Goal: Information Seeking & Learning: Learn about a topic

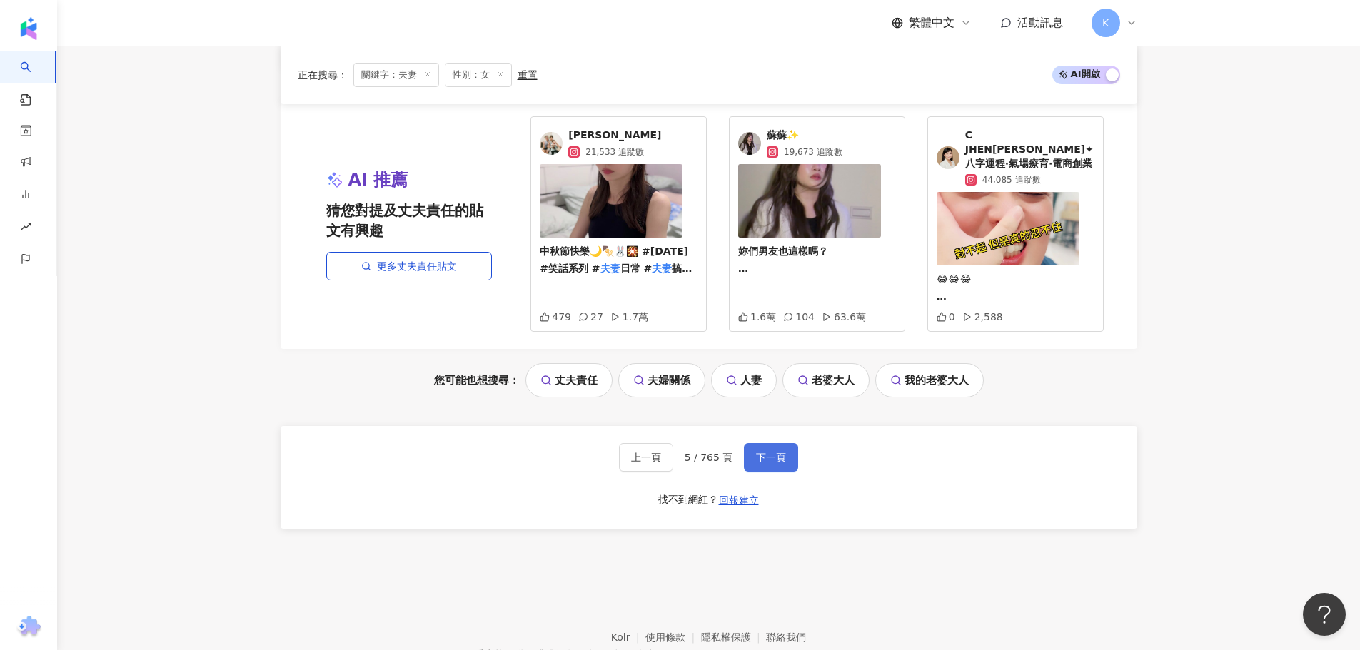
click at [773, 452] on span "下一頁" at bounding box center [771, 457] width 30 height 11
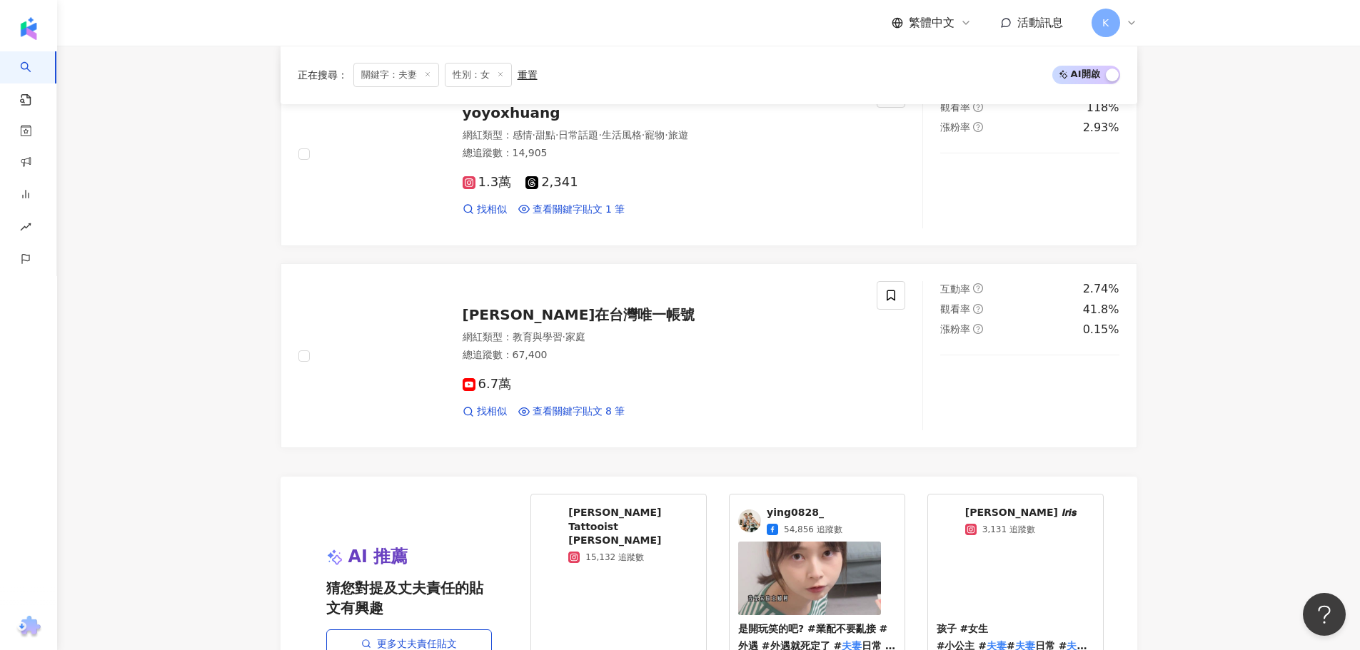
scroll to position [2615, 0]
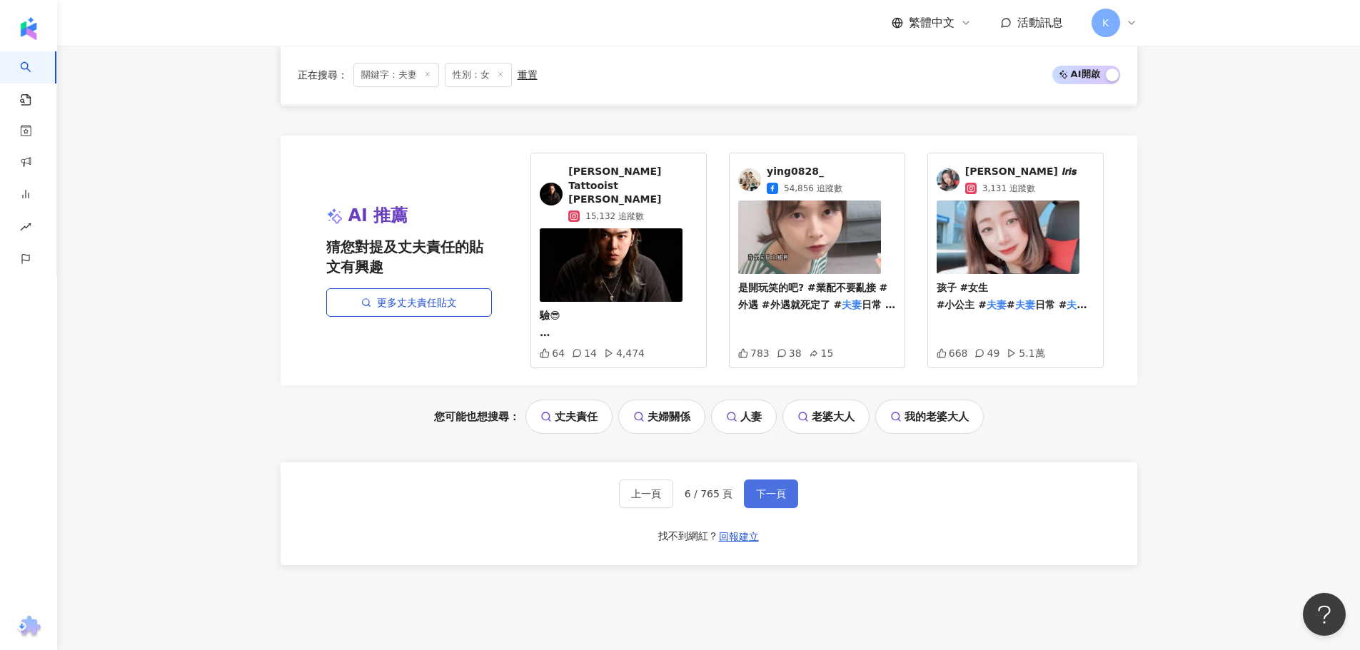
click at [780, 488] on span "下一頁" at bounding box center [771, 493] width 30 height 11
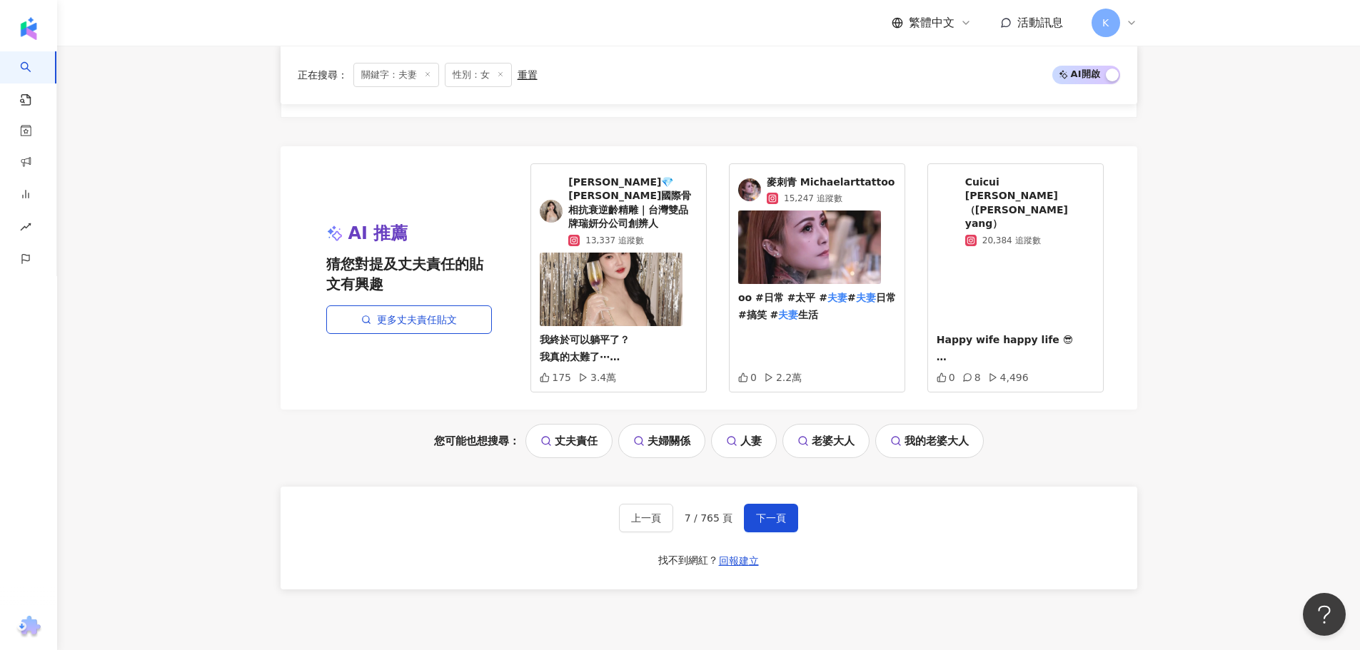
scroll to position [3000, 0]
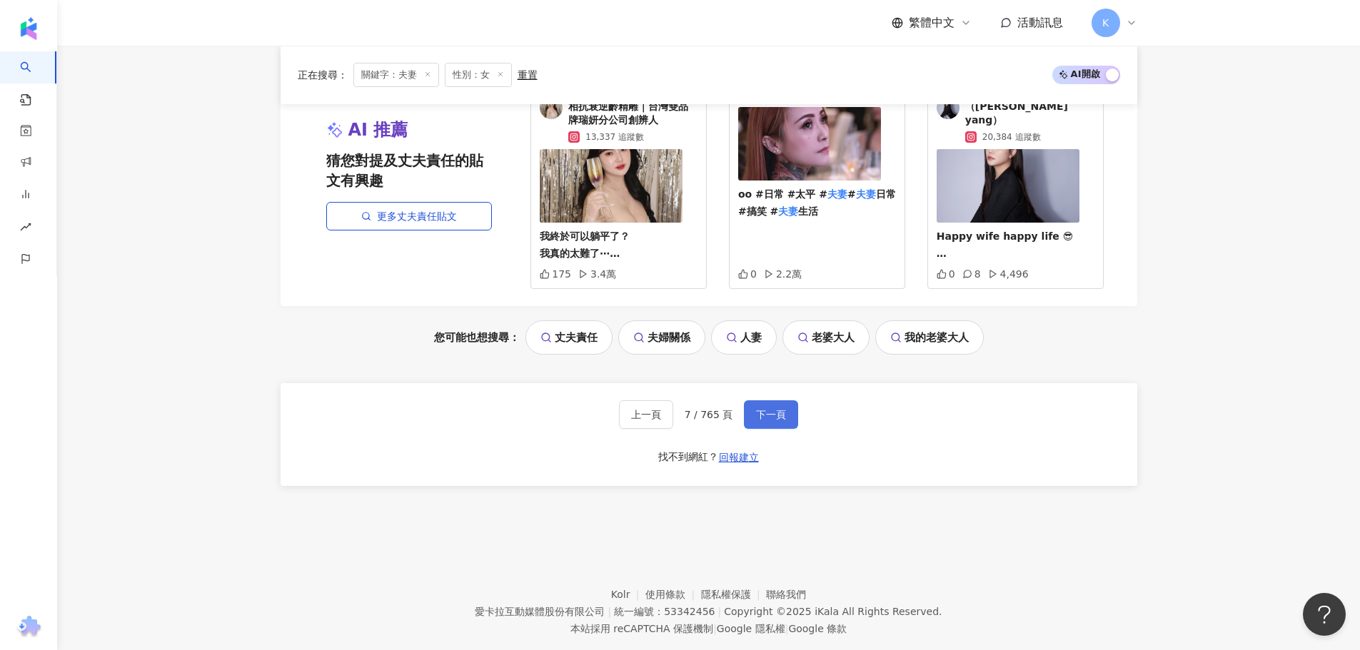
click at [759, 409] on span "下一頁" at bounding box center [771, 414] width 30 height 11
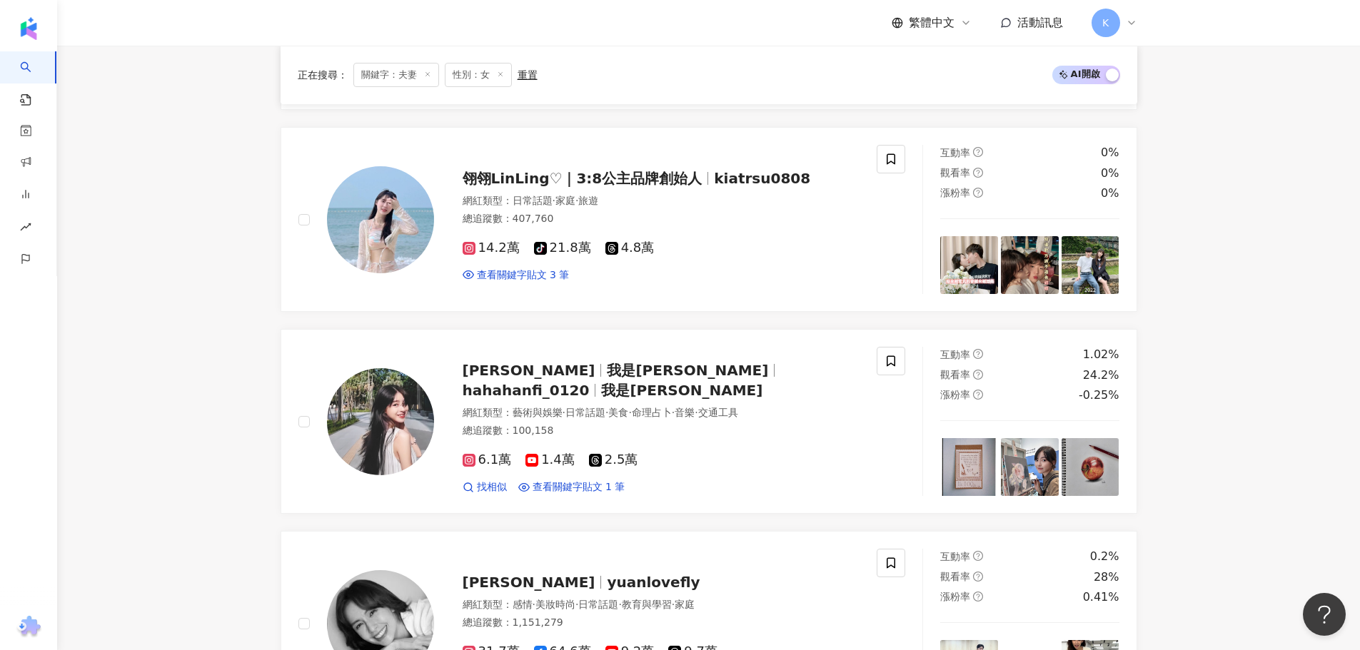
scroll to position [0, 0]
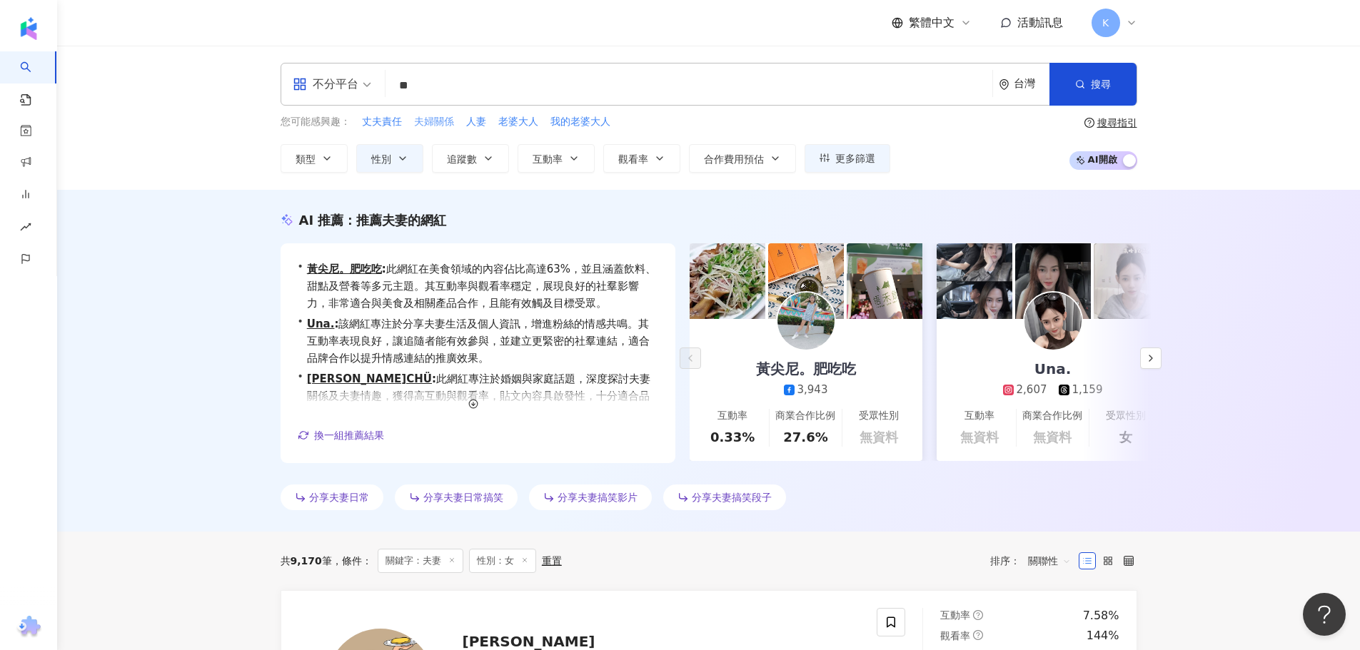
click at [443, 121] on span "夫婦關係" at bounding box center [434, 122] width 40 height 14
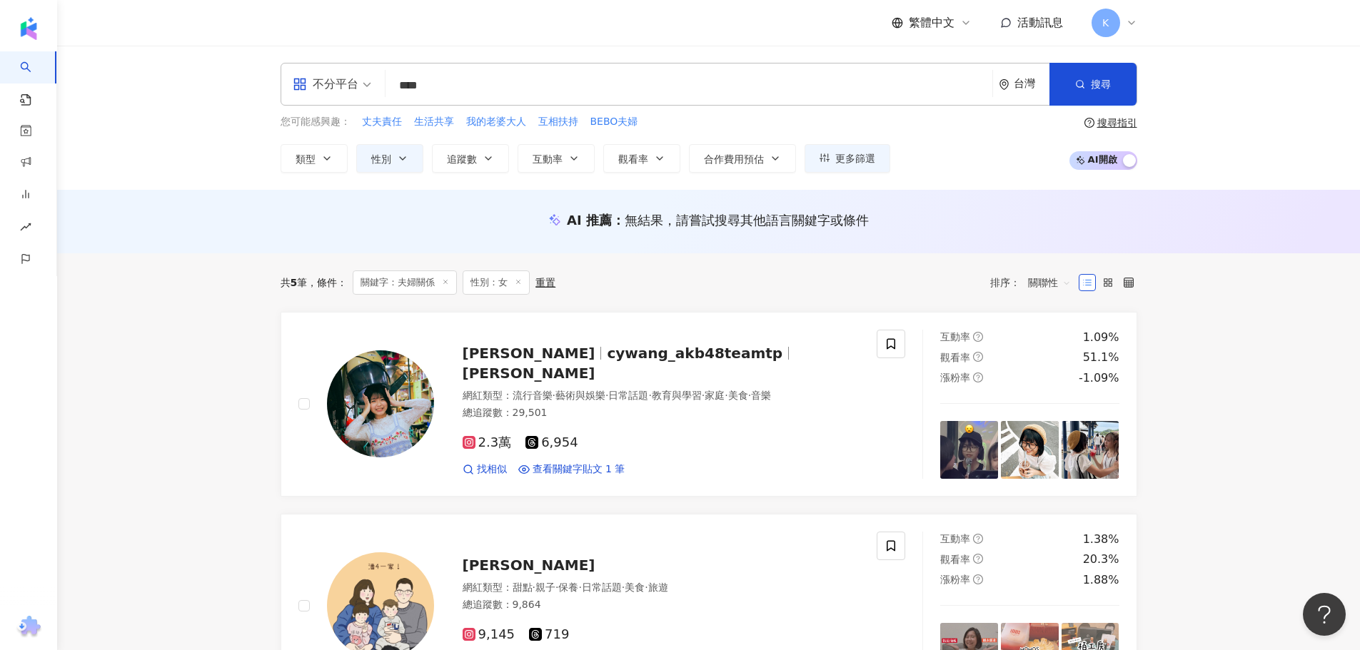
click at [505, 78] on input "****" at bounding box center [688, 85] width 595 height 27
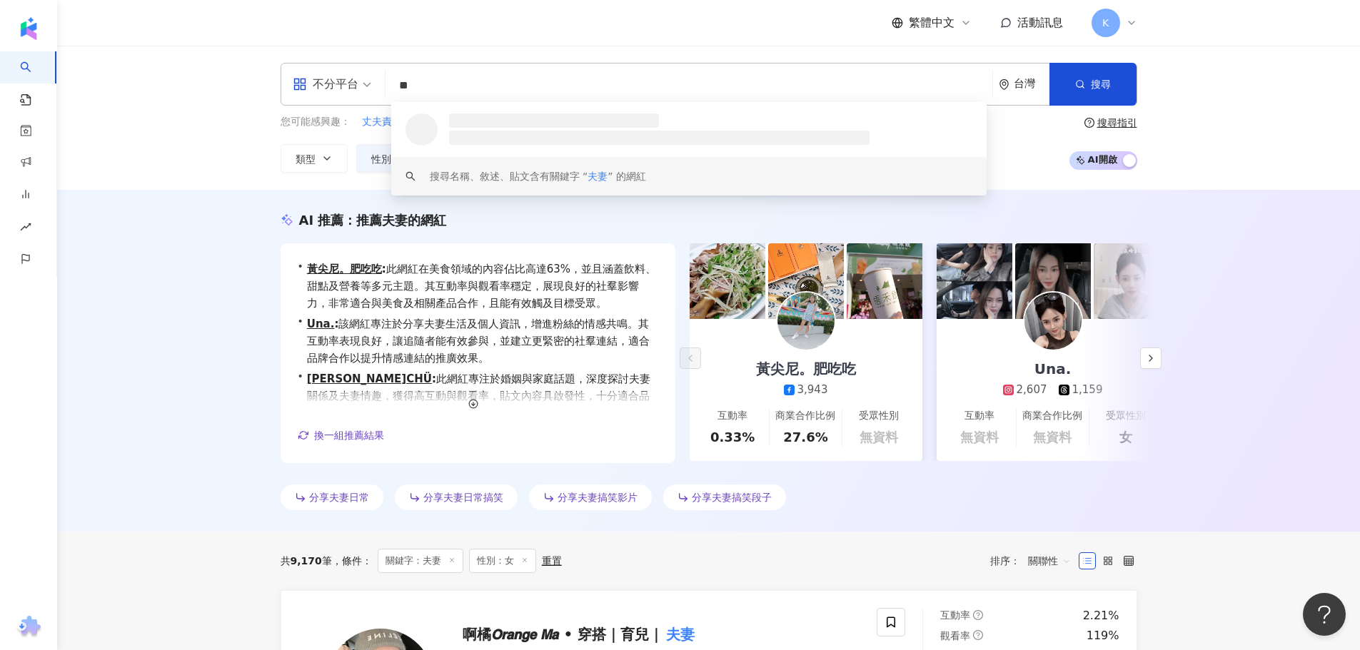
click at [1223, 231] on div "AI 推薦 ： 推薦夫妻的網紅 • 黃尖尼。肥吃吃 : 此網紅在美食領域的內容佔比高達63%，並且涵蓋飲料、甜點及營養等多元主題。其互動率與觀看率穩定，展現良…" at bounding box center [708, 361] width 1303 height 342
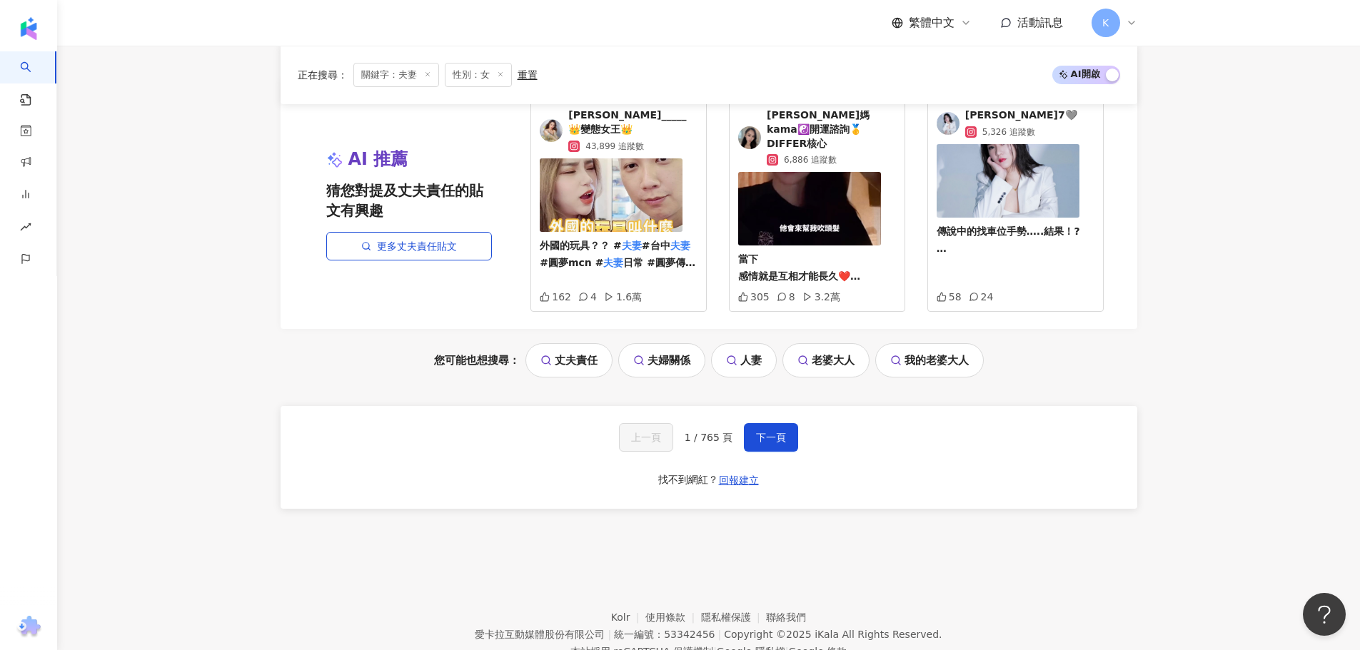
scroll to position [2996, 0]
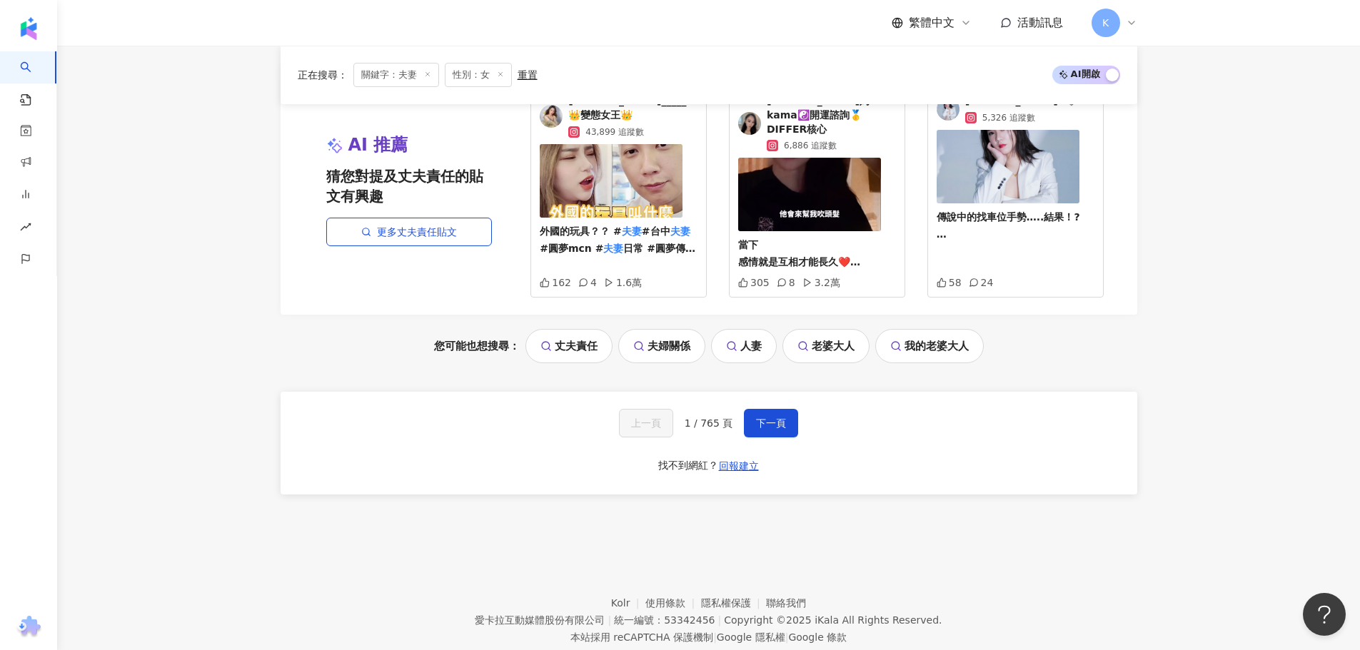
drag, startPoint x: 788, startPoint y: 396, endPoint x: 810, endPoint y: 395, distance: 22.2
click at [788, 409] on button "下一頁" at bounding box center [771, 423] width 54 height 29
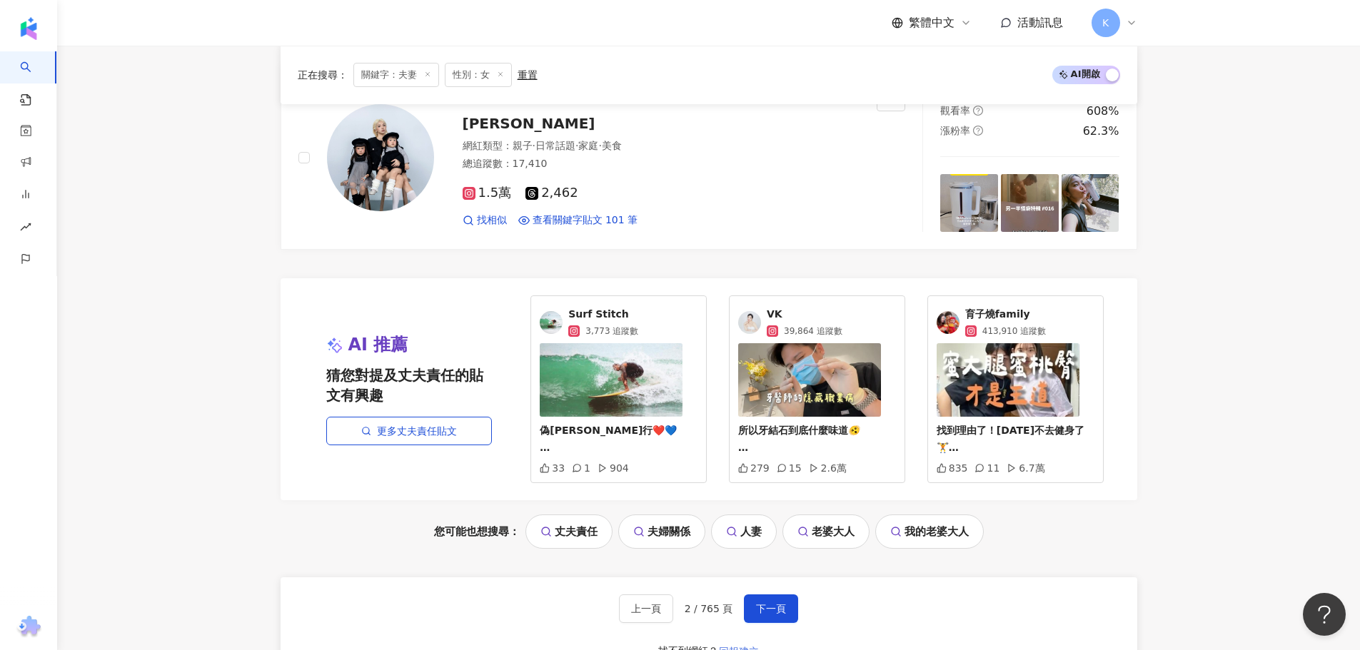
scroll to position [2789, 0]
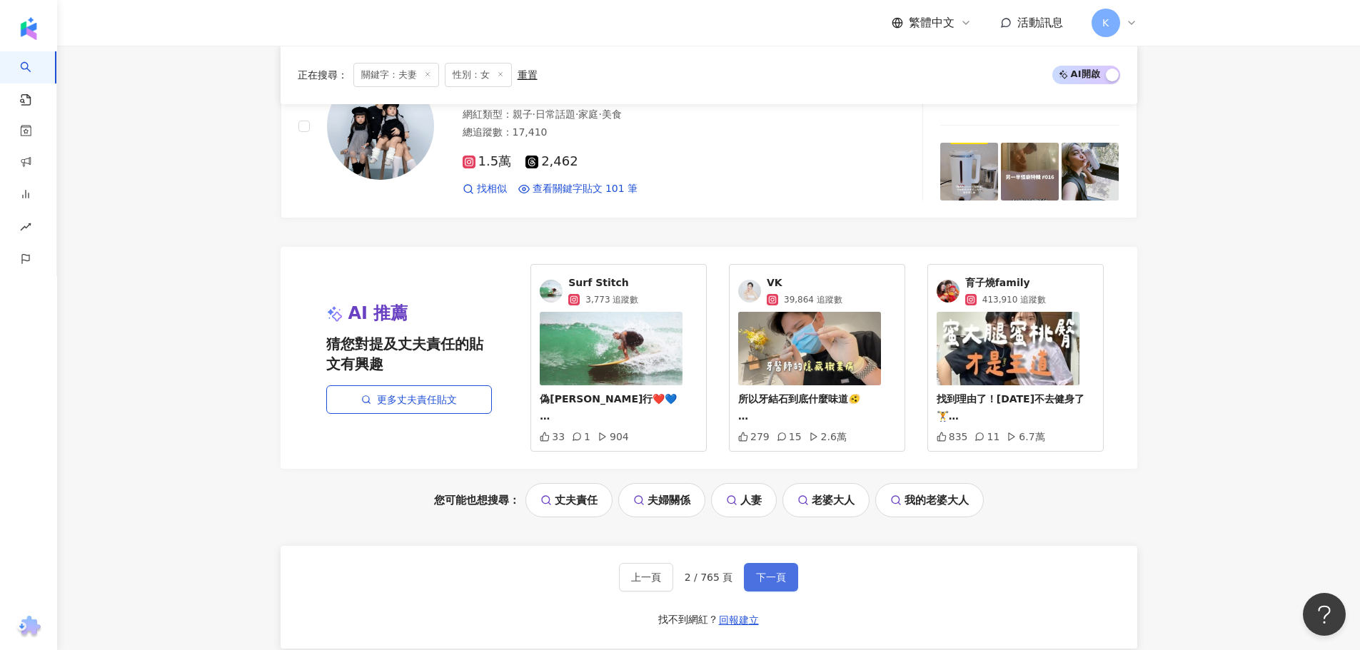
click at [775, 573] on span "下一頁" at bounding box center [771, 577] width 30 height 11
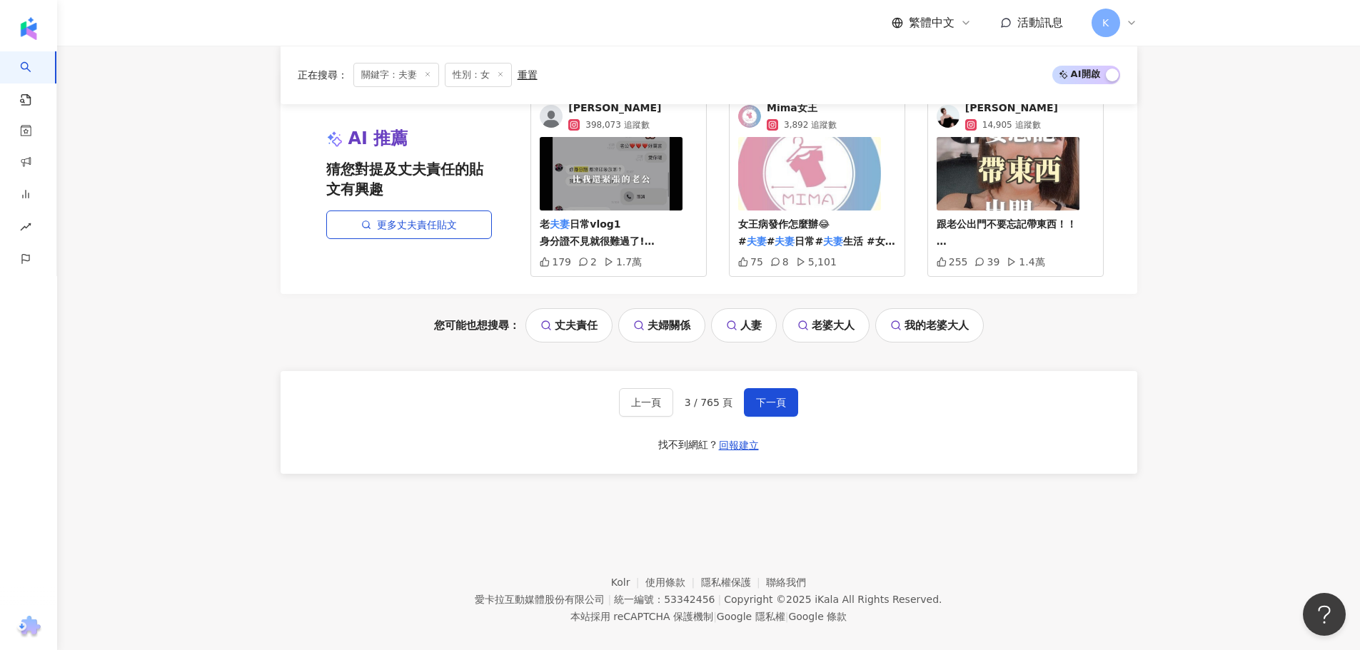
scroll to position [2972, 0]
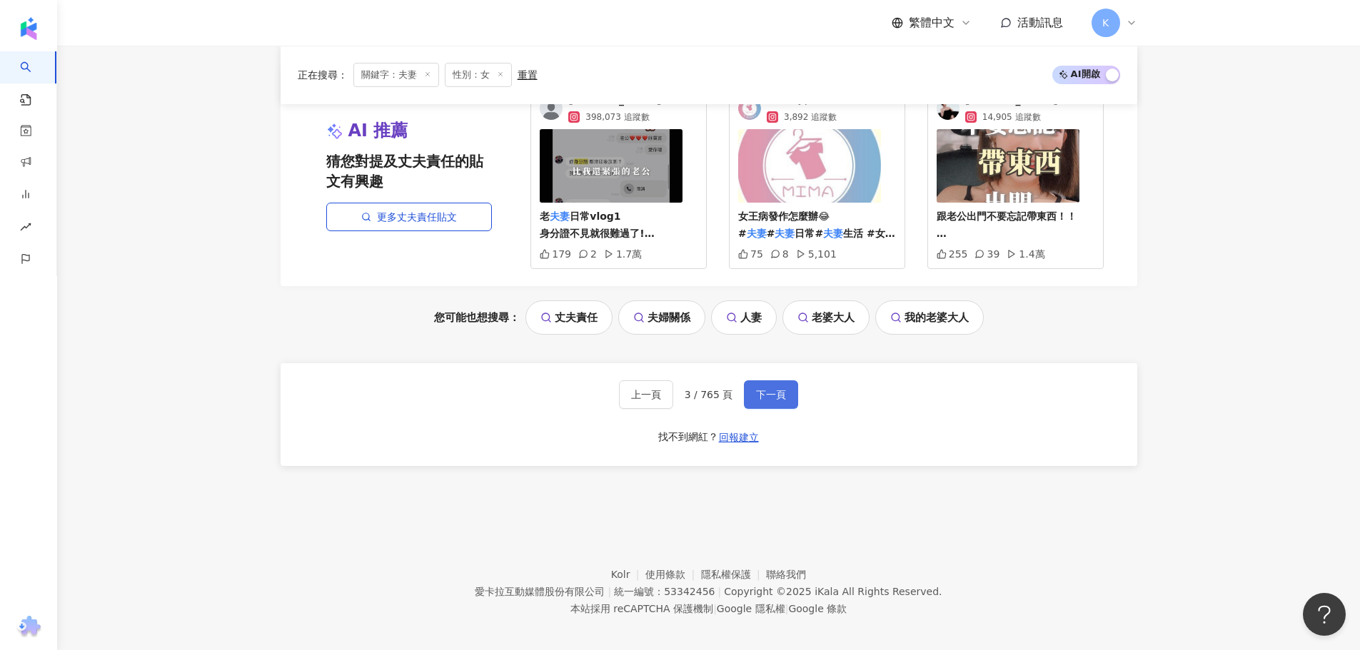
click at [795, 383] on button "下一頁" at bounding box center [771, 395] width 54 height 29
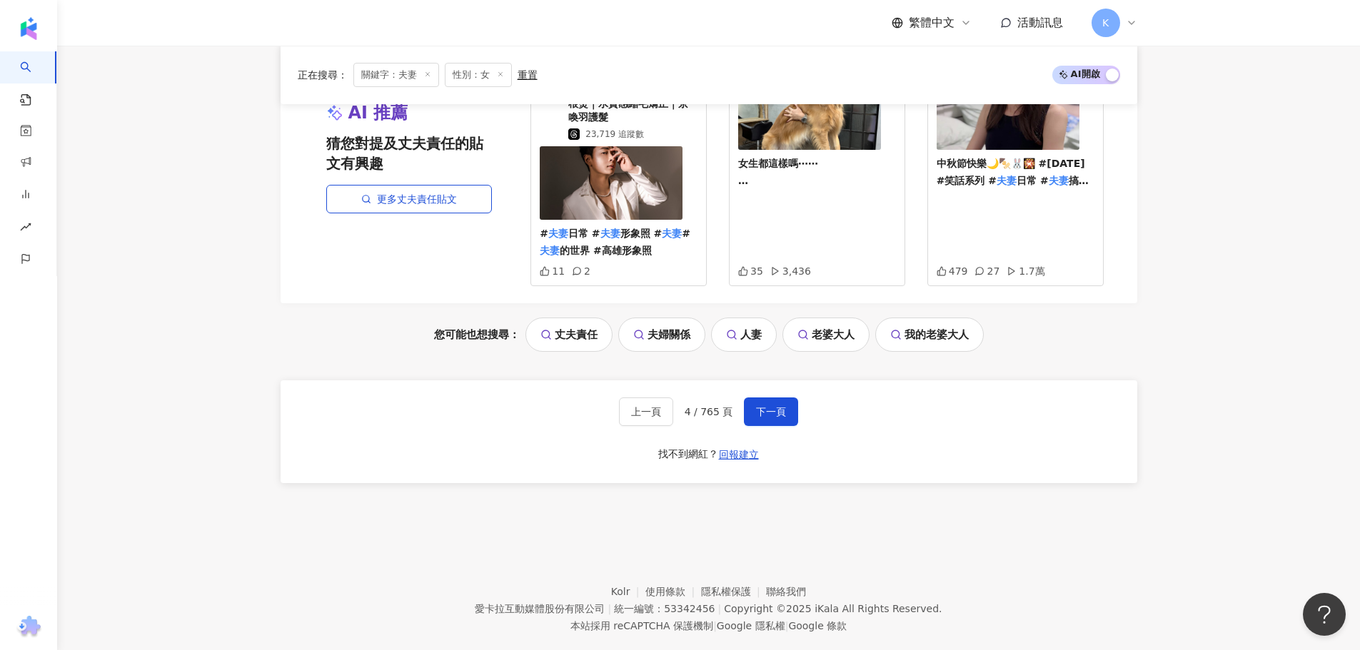
scroll to position [3051, 0]
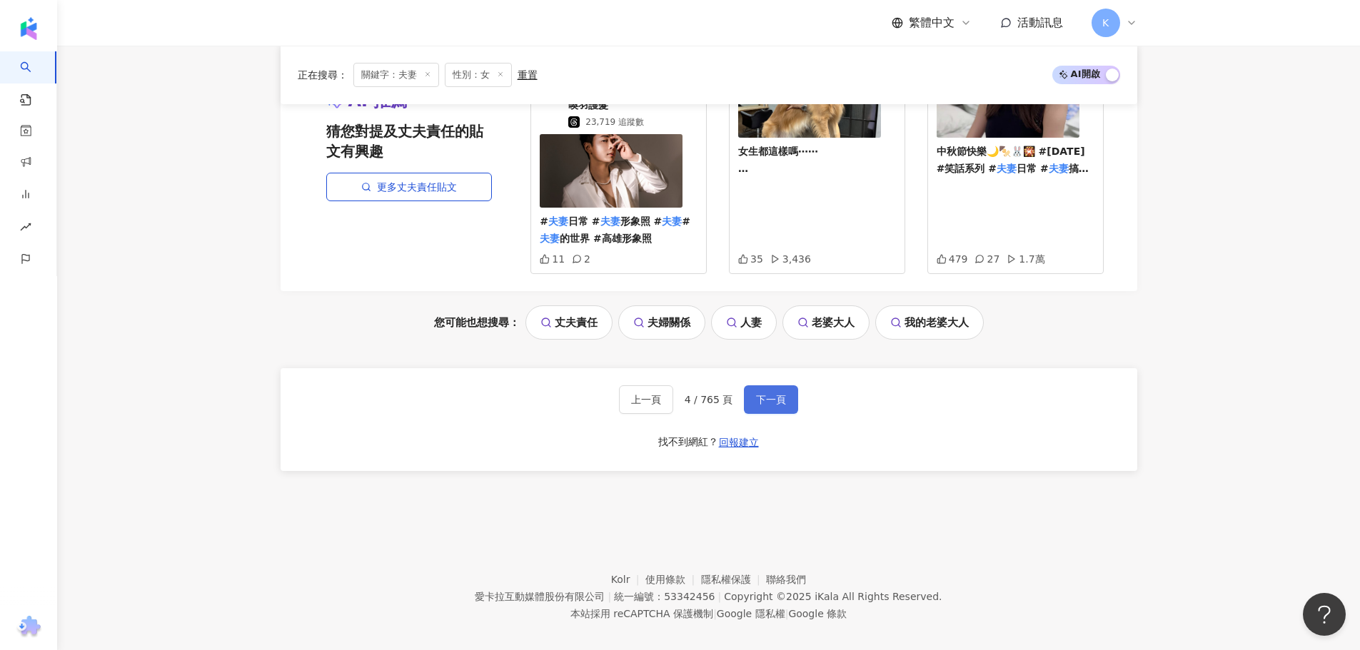
click at [775, 394] on span "下一頁" at bounding box center [771, 399] width 30 height 11
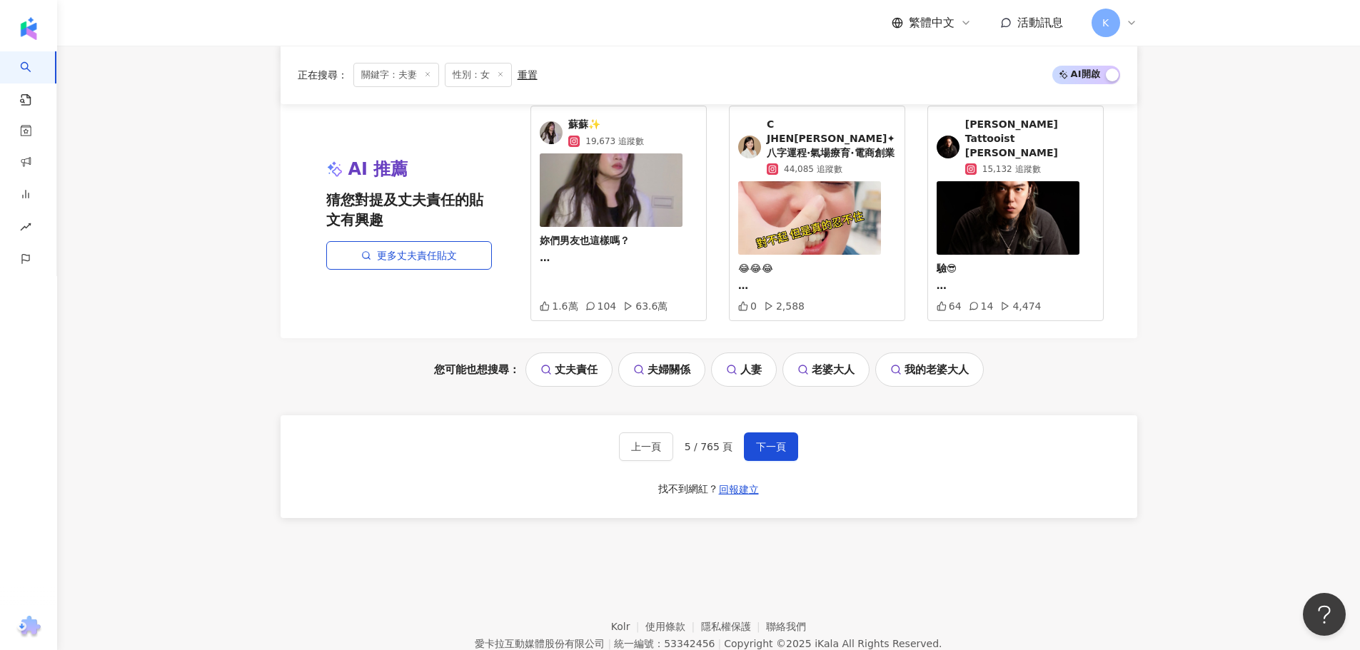
scroll to position [2987, 0]
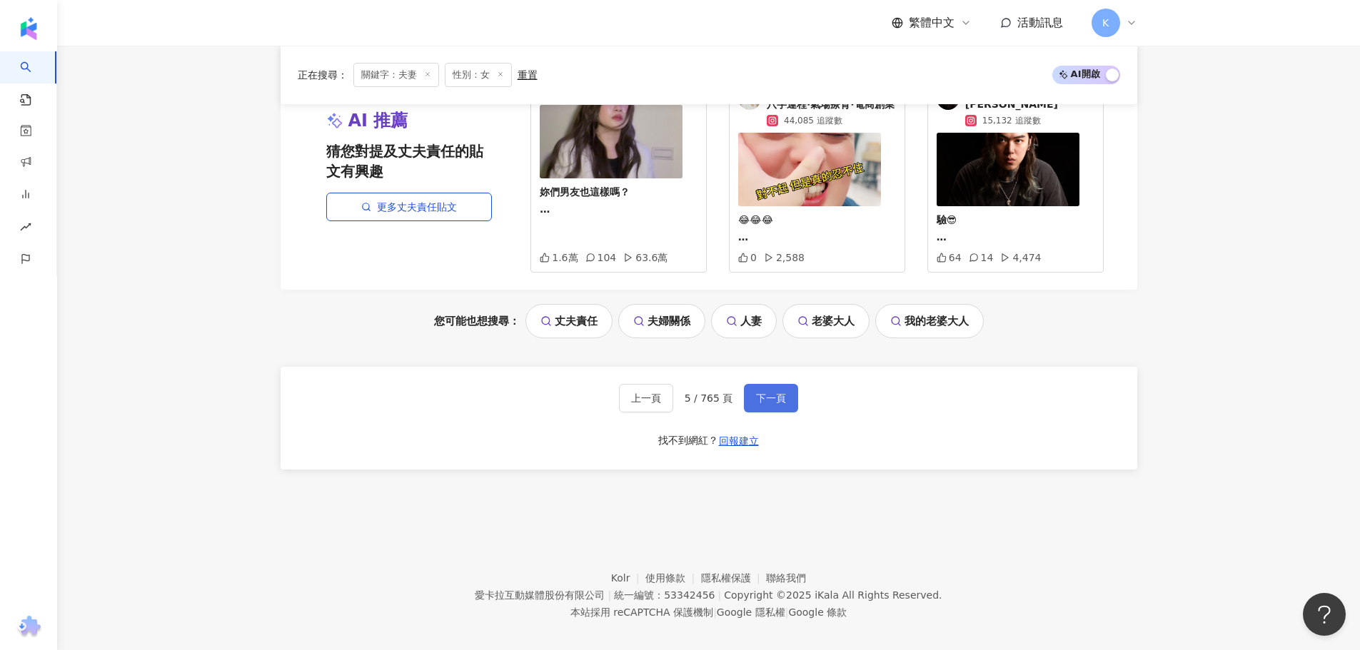
click at [758, 393] on span "下一頁" at bounding box center [771, 398] width 30 height 11
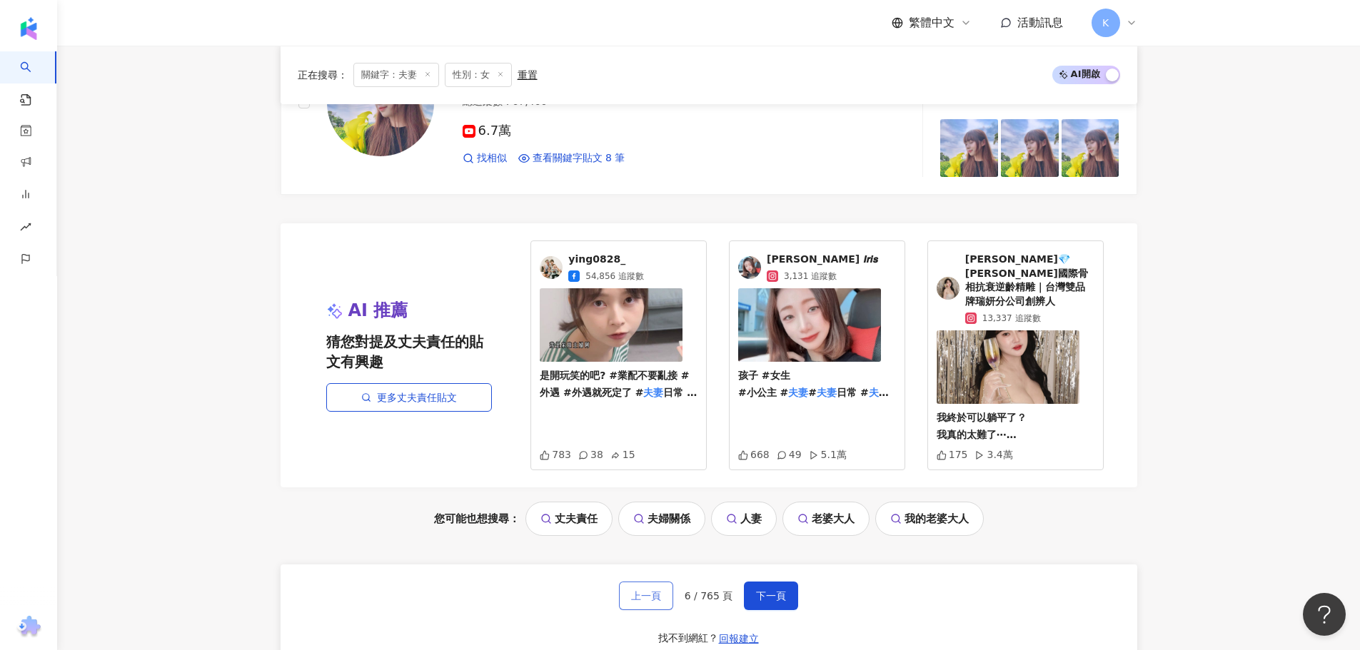
scroll to position [3000, 0]
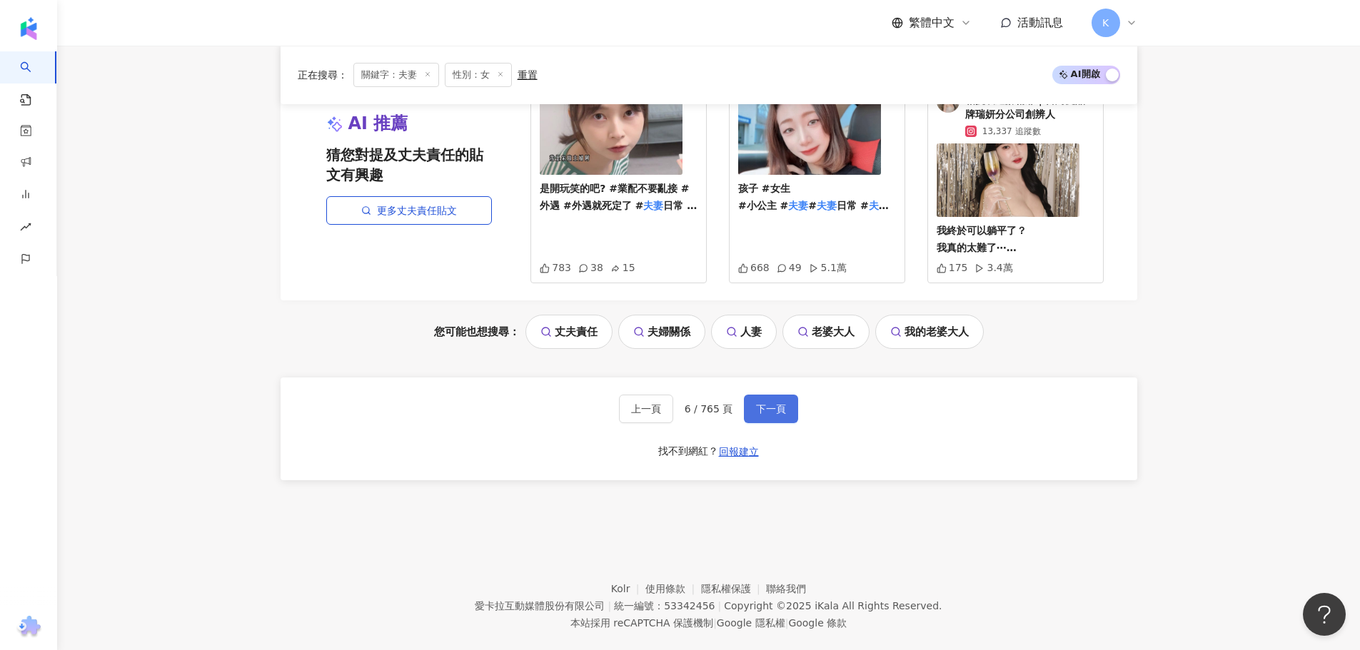
click at [764, 403] on span "下一頁" at bounding box center [771, 408] width 30 height 11
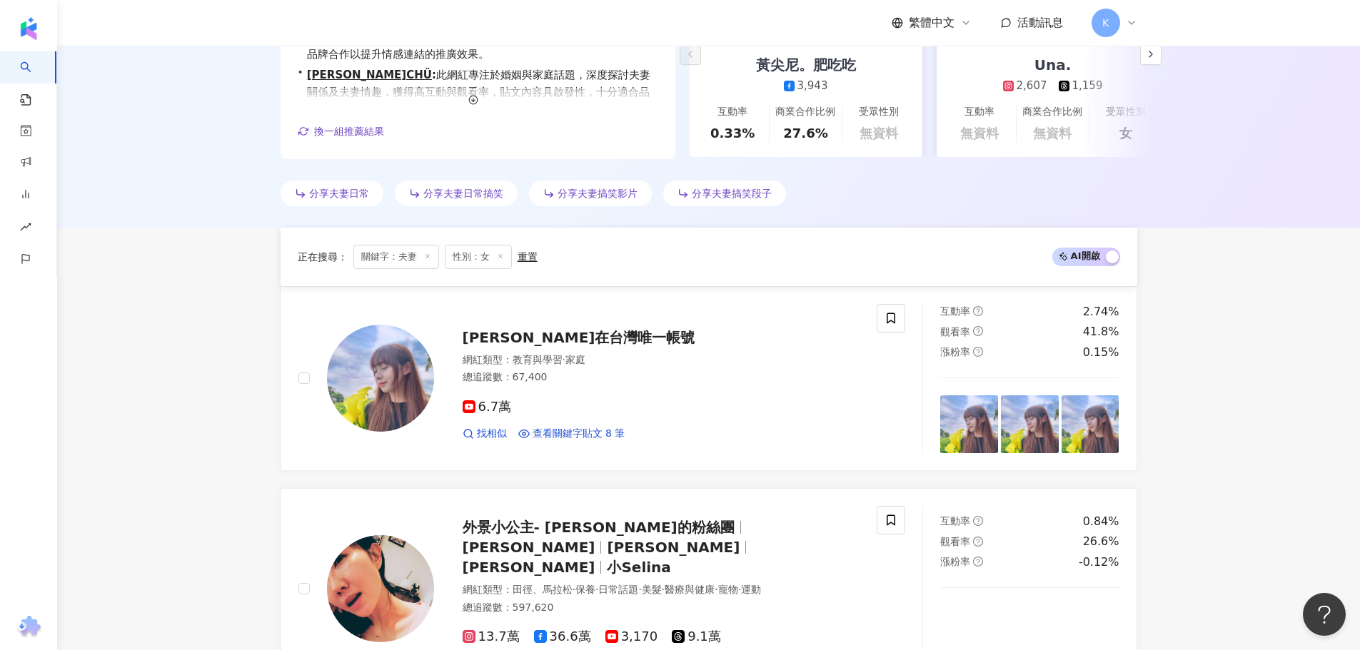
scroll to position [2972, 0]
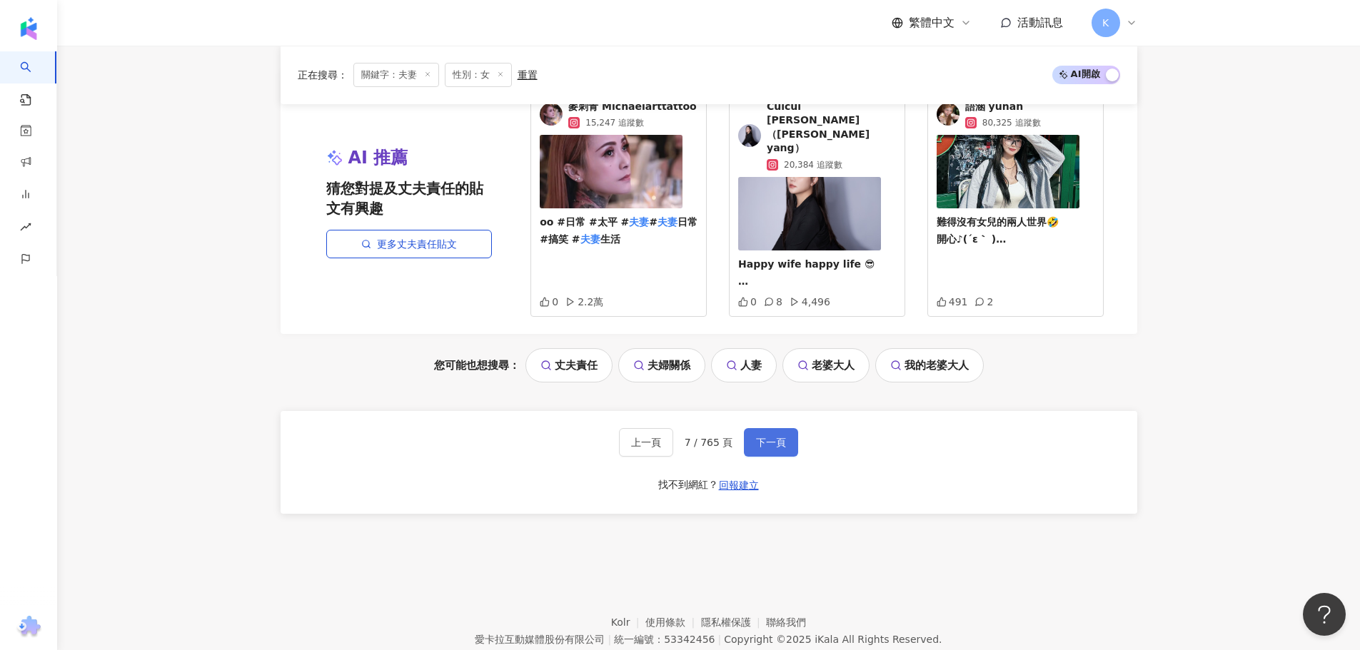
click at [782, 428] on button "下一頁" at bounding box center [771, 442] width 54 height 29
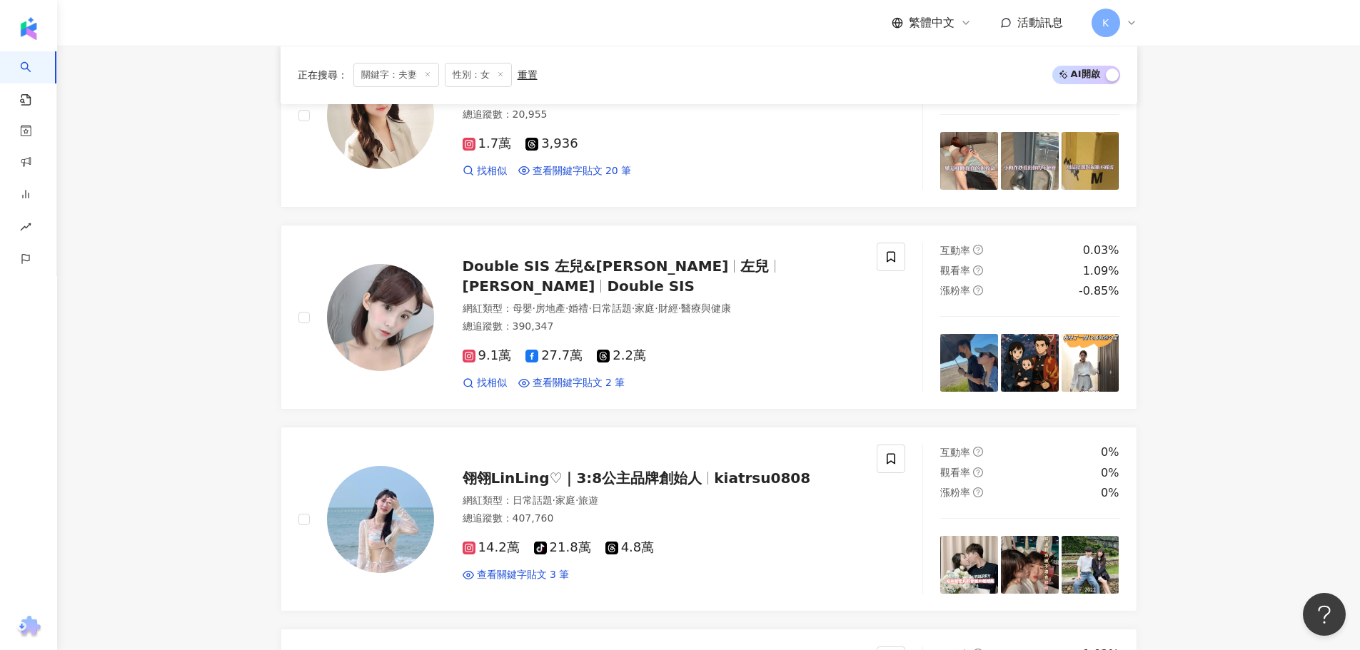
scroll to position [1785, 0]
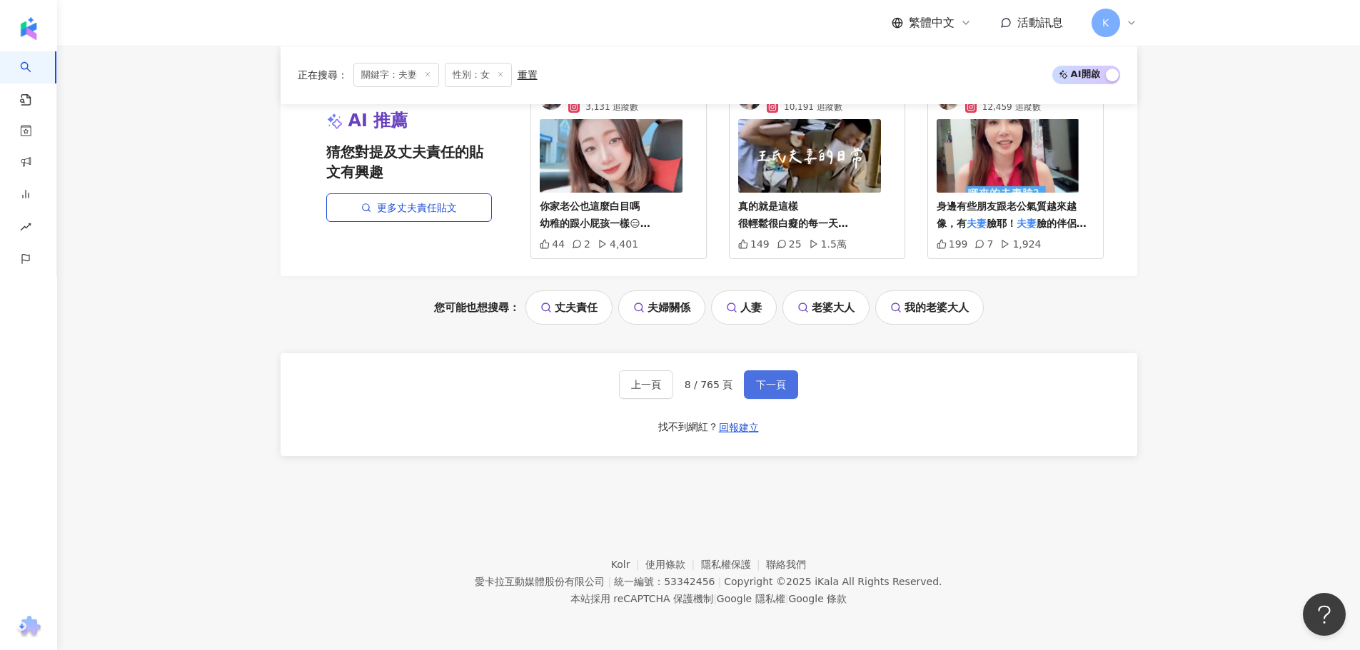
click at [773, 388] on span "下一頁" at bounding box center [771, 384] width 30 height 11
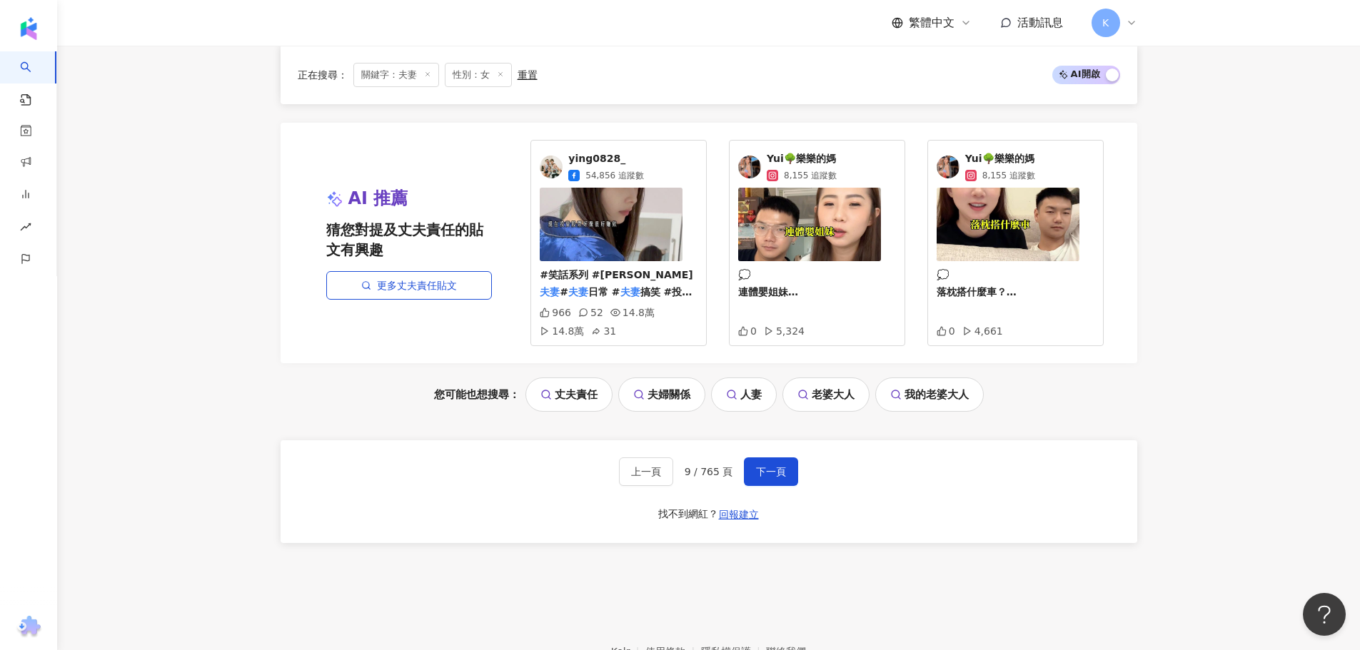
scroll to position [2928, 0]
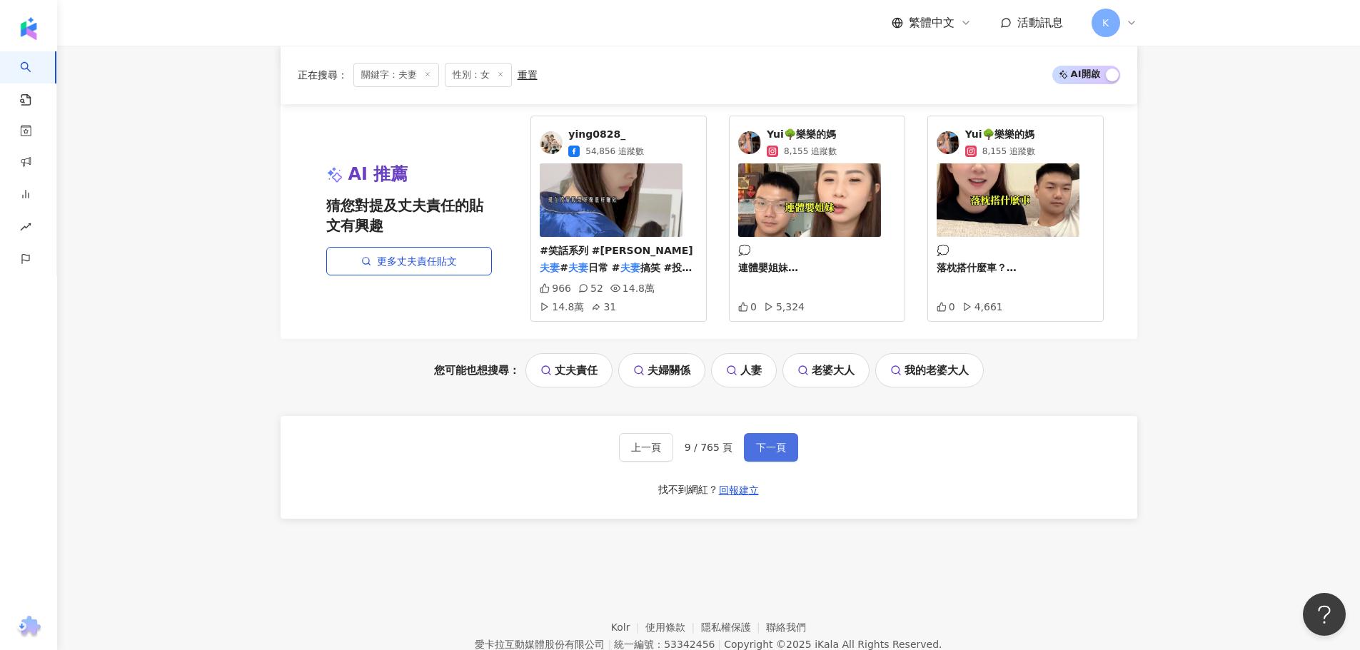
click at [784, 456] on button "下一頁" at bounding box center [771, 447] width 54 height 29
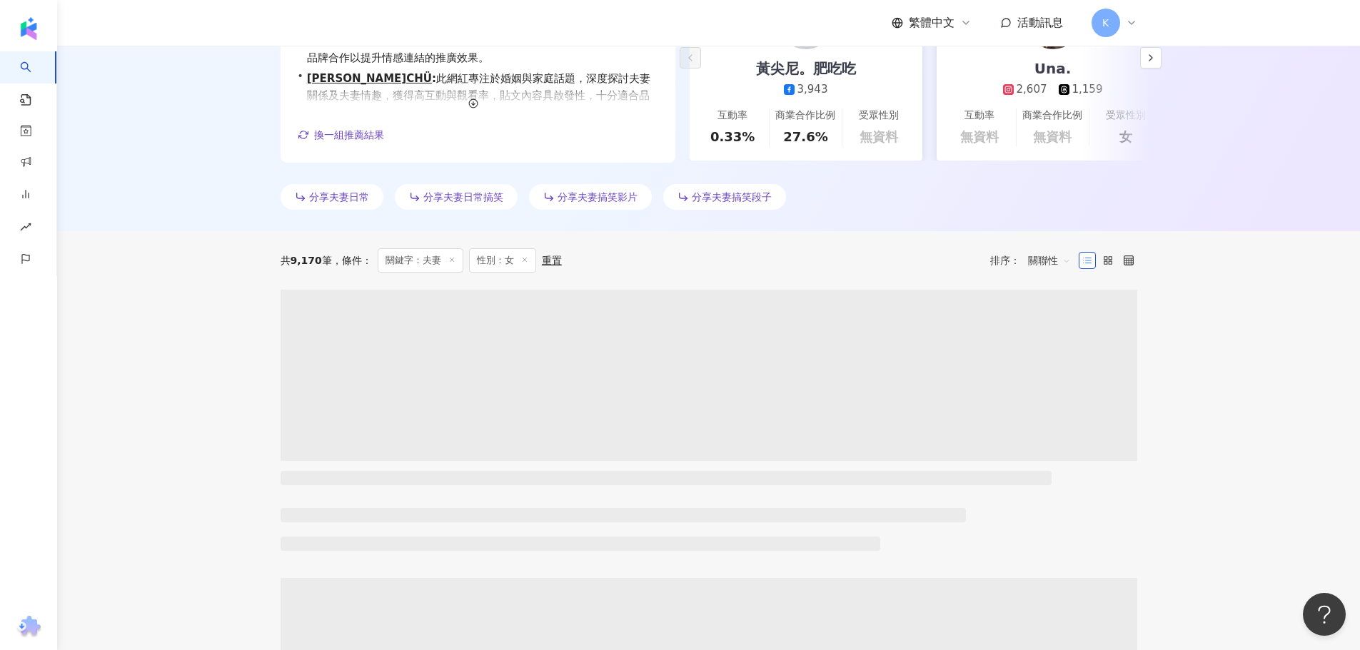
click at [1347, 139] on div "AI 推薦 ： 推薦夫妻的網紅 • 黃尖尼。肥吃吃 : 此網紅在美食領域的內容佔比高達63%，並且涵蓋飲料、甜點及營養等多元主題。其互動率與觀看率穩定，展現良…" at bounding box center [708, 60] width 1303 height 342
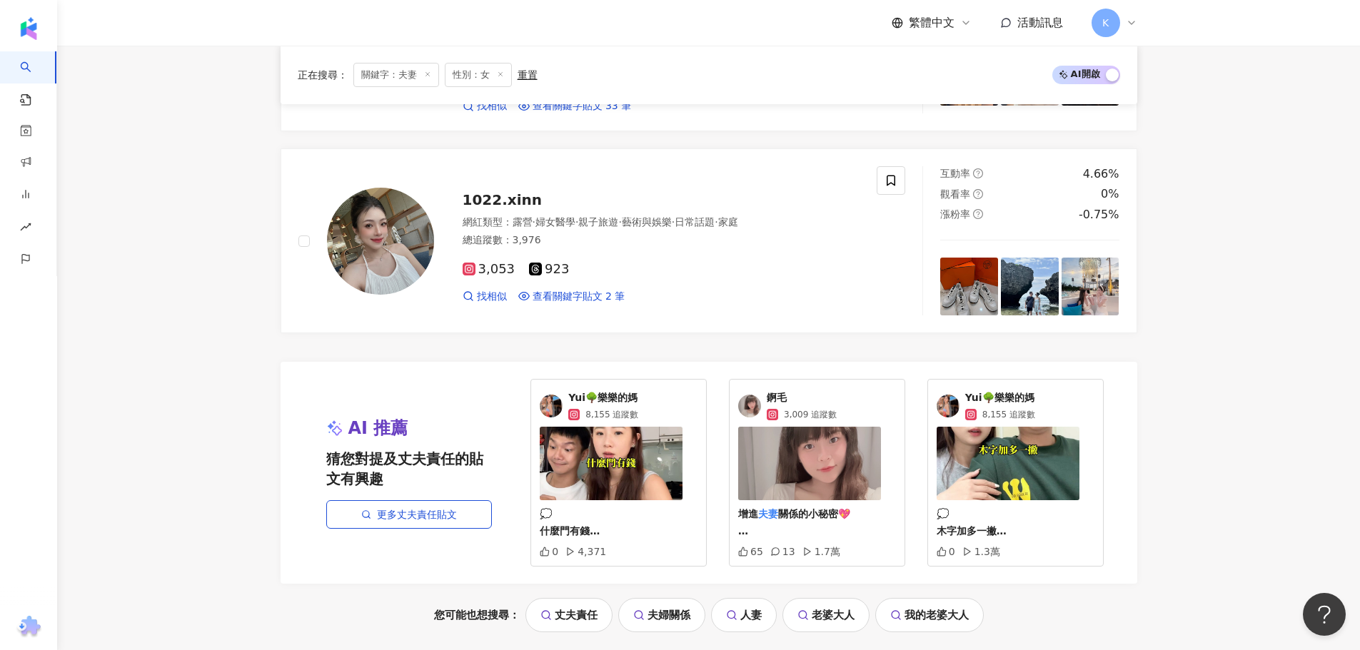
scroll to position [2942, 0]
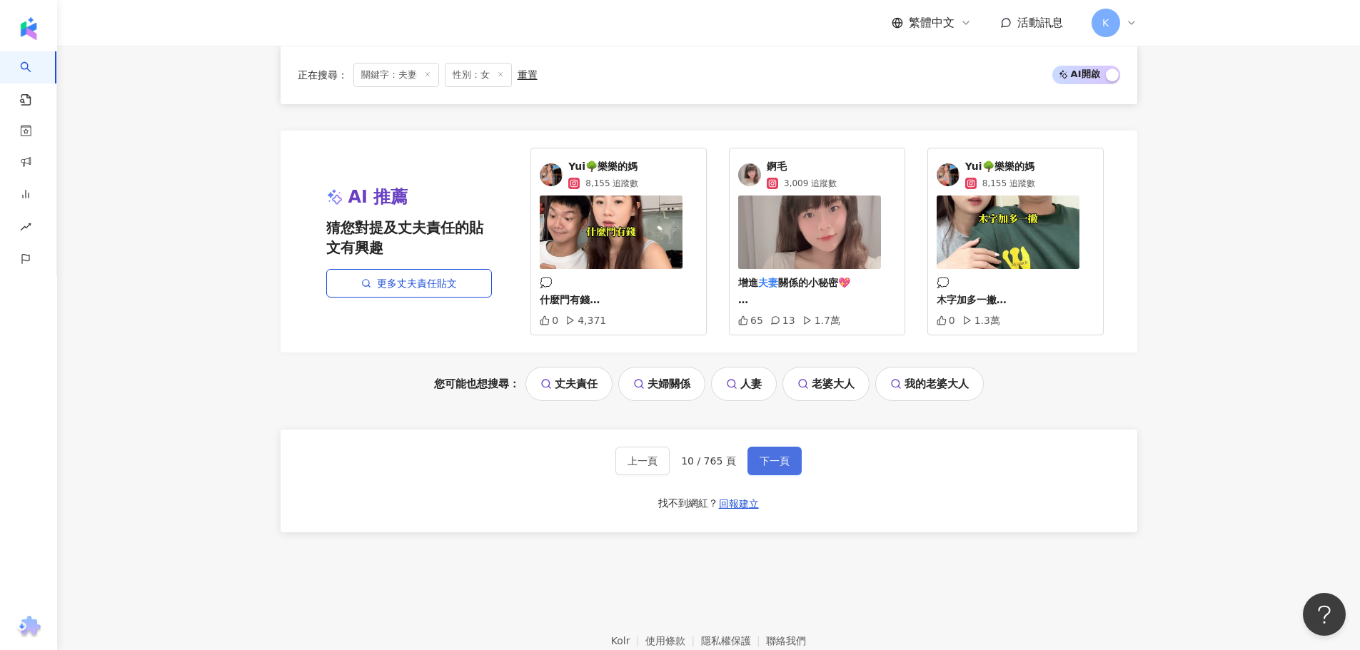
click at [770, 456] on span "下一頁" at bounding box center [775, 461] width 30 height 11
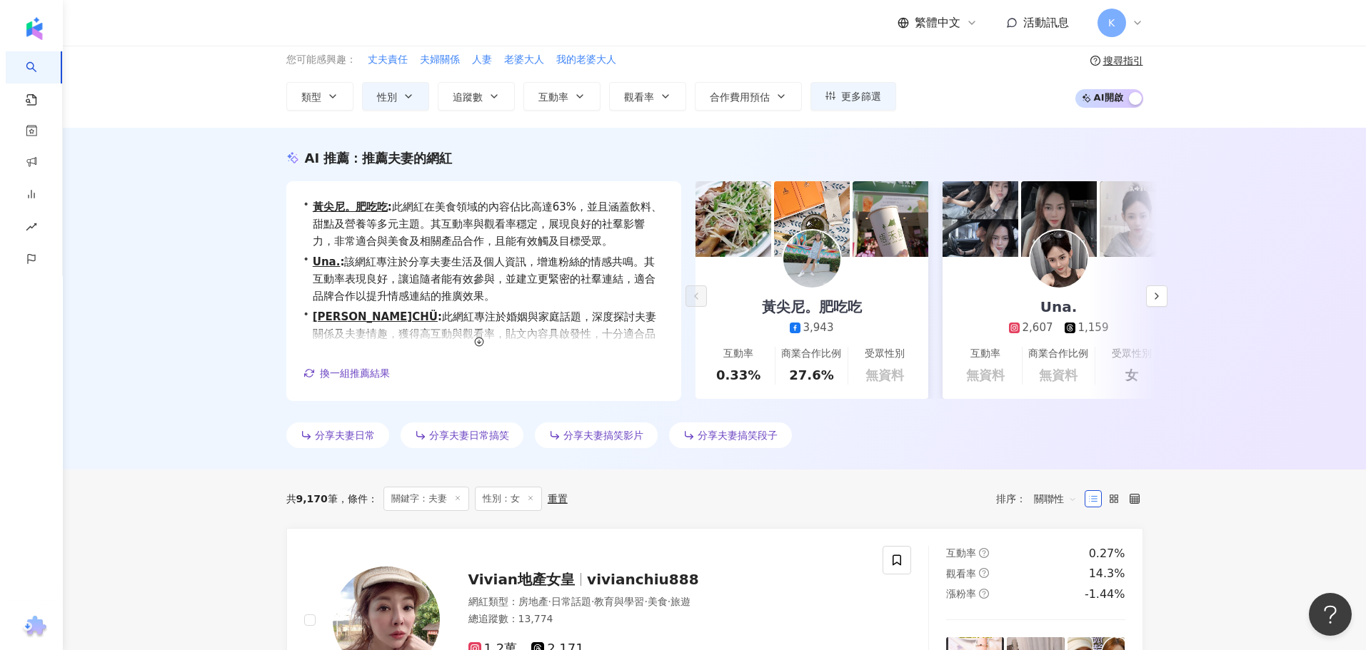
scroll to position [0, 0]
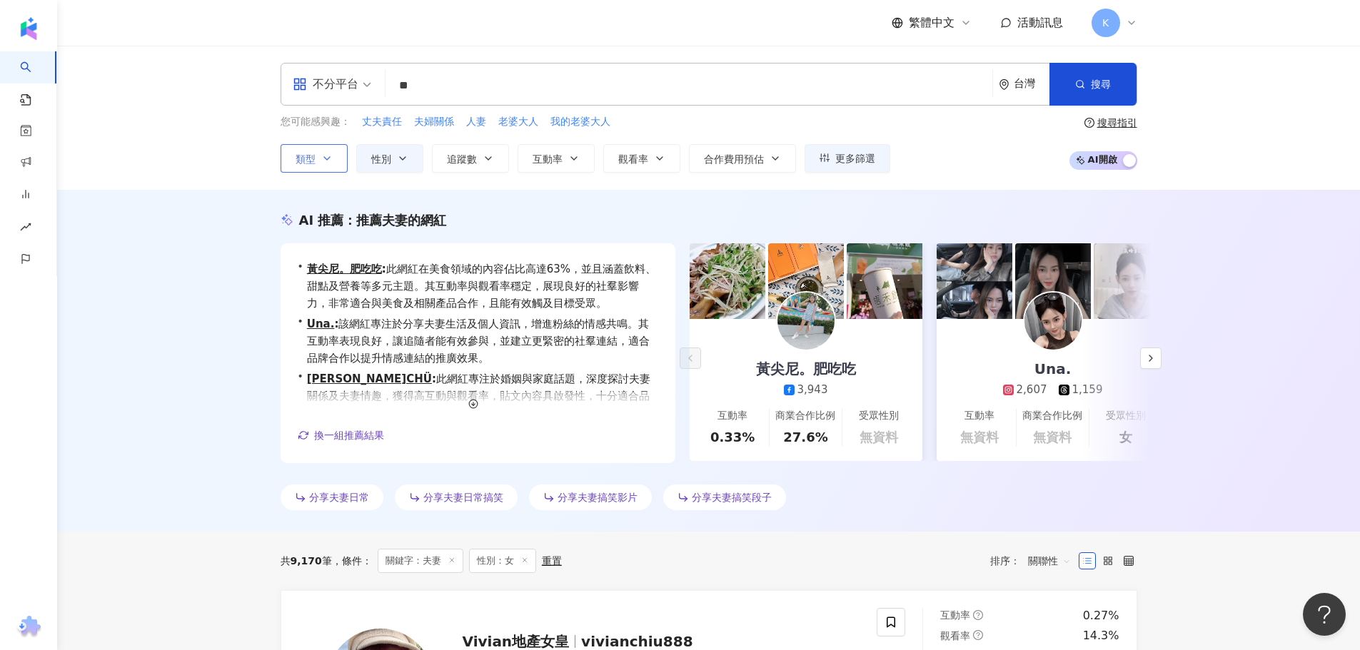
click at [286, 154] on button "類型" at bounding box center [314, 158] width 67 height 29
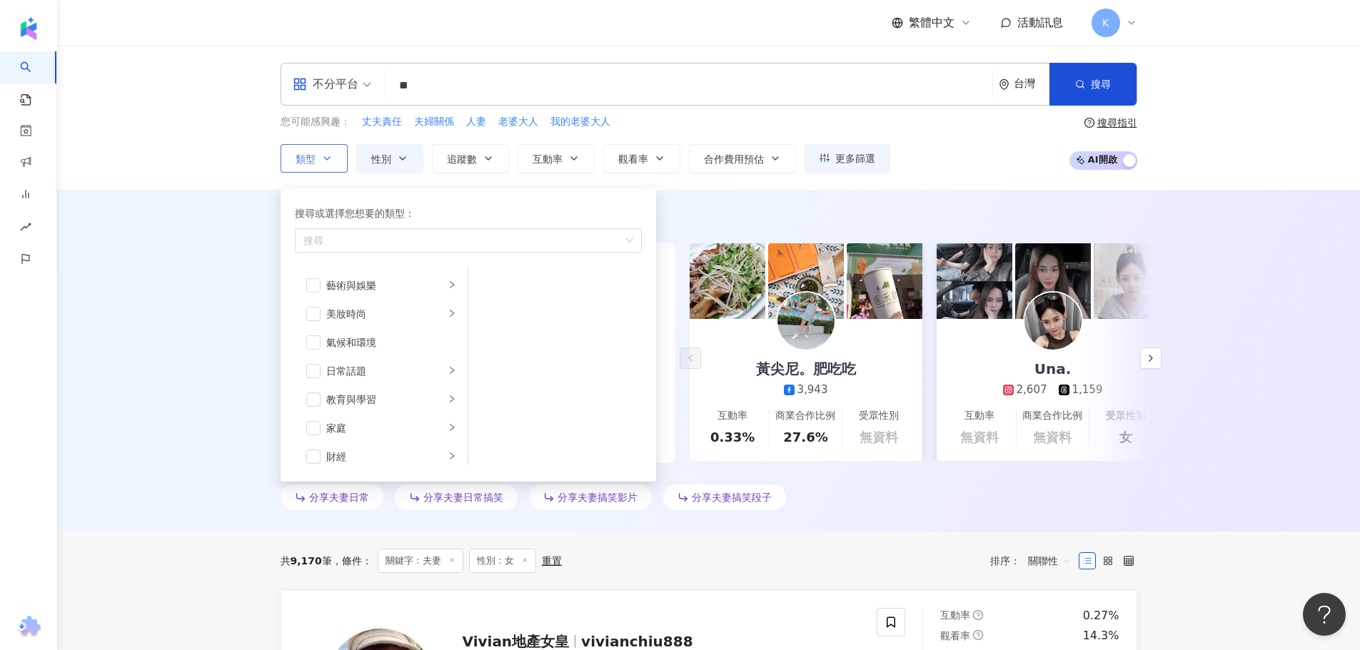
click at [286, 154] on button "類型 搜尋或選擇您想要的類型： 搜尋 藝術與娛樂 美妝時尚 氣候和環境 日常話題 教育與學習 家庭 財經 美食 命理占卜 遊戲 法政社會 生活風格 影視娛樂 …" at bounding box center [314, 158] width 67 height 29
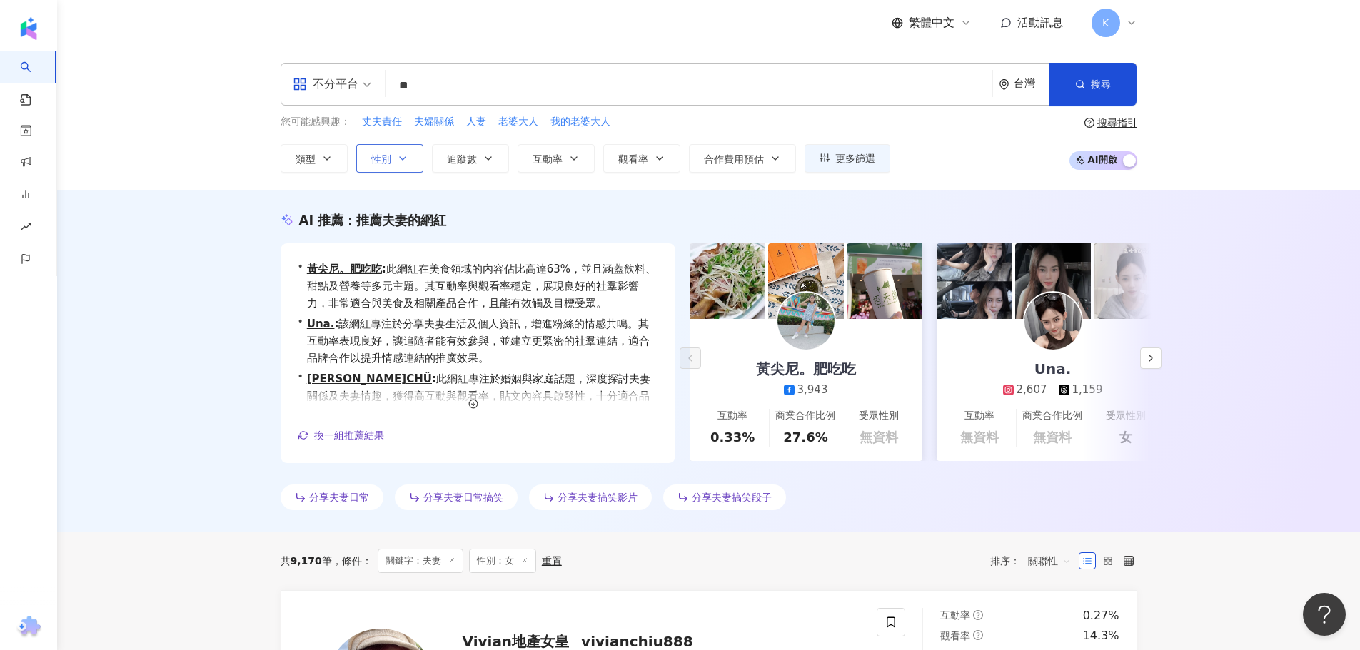
click at [399, 146] on button "性別" at bounding box center [389, 158] width 67 height 29
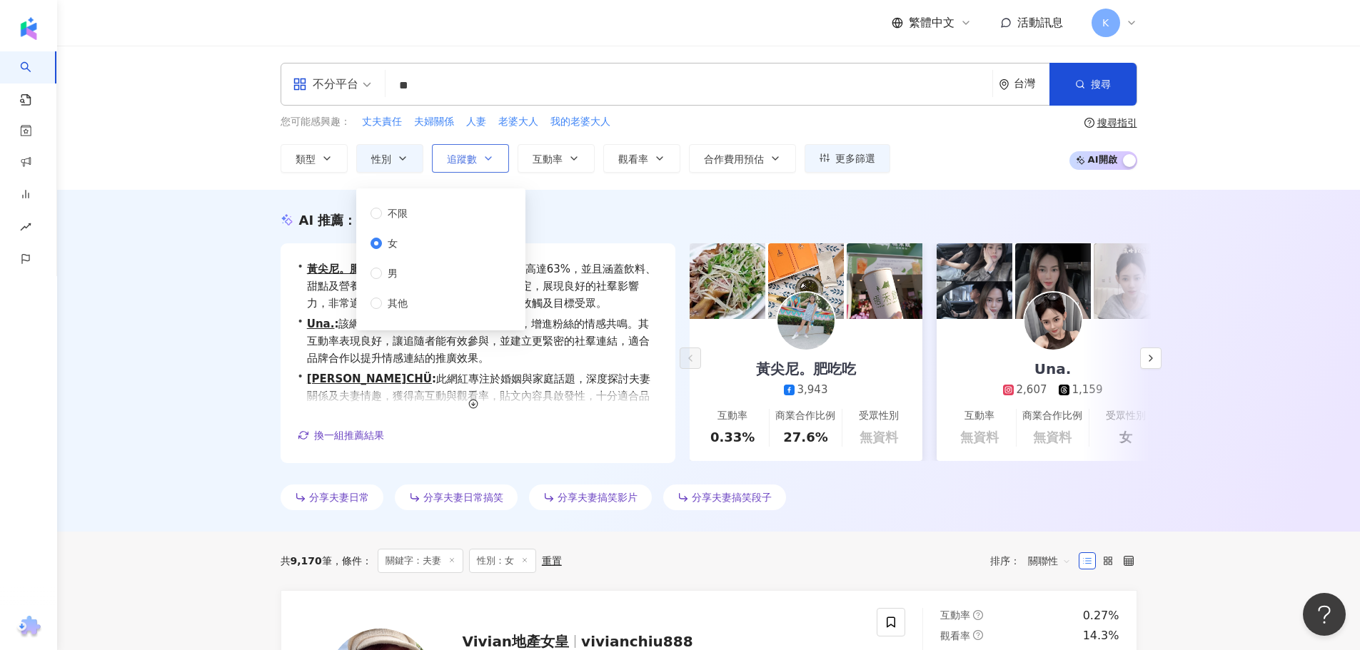
click at [495, 164] on button "追蹤數" at bounding box center [470, 158] width 77 height 29
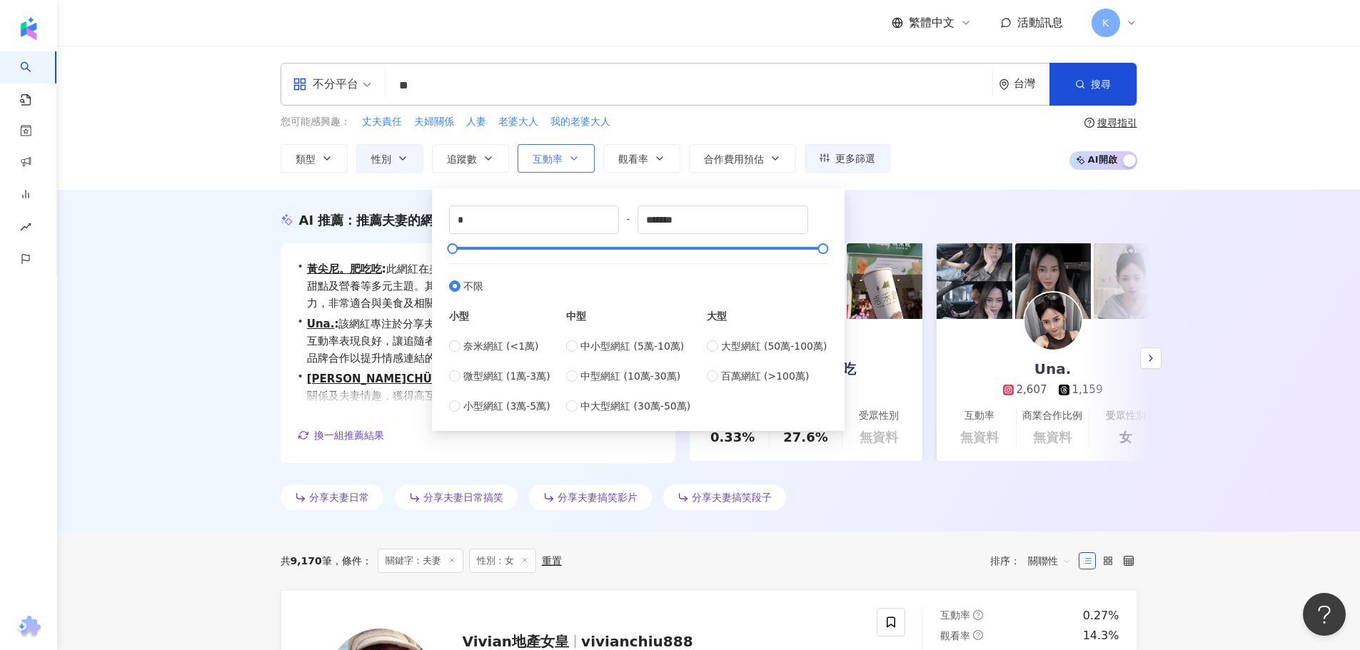
click at [570, 162] on icon "button" at bounding box center [573, 158] width 11 height 11
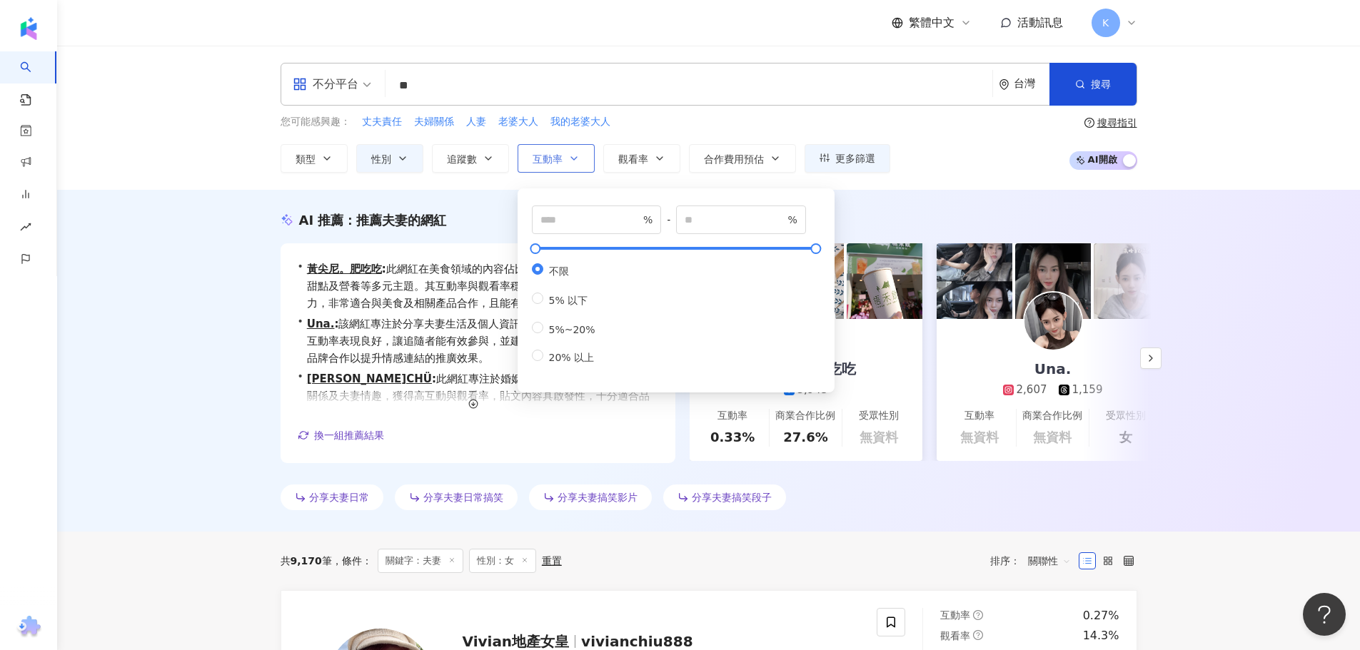
click at [574, 161] on icon "button" at bounding box center [573, 158] width 11 height 11
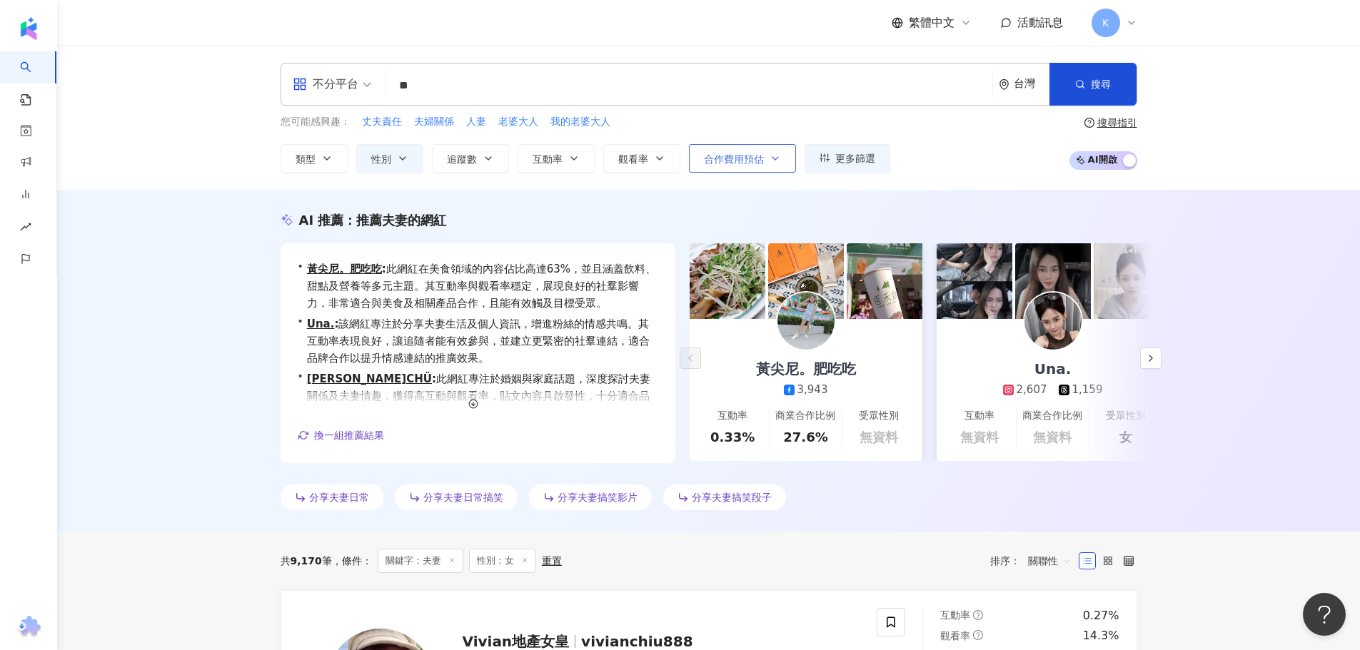
click at [748, 150] on button "合作費用預估" at bounding box center [742, 158] width 107 height 29
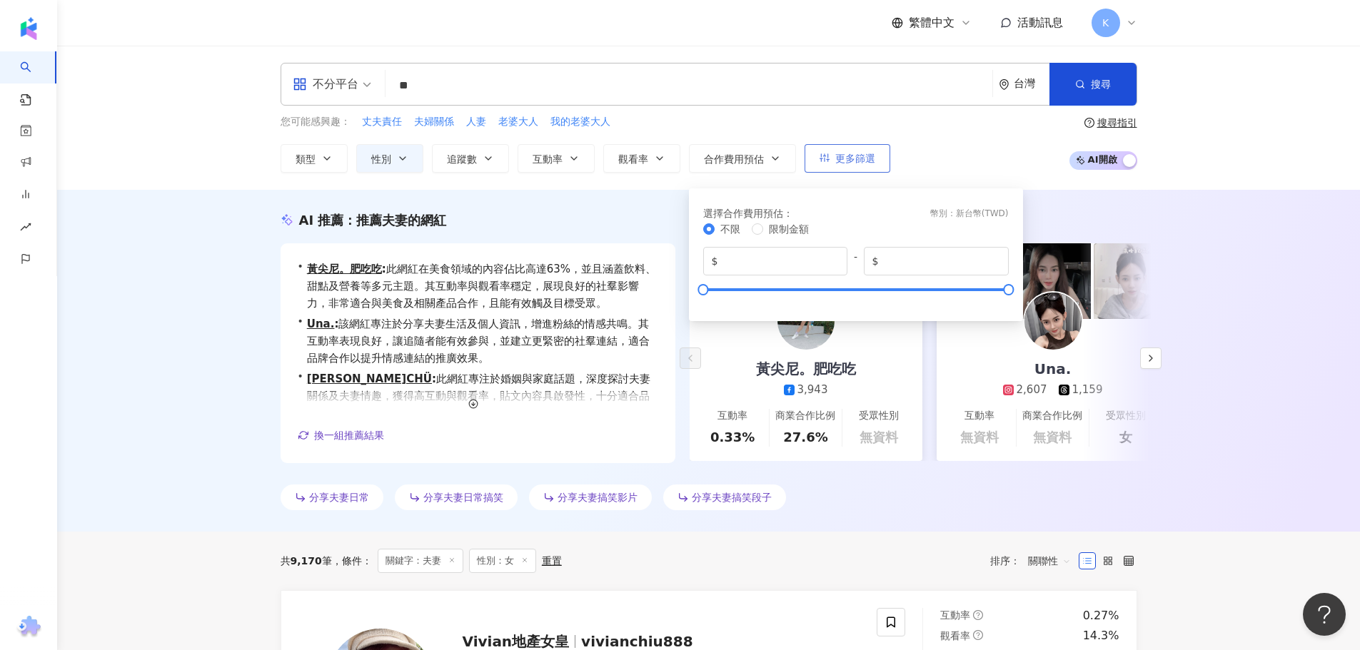
click at [841, 159] on span "更多篩選" at bounding box center [855, 158] width 40 height 11
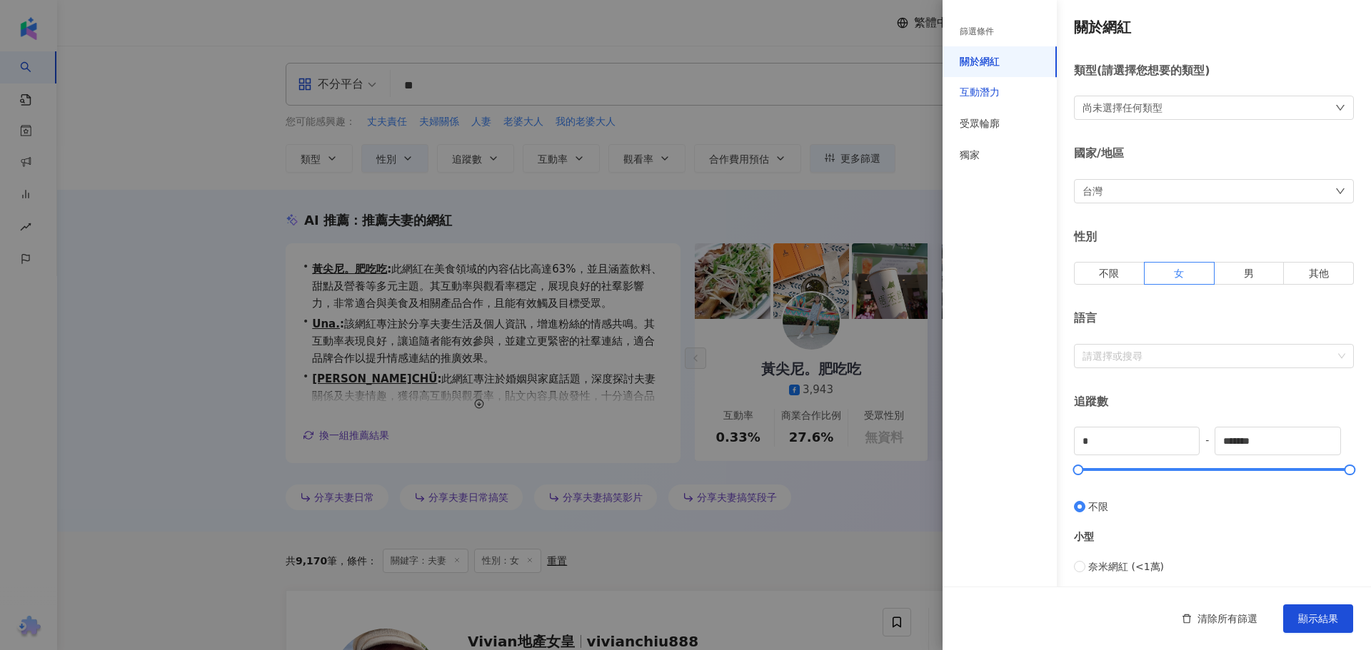
click at [994, 91] on div "互動潛力" at bounding box center [980, 93] width 40 height 14
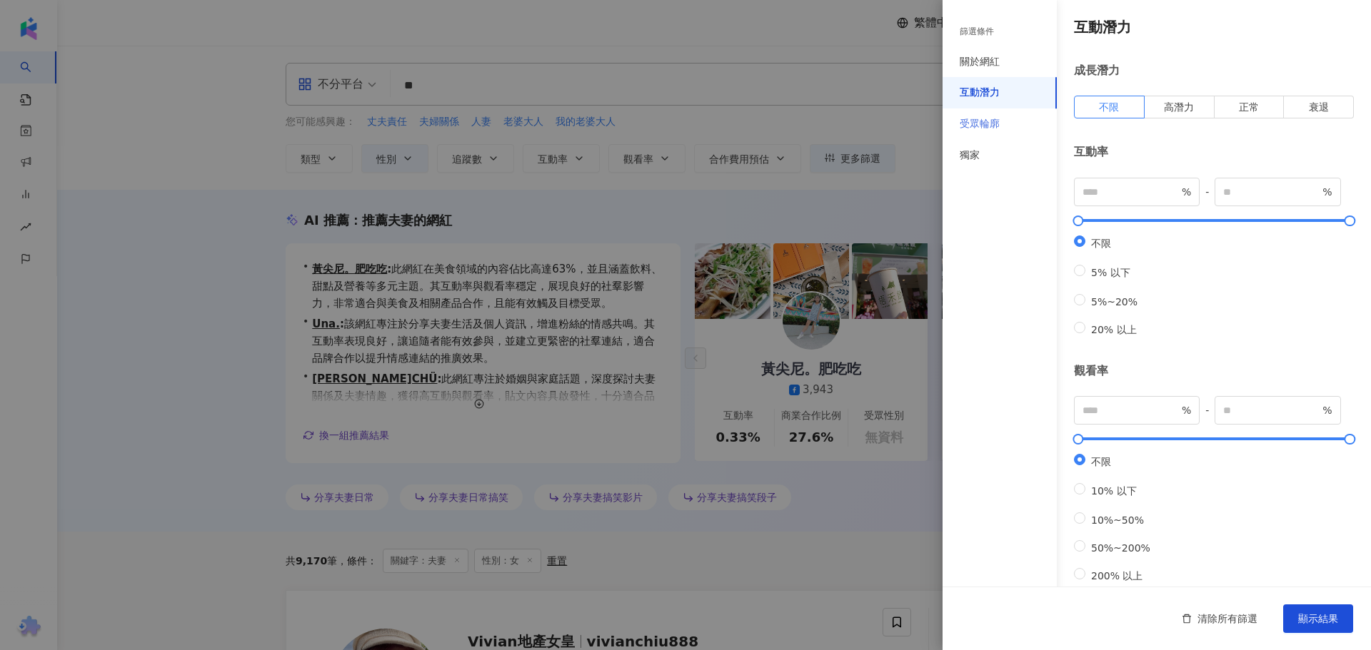
click at [992, 132] on div "受眾輪廓" at bounding box center [999, 124] width 114 height 31
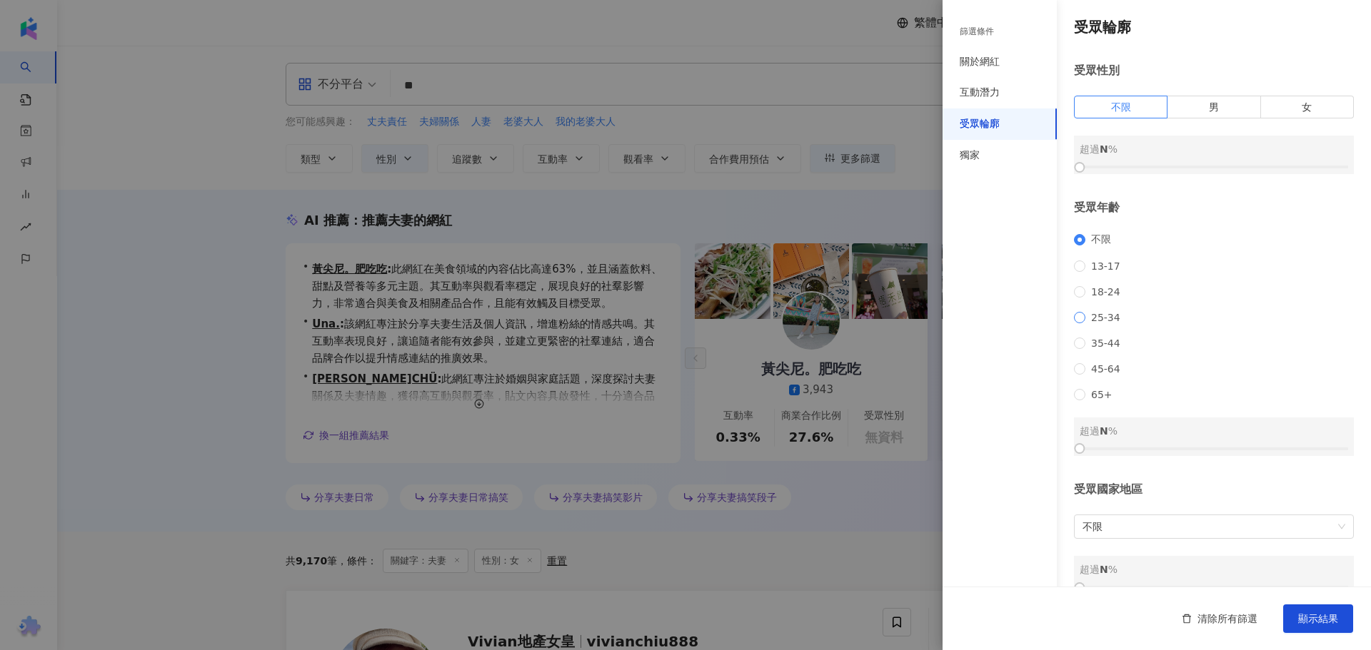
click at [1107, 323] on span "25-34" at bounding box center [1105, 317] width 41 height 11
click at [1309, 103] on label "女" at bounding box center [1307, 107] width 93 height 23
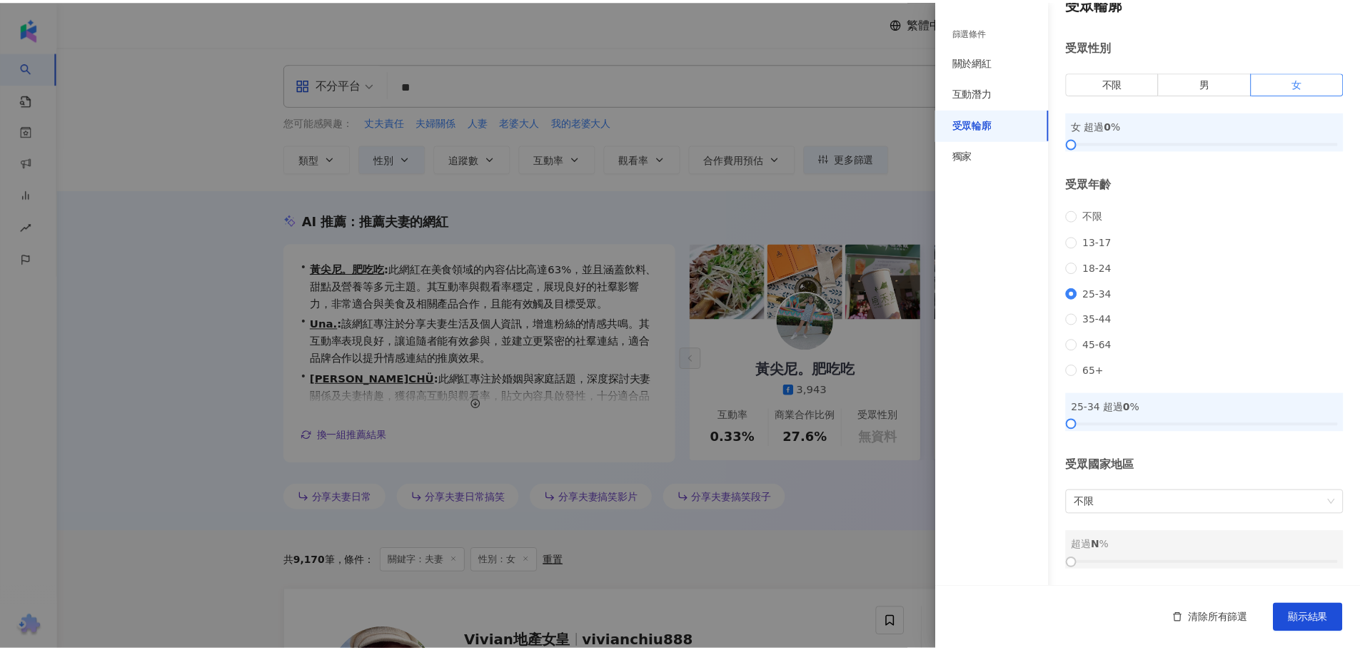
scroll to position [43, 0]
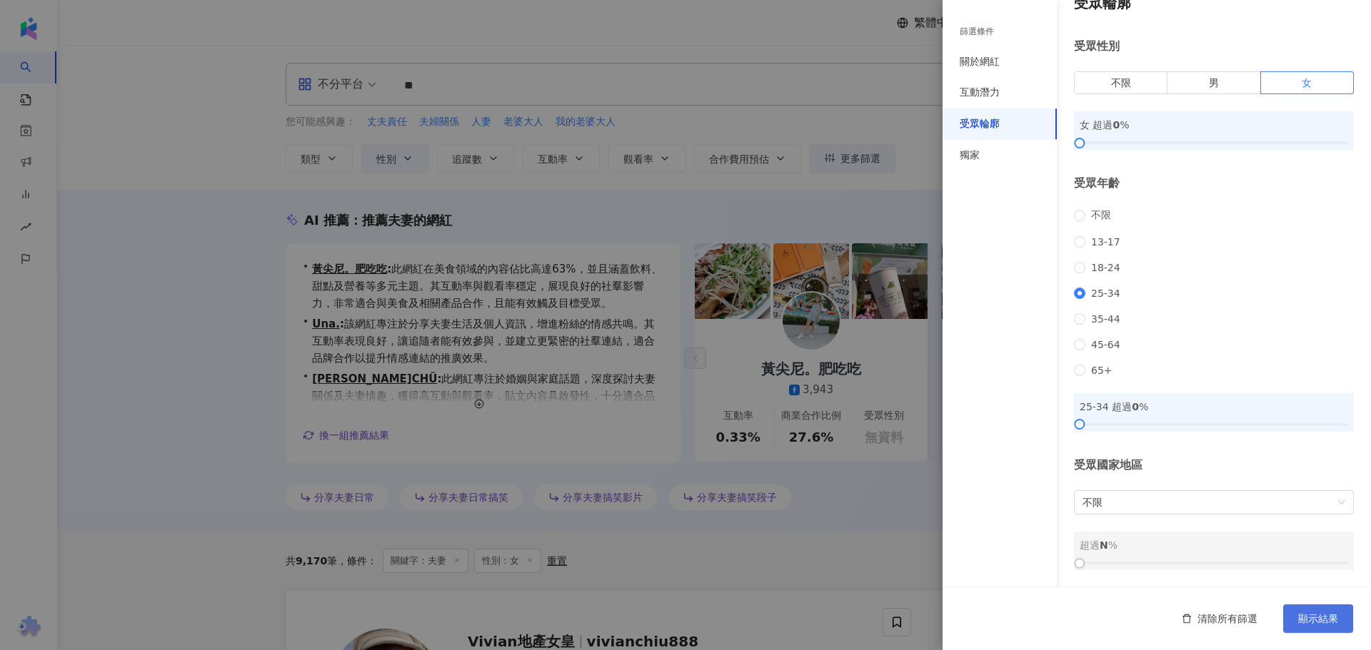
click at [1324, 616] on span "顯示結果" at bounding box center [1318, 618] width 40 height 11
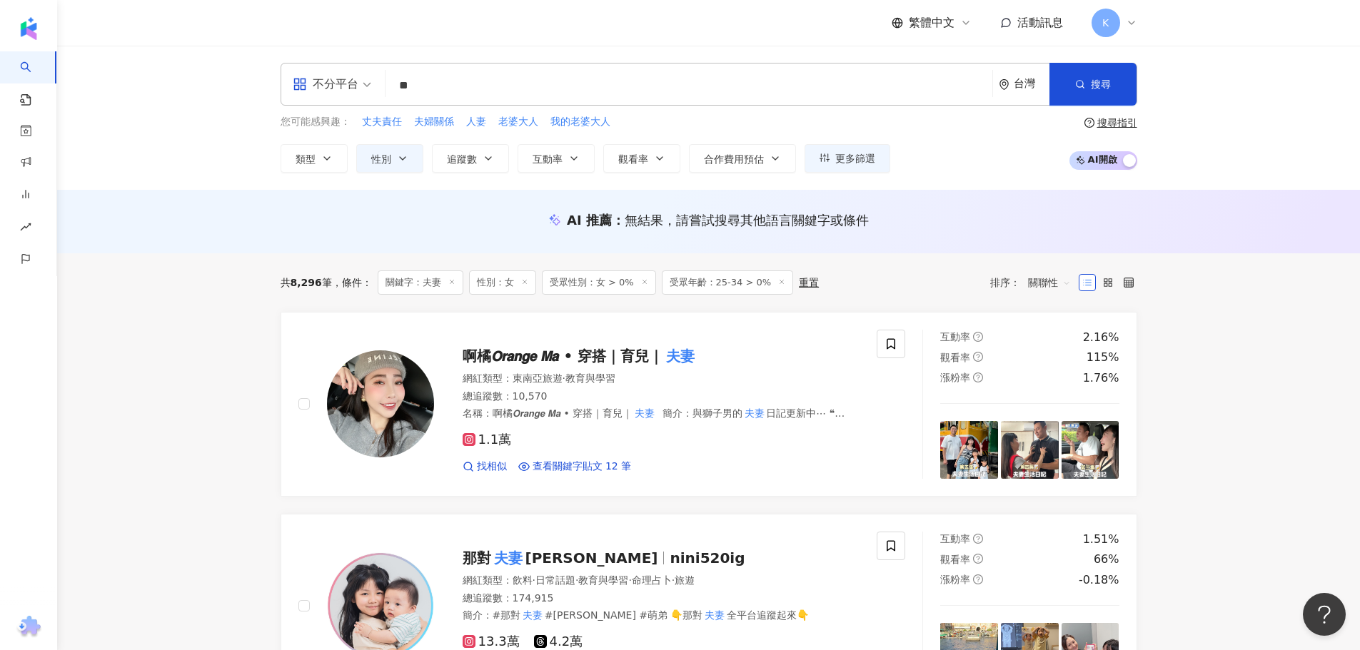
click at [592, 89] on input "**" at bounding box center [688, 85] width 595 height 27
type input "*"
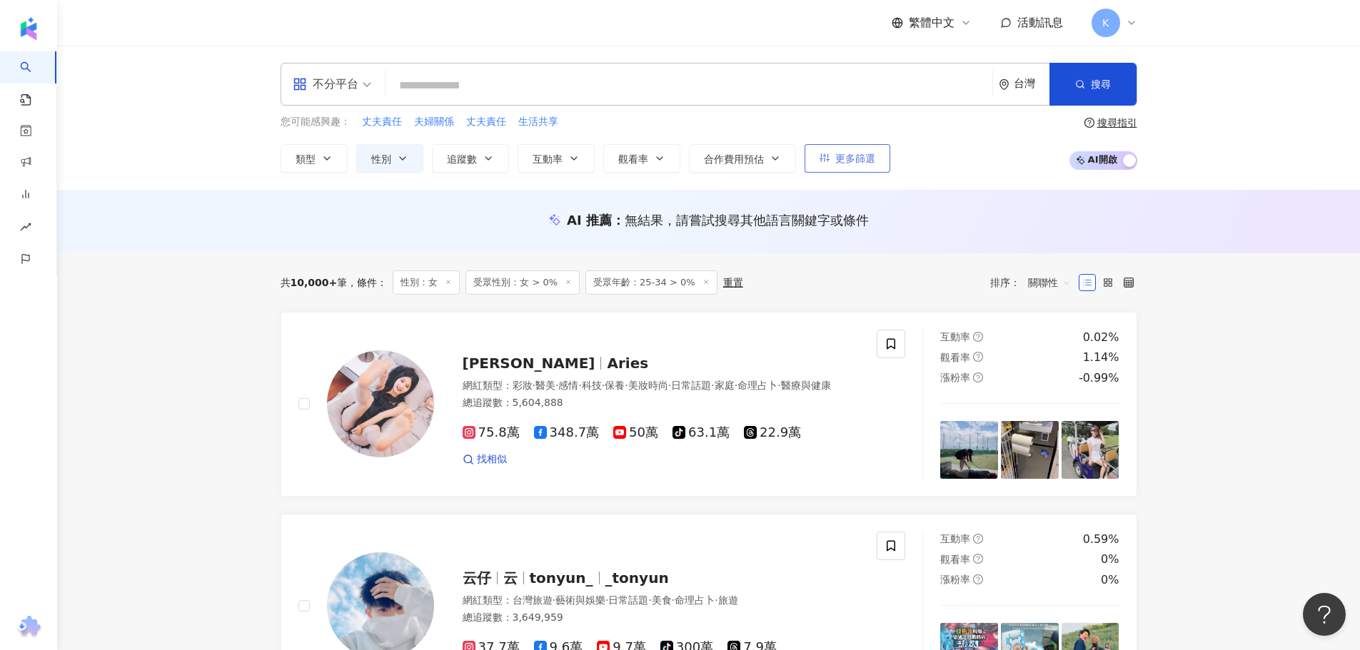
click at [855, 162] on span "更多篩選" at bounding box center [855, 158] width 40 height 11
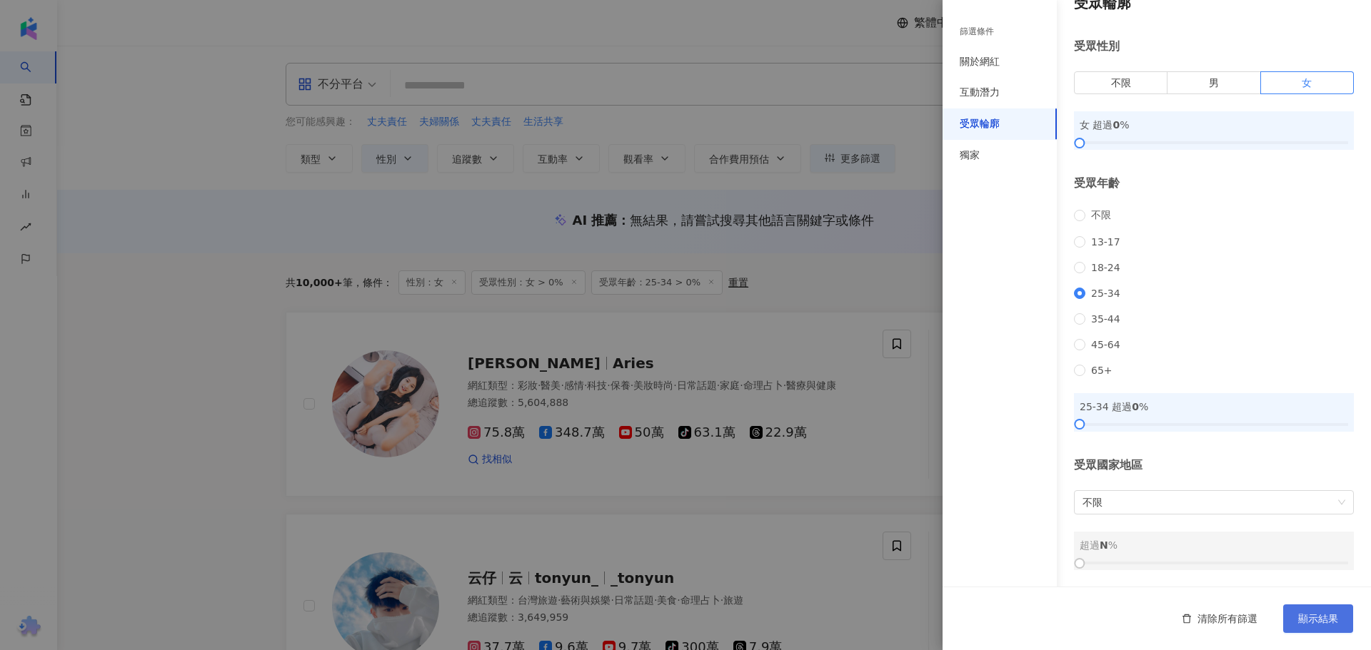
click at [1325, 625] on span "顯示結果" at bounding box center [1318, 618] width 40 height 11
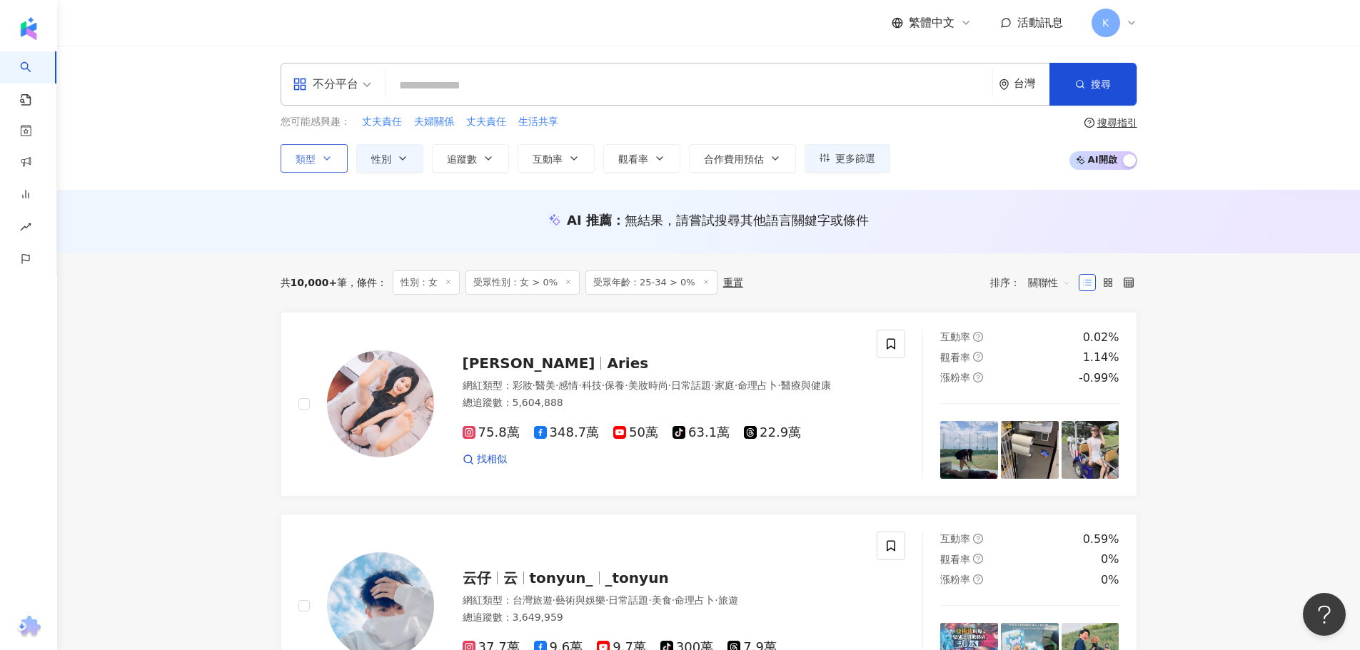
click at [315, 163] on span "類型" at bounding box center [306, 159] width 20 height 11
click at [351, 76] on div "不分平台" at bounding box center [326, 84] width 66 height 23
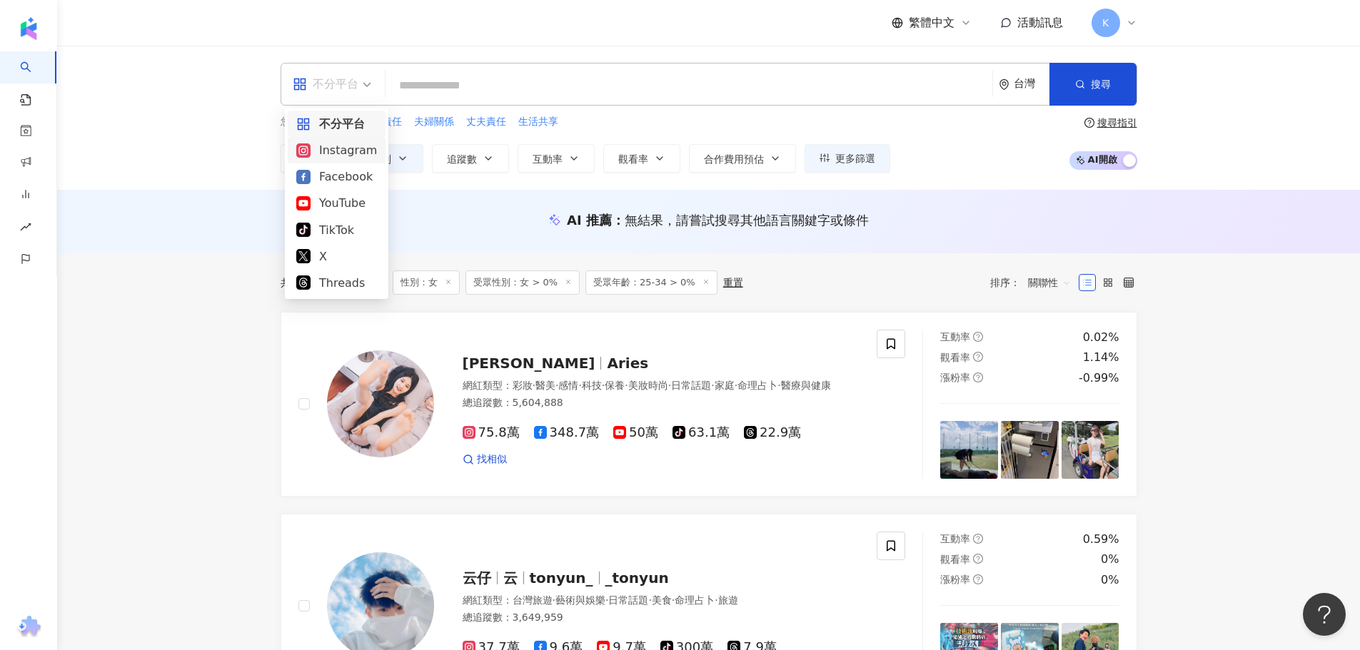
click at [353, 150] on div "Instagram" at bounding box center [336, 150] width 81 height 18
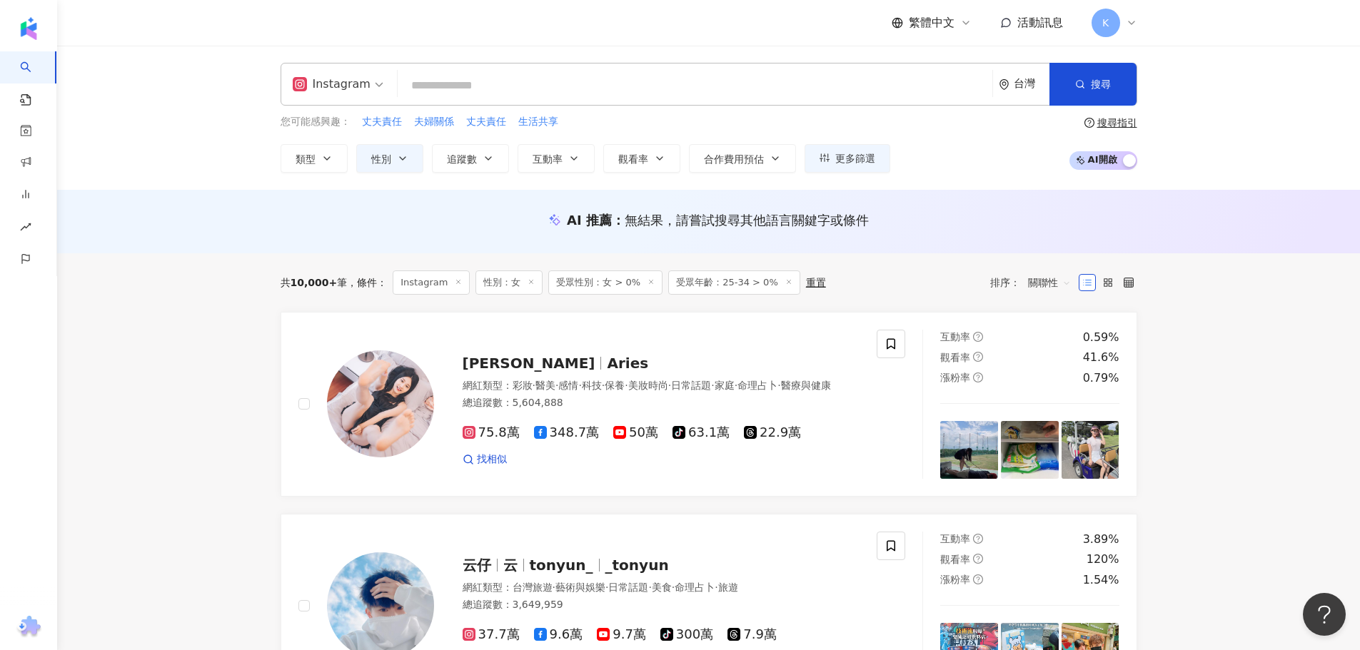
click at [618, 93] on input "search" at bounding box center [694, 85] width 583 height 27
click at [318, 154] on button "類型" at bounding box center [314, 158] width 67 height 29
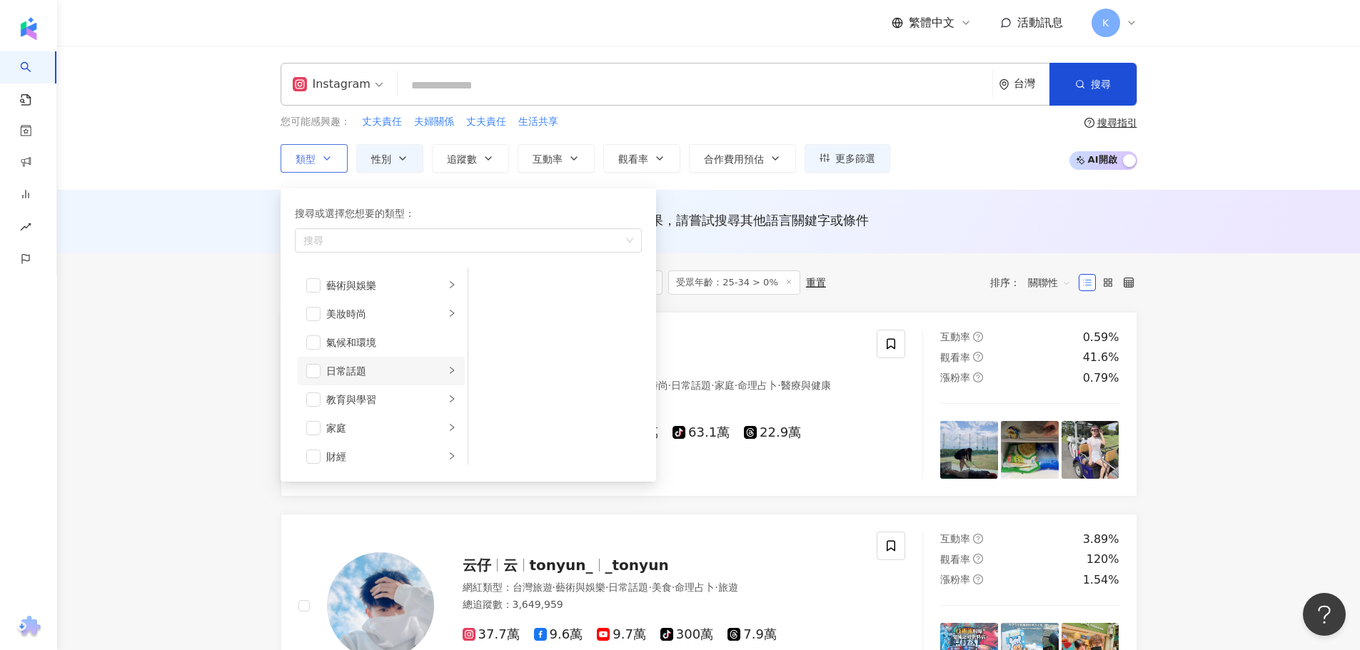
click at [391, 374] on div "日常話題" at bounding box center [385, 371] width 119 height 16
click at [392, 335] on div "教育與學習" at bounding box center [385, 329] width 119 height 16
click at [387, 359] on div "家庭" at bounding box center [385, 357] width 119 height 16
click at [317, 356] on span "button" at bounding box center [313, 357] width 14 height 14
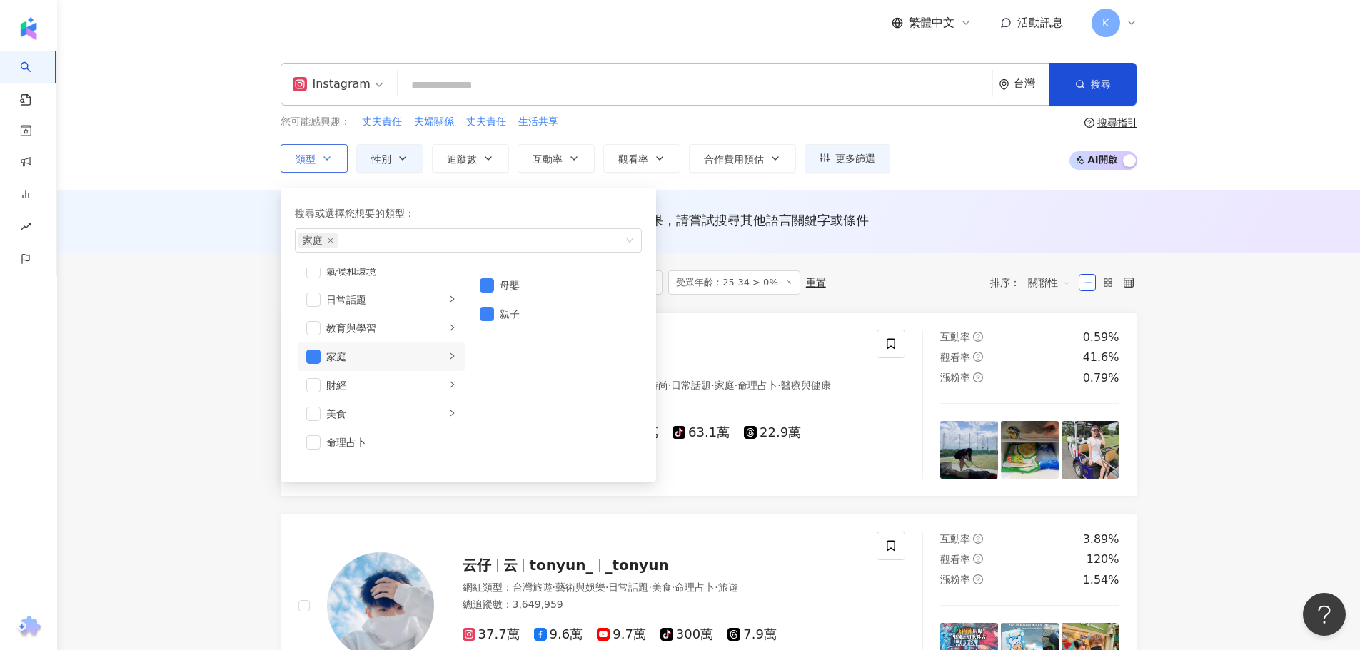
scroll to position [143, 0]
click at [393, 343] on div "美食" at bounding box center [385, 343] width 119 height 16
click at [402, 376] on div "命理占卜" at bounding box center [391, 371] width 130 height 16
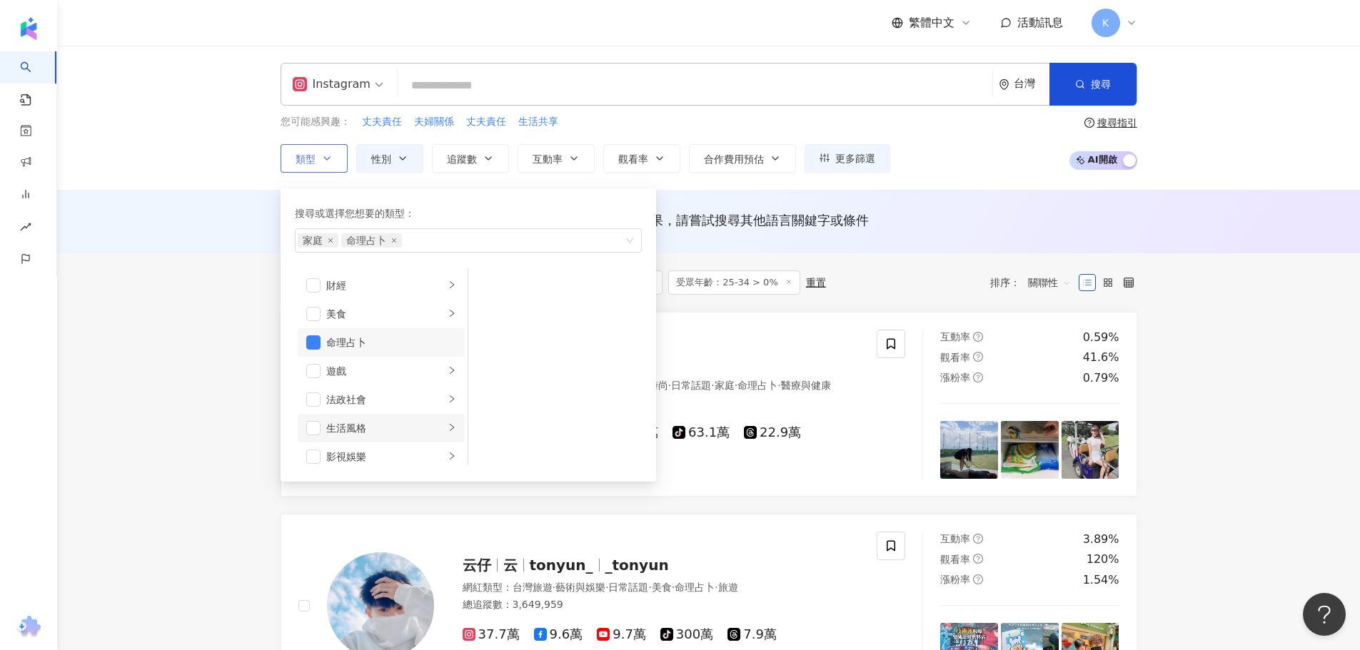
scroll to position [214, 0]
click at [333, 303] on div "命理占卜" at bounding box center [391, 300] width 130 height 16
click at [416, 325] on li "生活風格" at bounding box center [381, 314] width 167 height 29
click at [409, 349] on div "影視娛樂" at bounding box center [385, 343] width 119 height 16
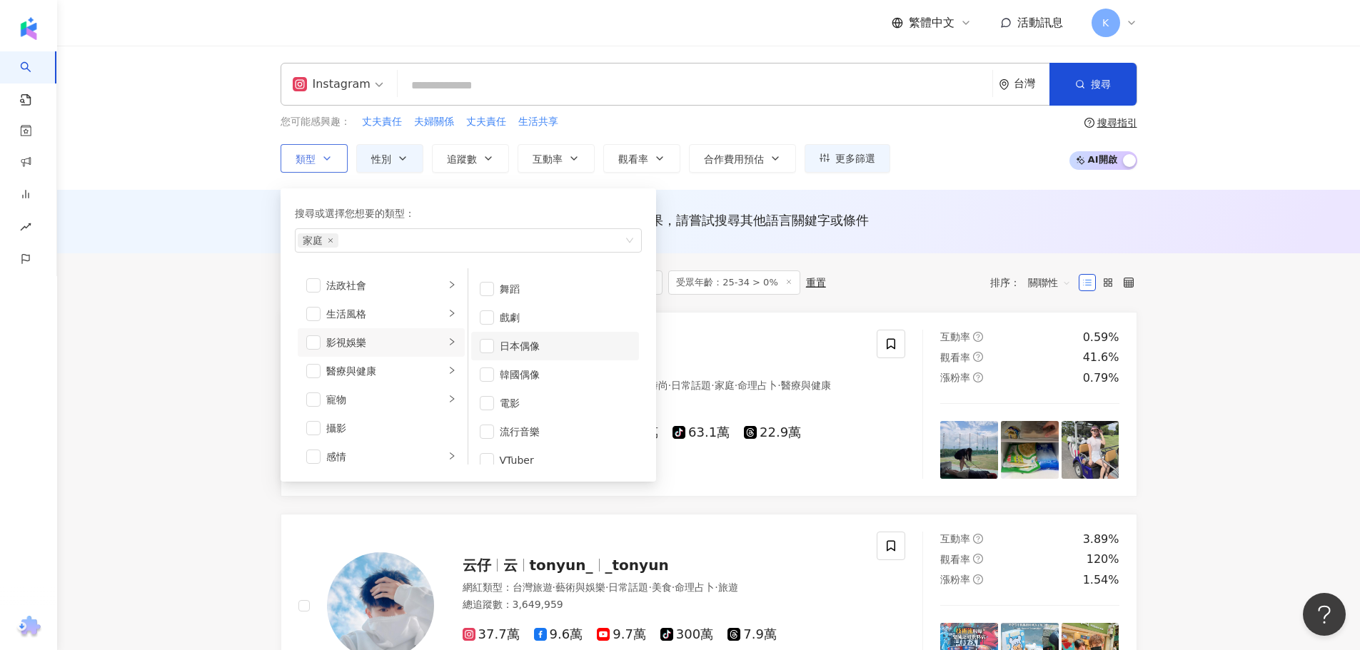
scroll to position [38, 0]
click at [413, 380] on li "醫療與健康" at bounding box center [381, 371] width 167 height 29
click at [408, 388] on li "寵物" at bounding box center [381, 400] width 167 height 29
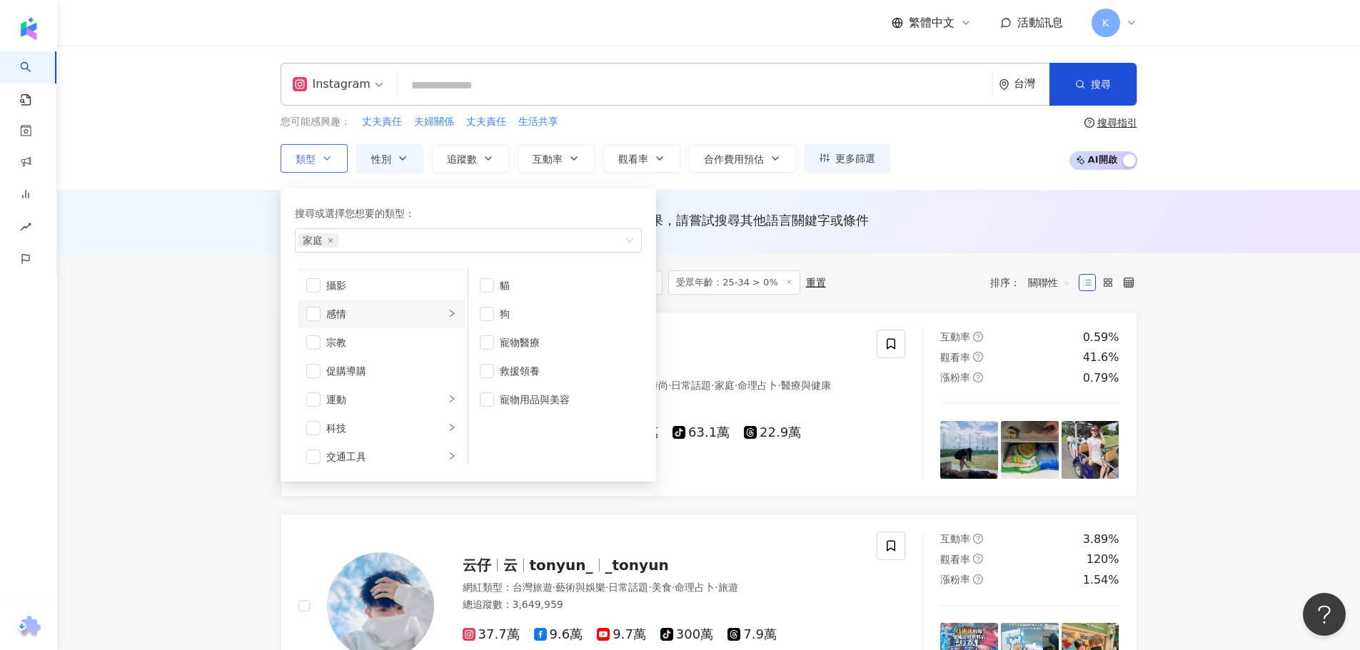
click at [418, 314] on div "感情" at bounding box center [385, 314] width 119 height 16
click at [493, 318] on span "button" at bounding box center [487, 314] width 14 height 14
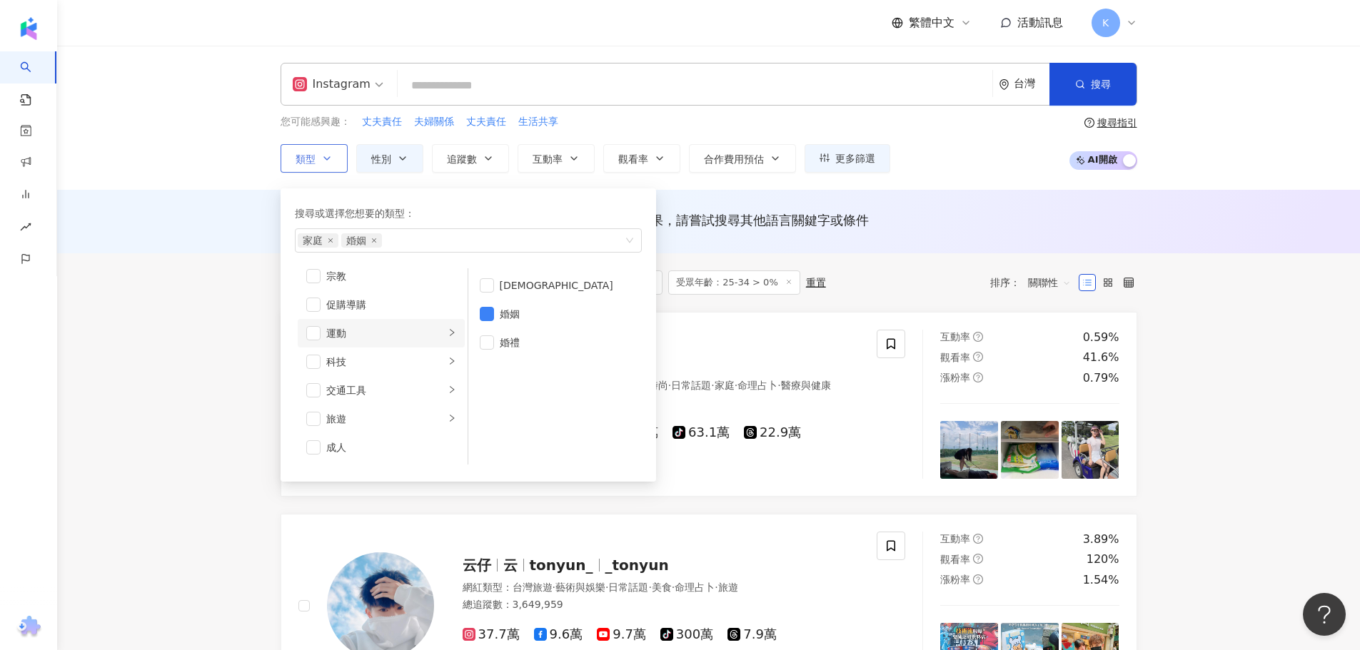
click at [414, 336] on div "運動" at bounding box center [385, 334] width 119 height 16
click at [385, 353] on li "科技" at bounding box center [381, 362] width 167 height 29
click at [382, 383] on div "交通工具" at bounding box center [385, 391] width 119 height 16
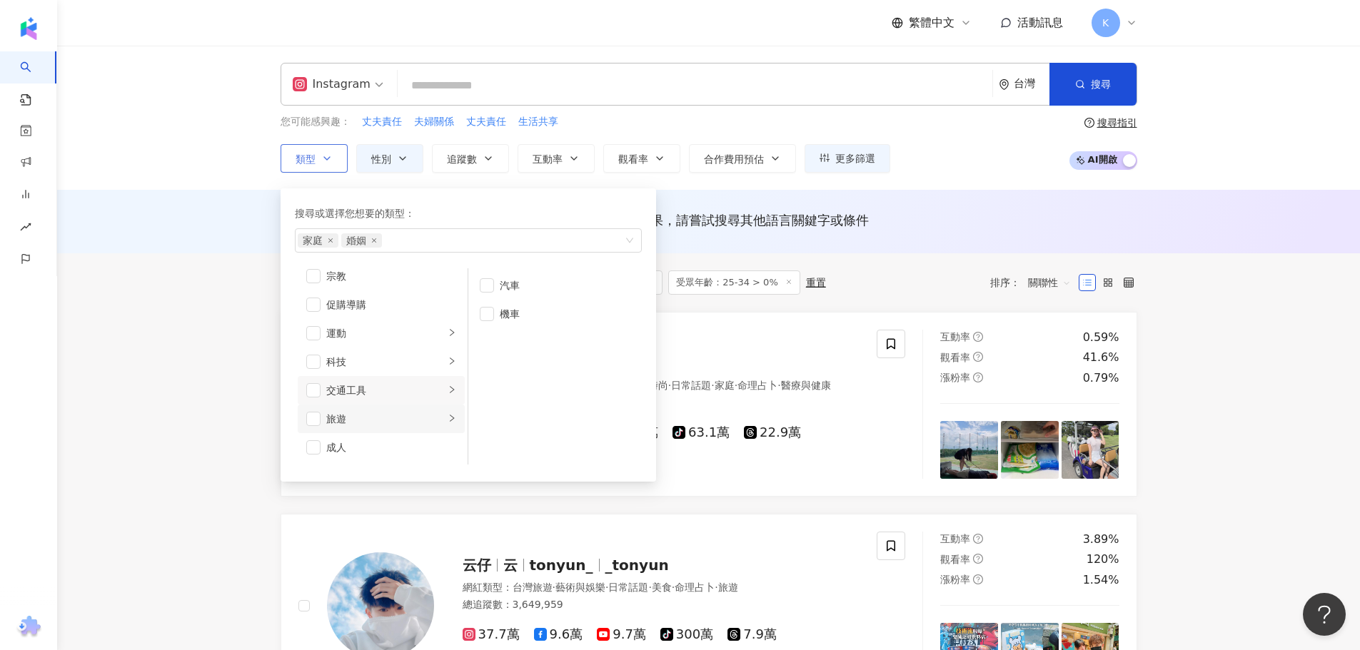
click at [393, 423] on div "旅遊" at bounding box center [385, 419] width 119 height 16
click at [1140, 90] on div "Instagram 台灣 搜尋 customizedTag 網紅類型 運動 / 高爾 夫 早餐夫妻 40,870 追蹤者 秋氏夫妻 98,800 追蹤者 光璽…" at bounding box center [709, 118] width 914 height 110
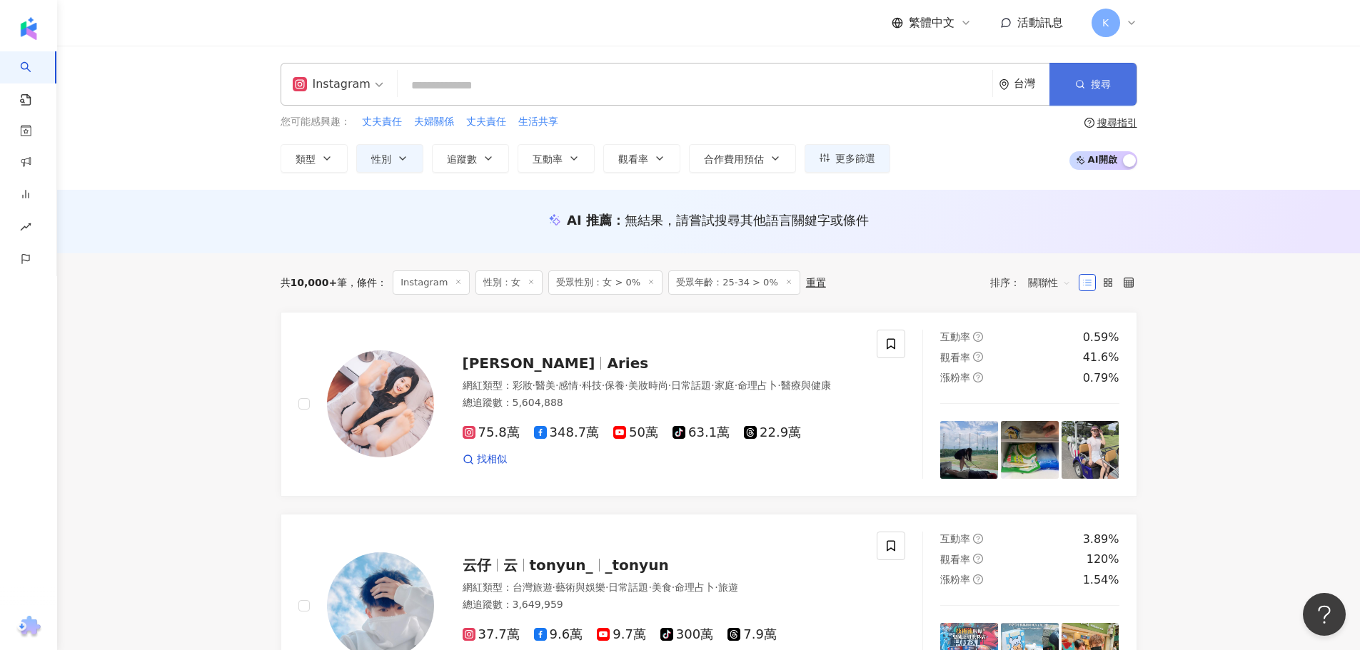
click at [1114, 89] on button "搜尋" at bounding box center [1093, 84] width 87 height 43
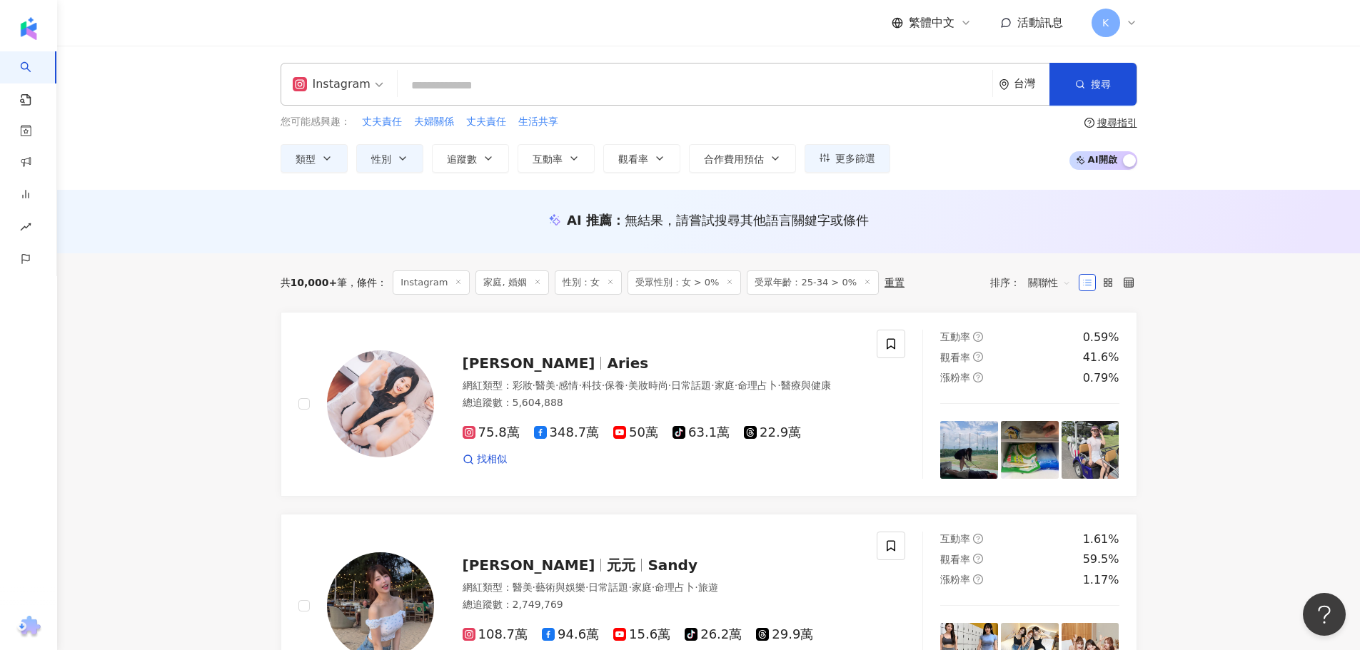
click at [900, 158] on div "您可能感興趣： 丈夫責任 夫婦關係 丈夫責任 生活共享 類型 性別 追蹤數 互動率 觀看率 合作費用預估 更多篩選 篩選條件 關於網紅 互動潛力 受眾輪廓 獨…" at bounding box center [709, 143] width 857 height 59
click at [877, 161] on button "更多篩選" at bounding box center [848, 158] width 86 height 29
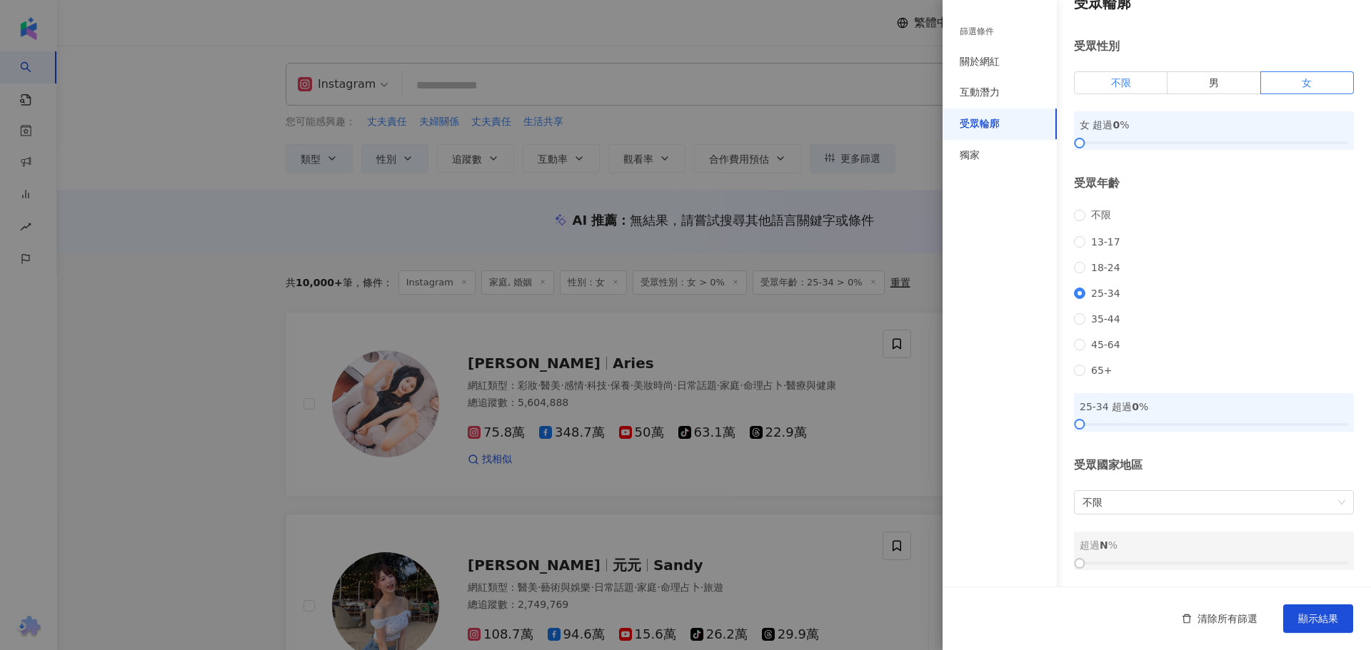
click at [1142, 71] on label "不限" at bounding box center [1121, 82] width 94 height 23
click at [1330, 615] on span "顯示結果" at bounding box center [1318, 618] width 40 height 11
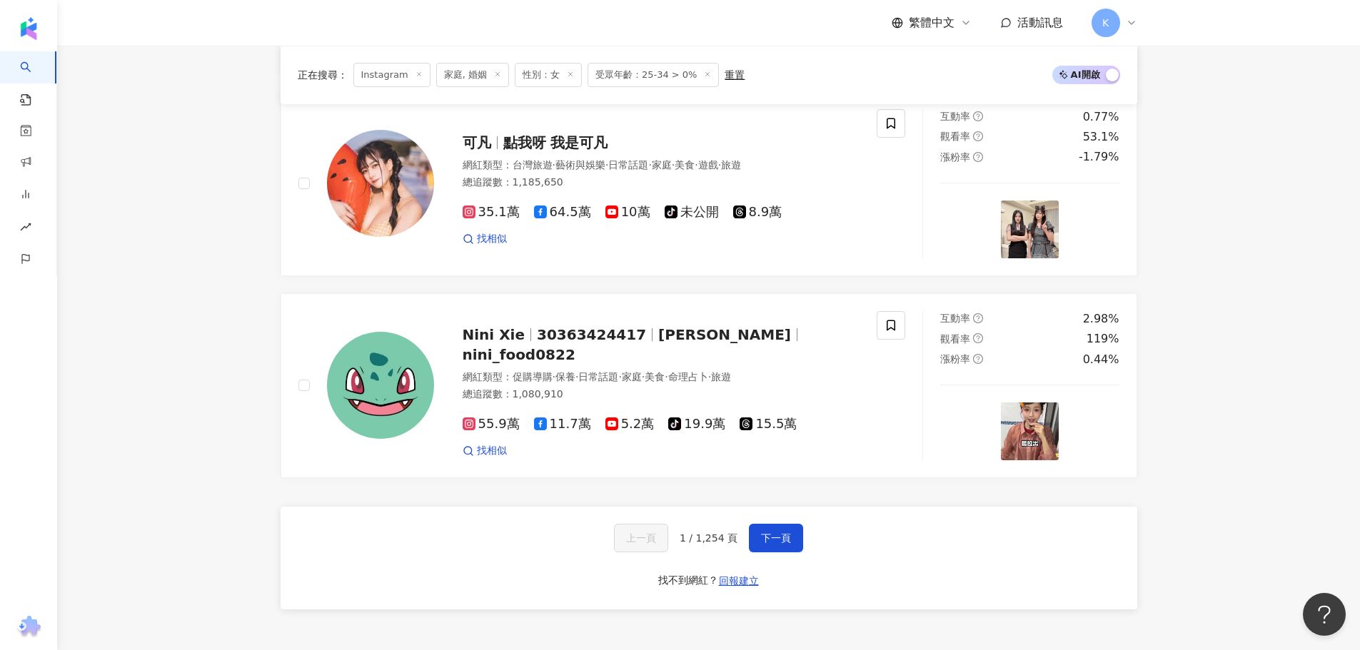
scroll to position [2499, 0]
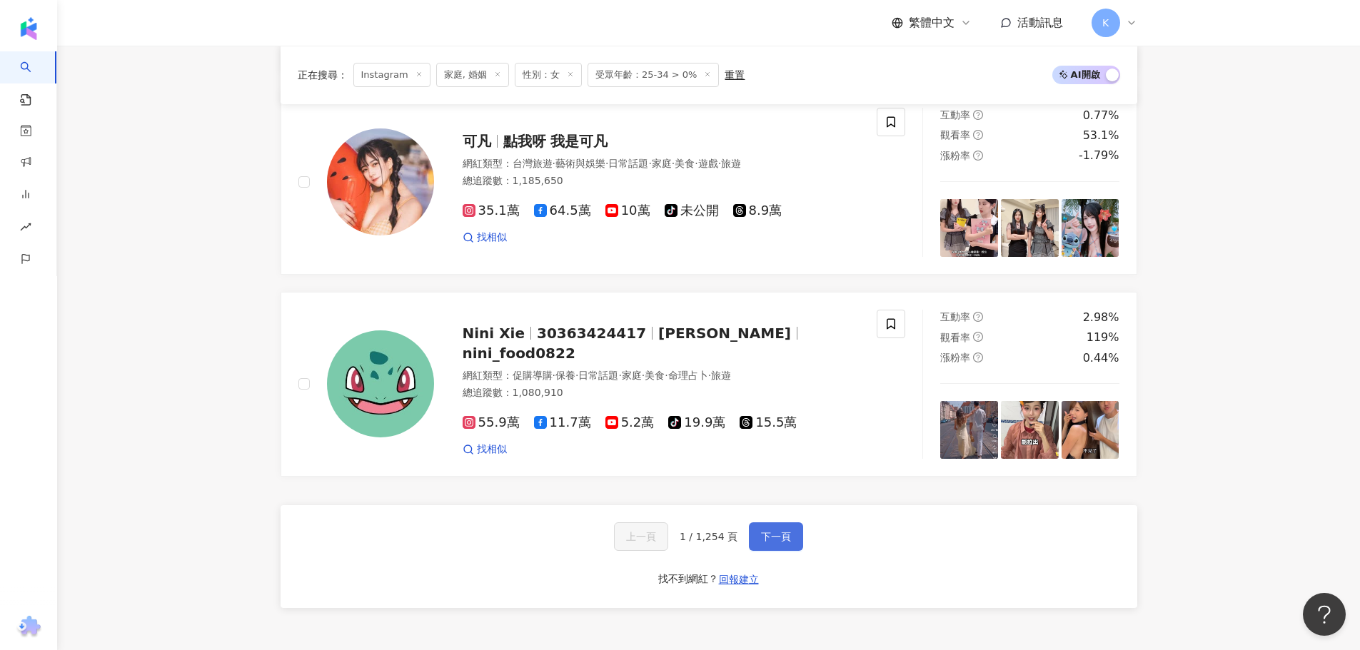
click at [777, 535] on span "下一頁" at bounding box center [776, 536] width 30 height 11
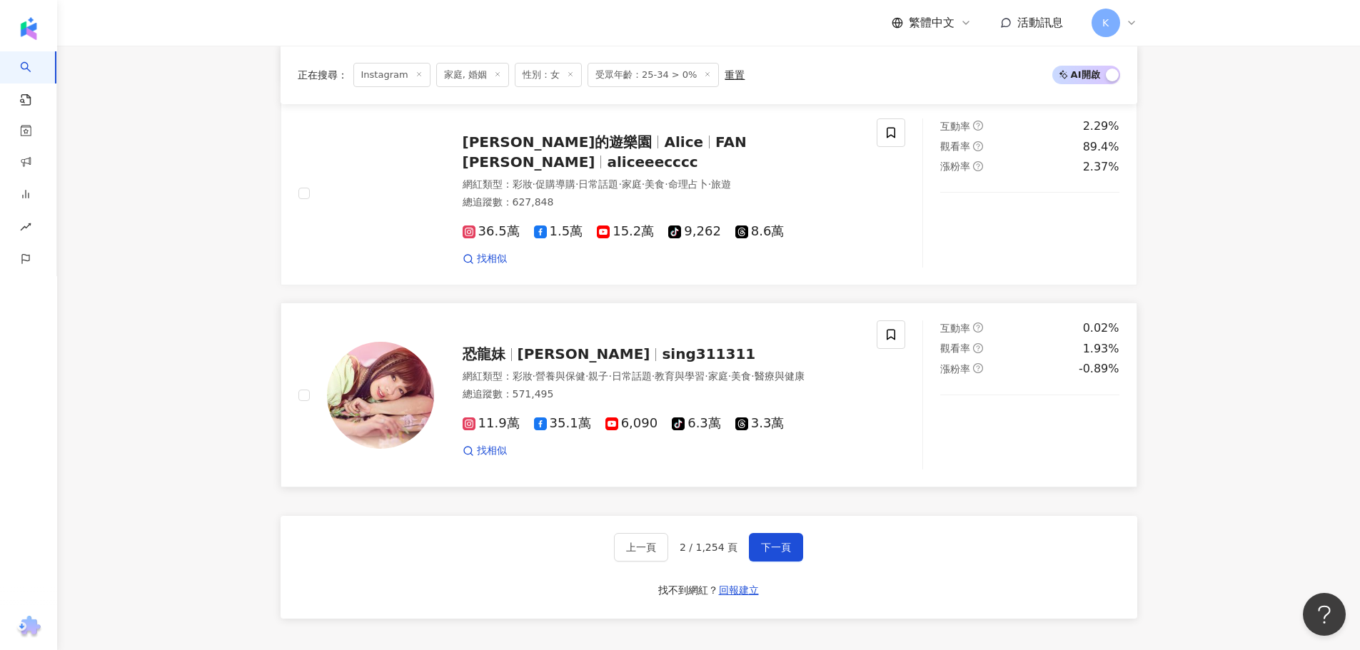
scroll to position [2547, 0]
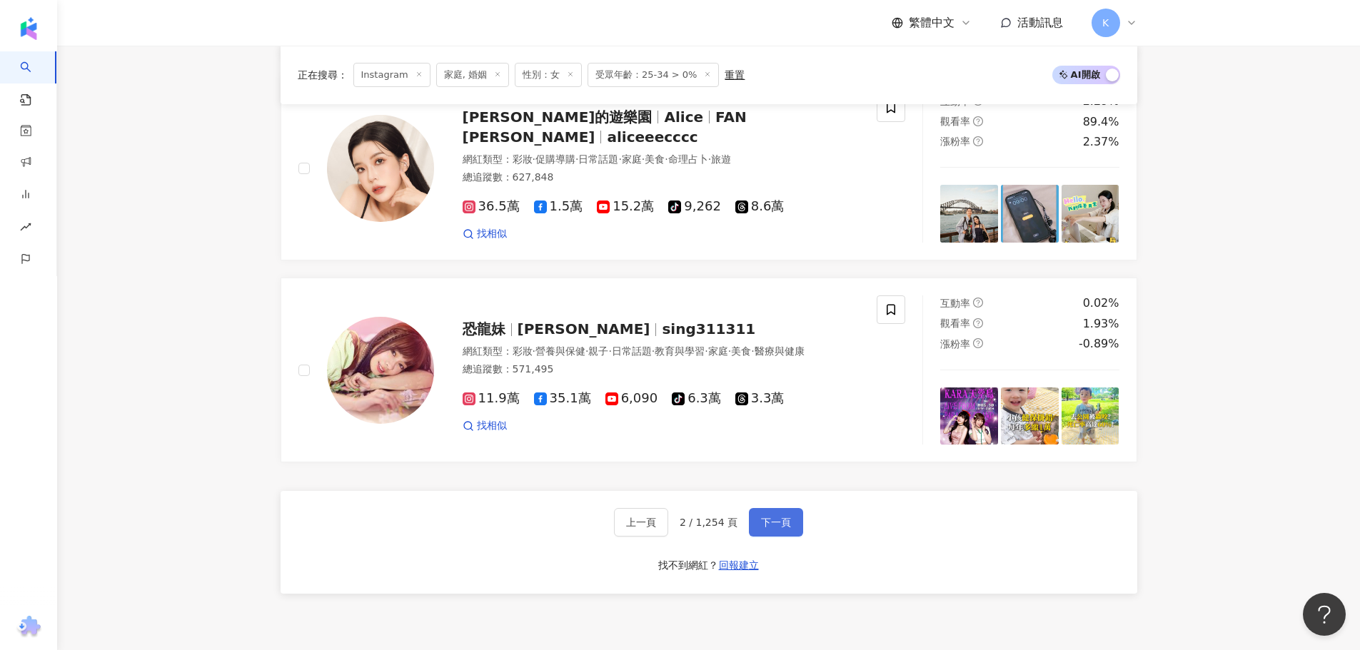
click at [777, 508] on button "下一頁" at bounding box center [776, 522] width 54 height 29
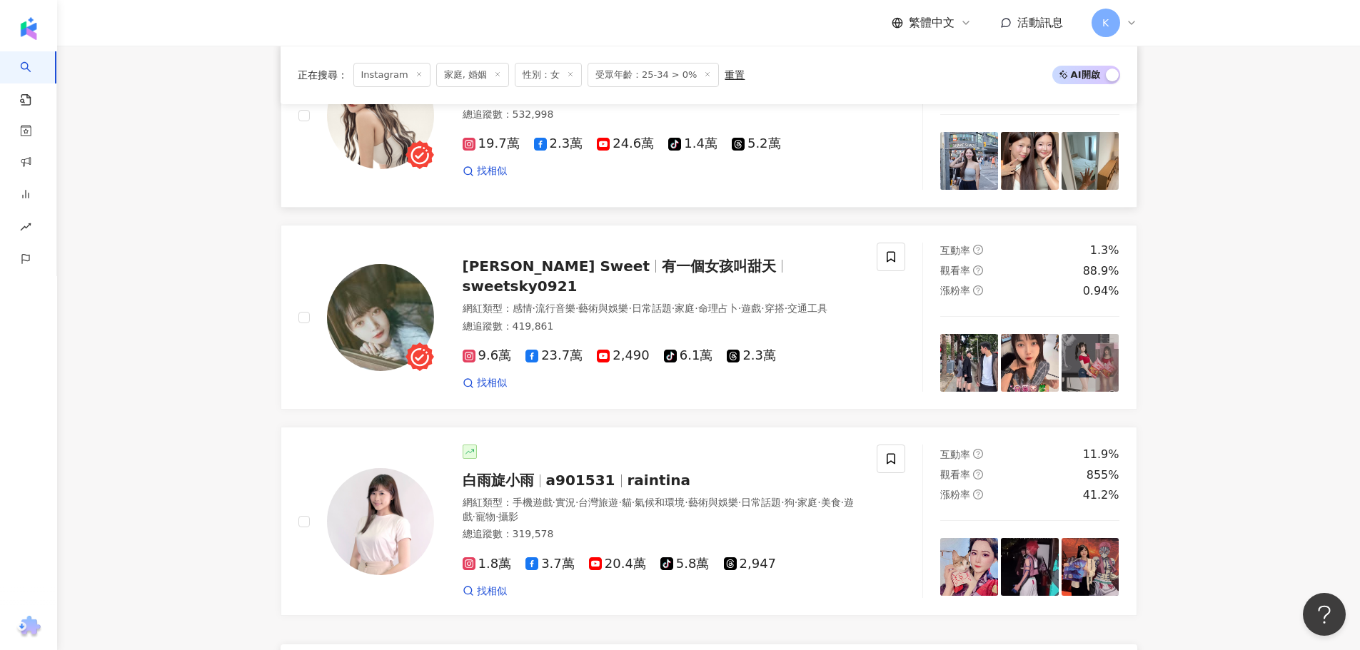
scroll to position [2514, 0]
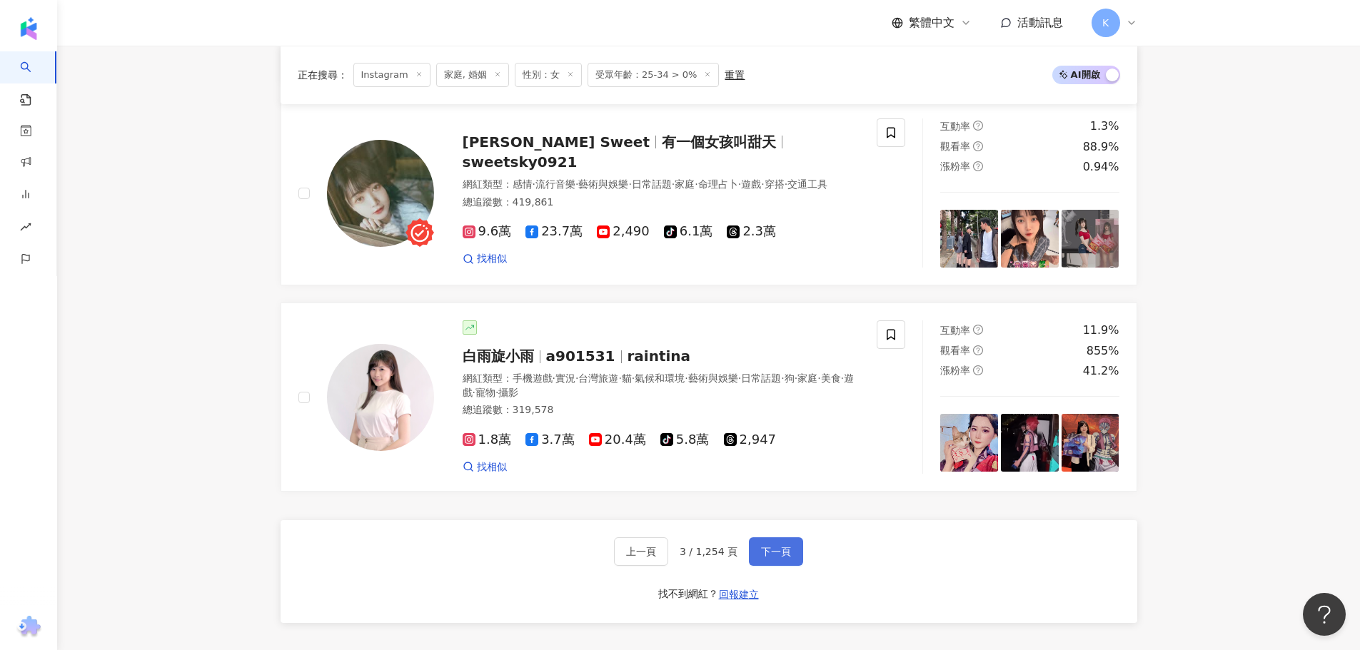
click at [788, 565] on button "下一頁" at bounding box center [776, 552] width 54 height 29
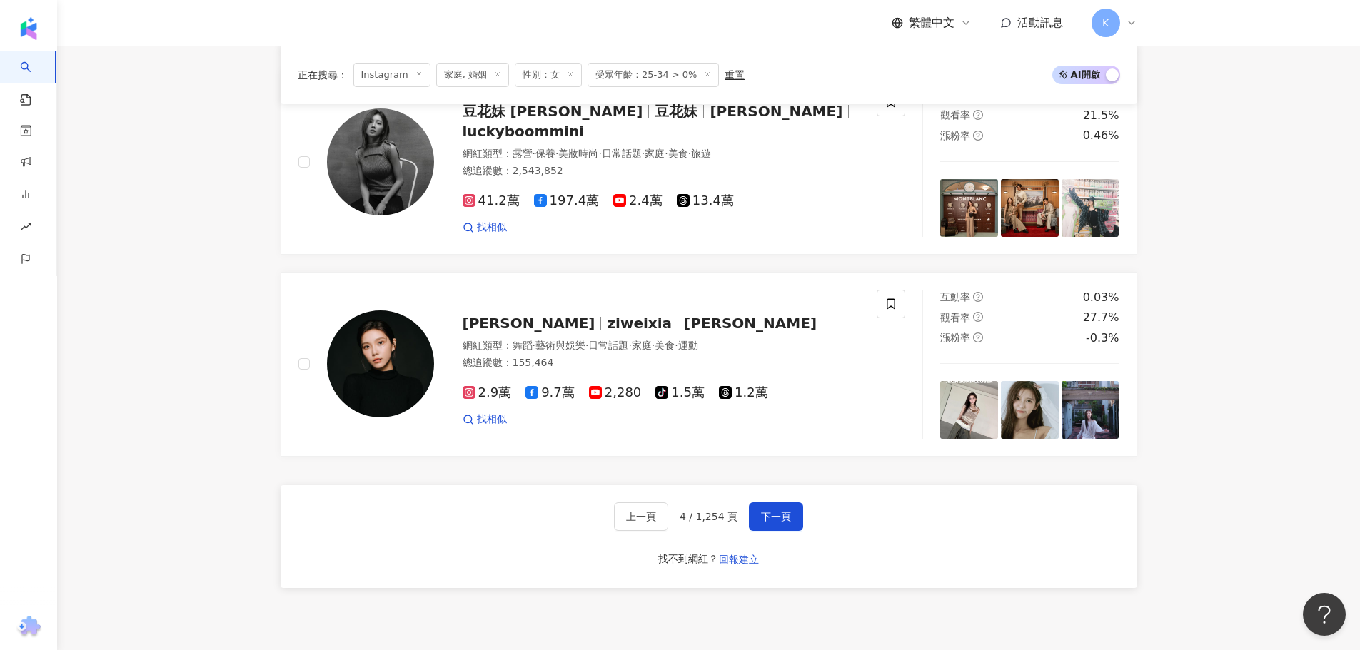
scroll to position [2597, 0]
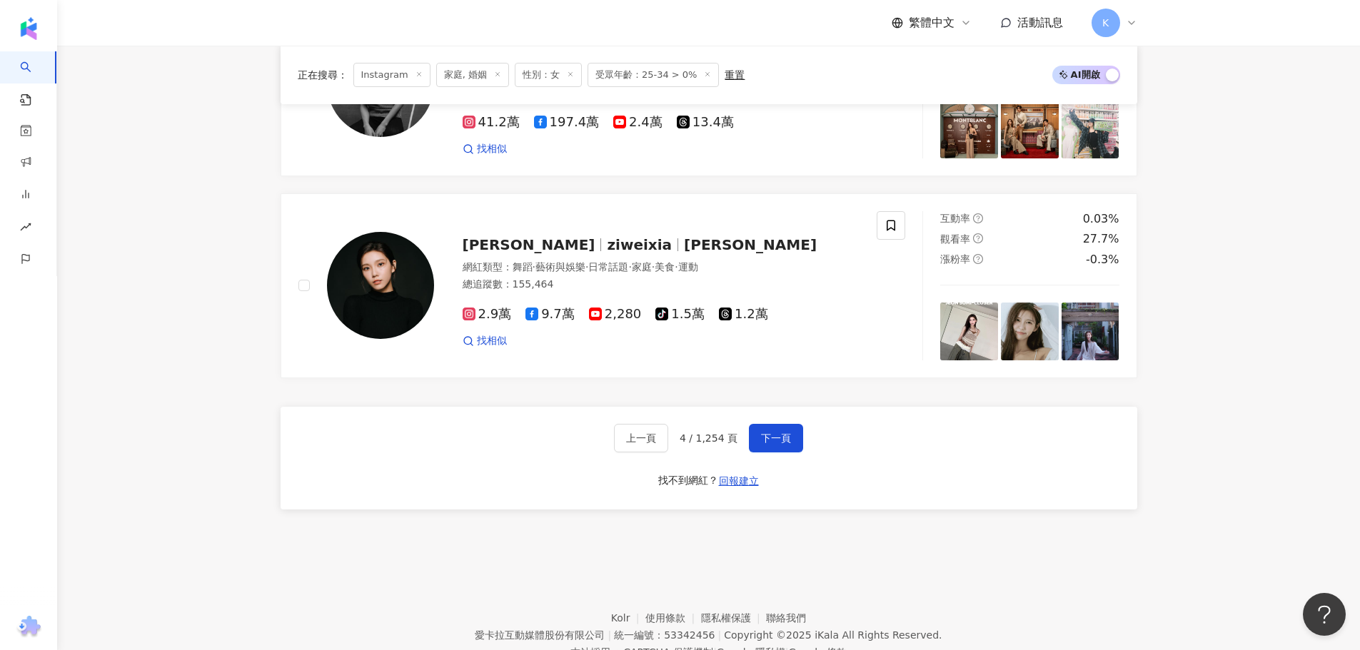
drag, startPoint x: 775, startPoint y: 432, endPoint x: 802, endPoint y: 432, distance: 27.1
click at [775, 433] on span "下一頁" at bounding box center [776, 438] width 30 height 11
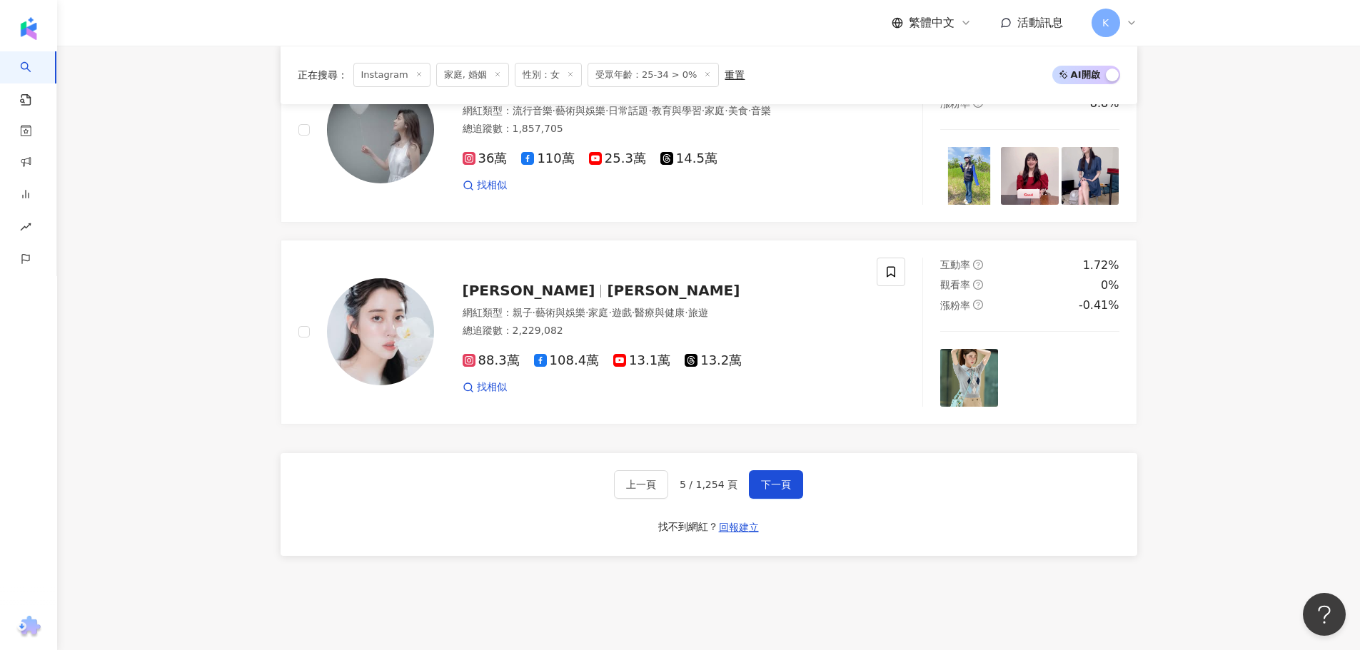
scroll to position [2537, 0]
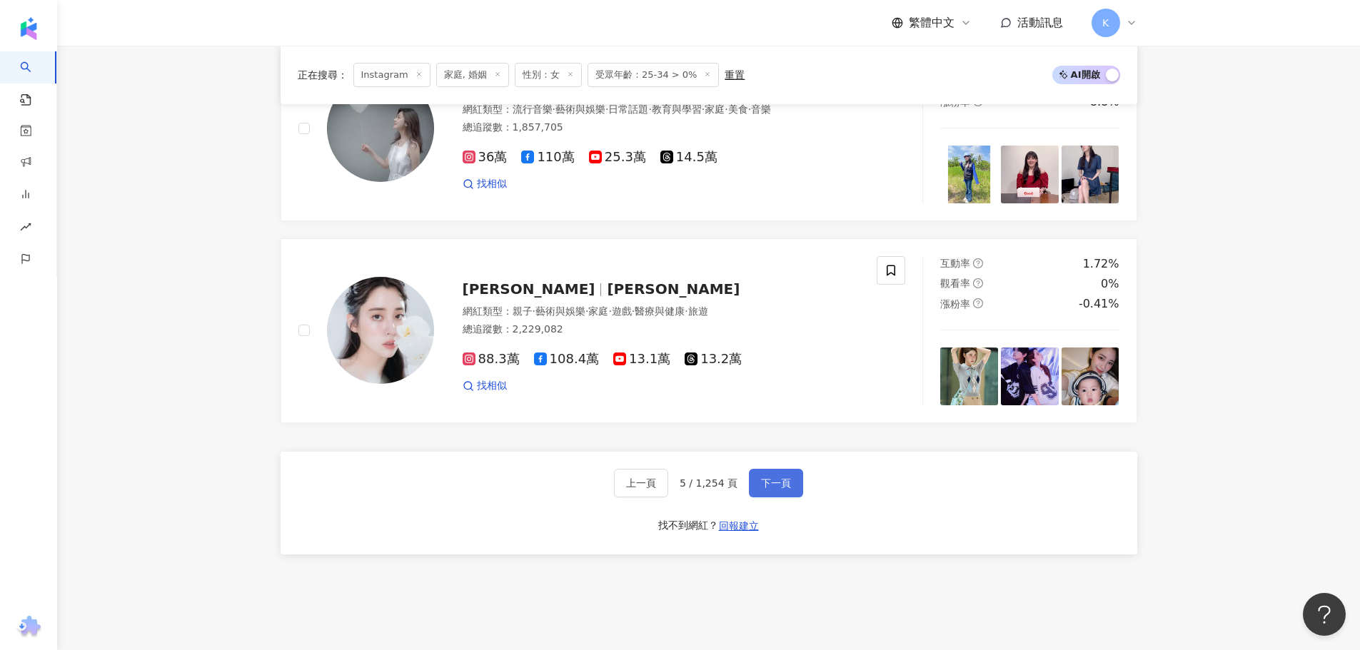
click at [762, 489] on span "下一頁" at bounding box center [776, 483] width 30 height 11
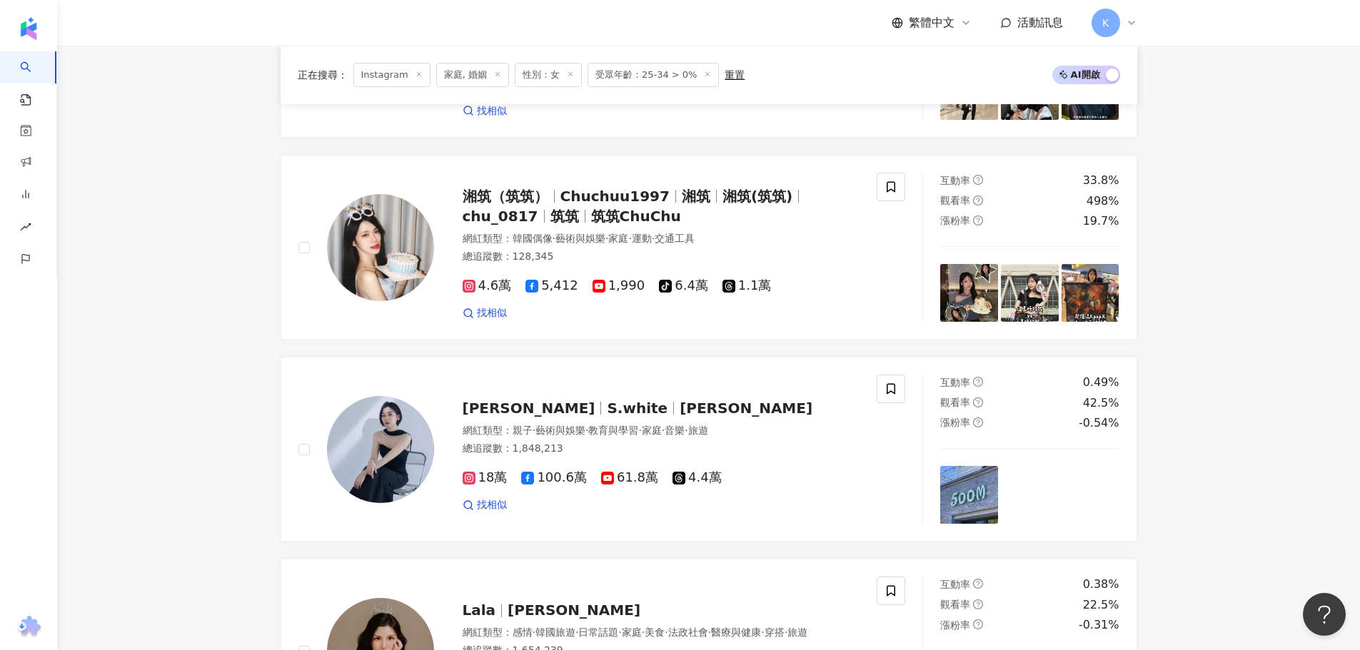
scroll to position [1232, 0]
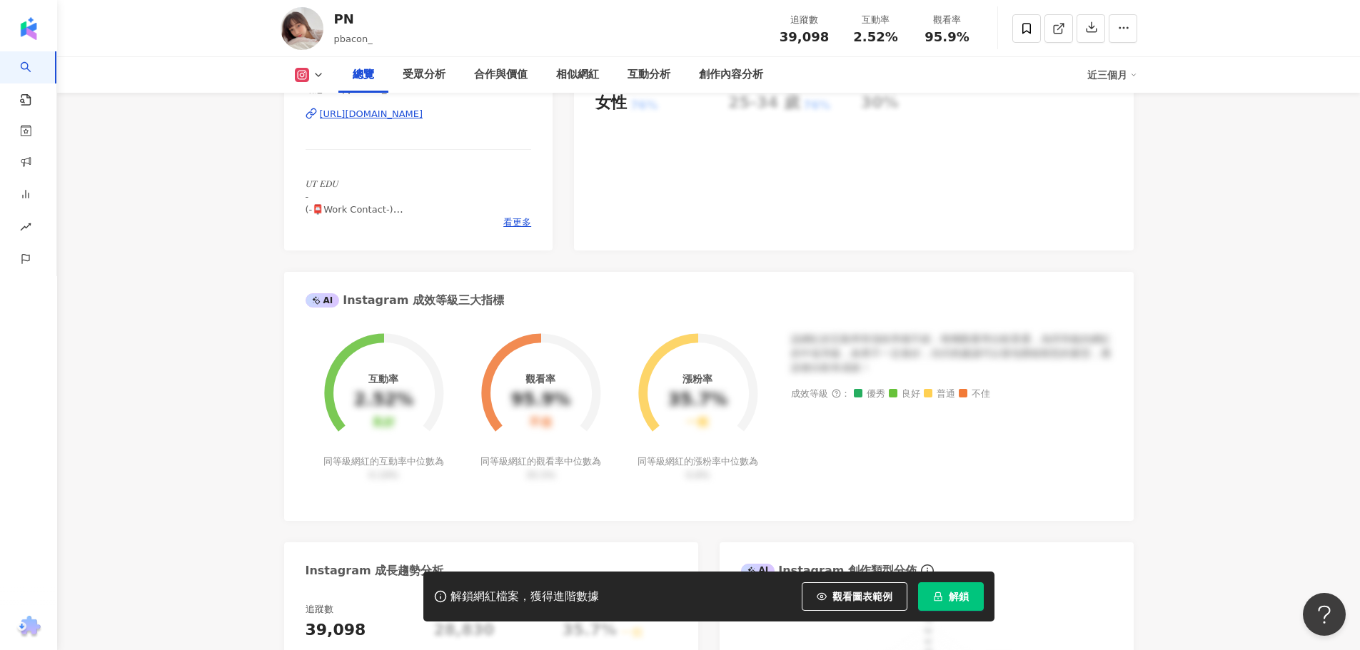
scroll to position [286, 0]
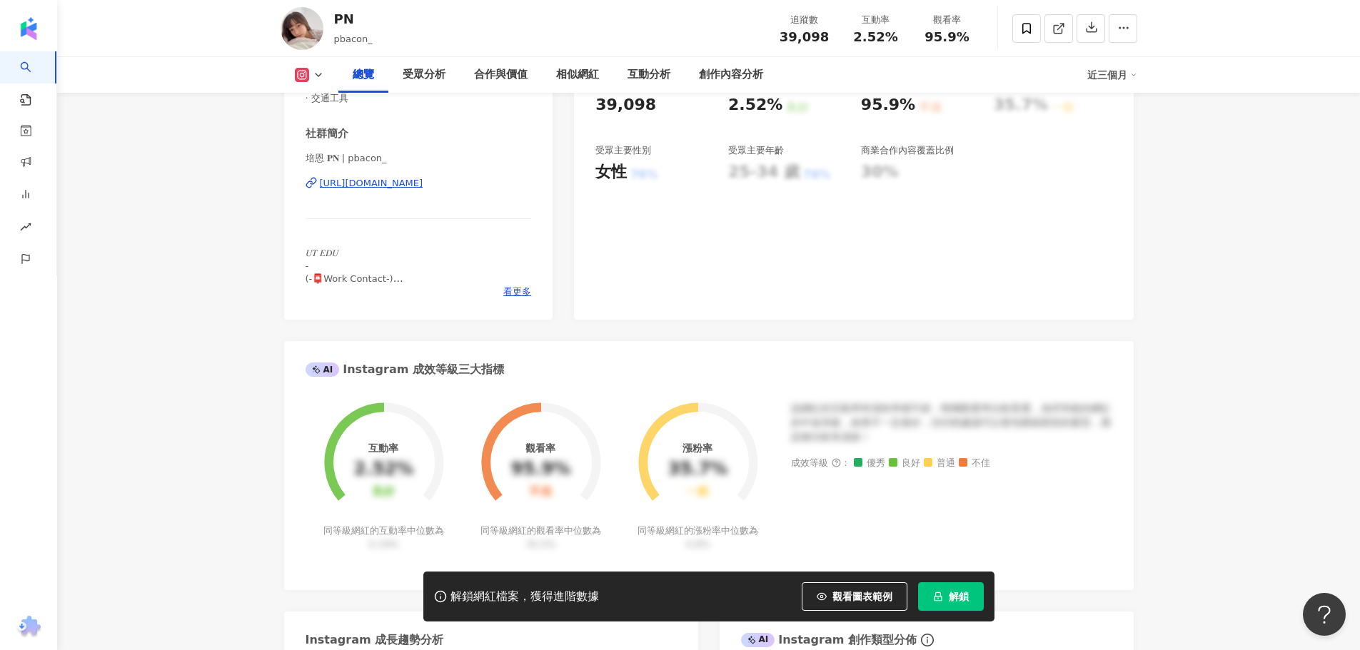
click at [408, 190] on div "https://www.instagram.com/pbacon_/" at bounding box center [372, 183] width 104 height 13
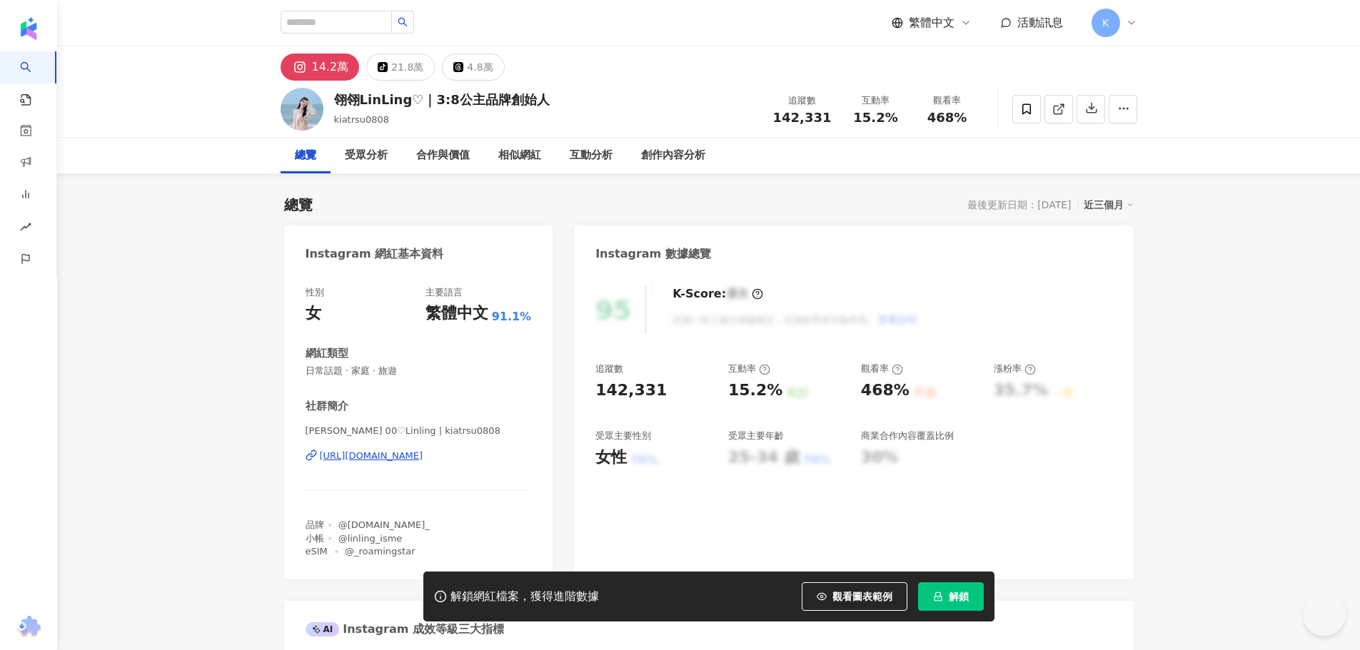
scroll to position [143, 0]
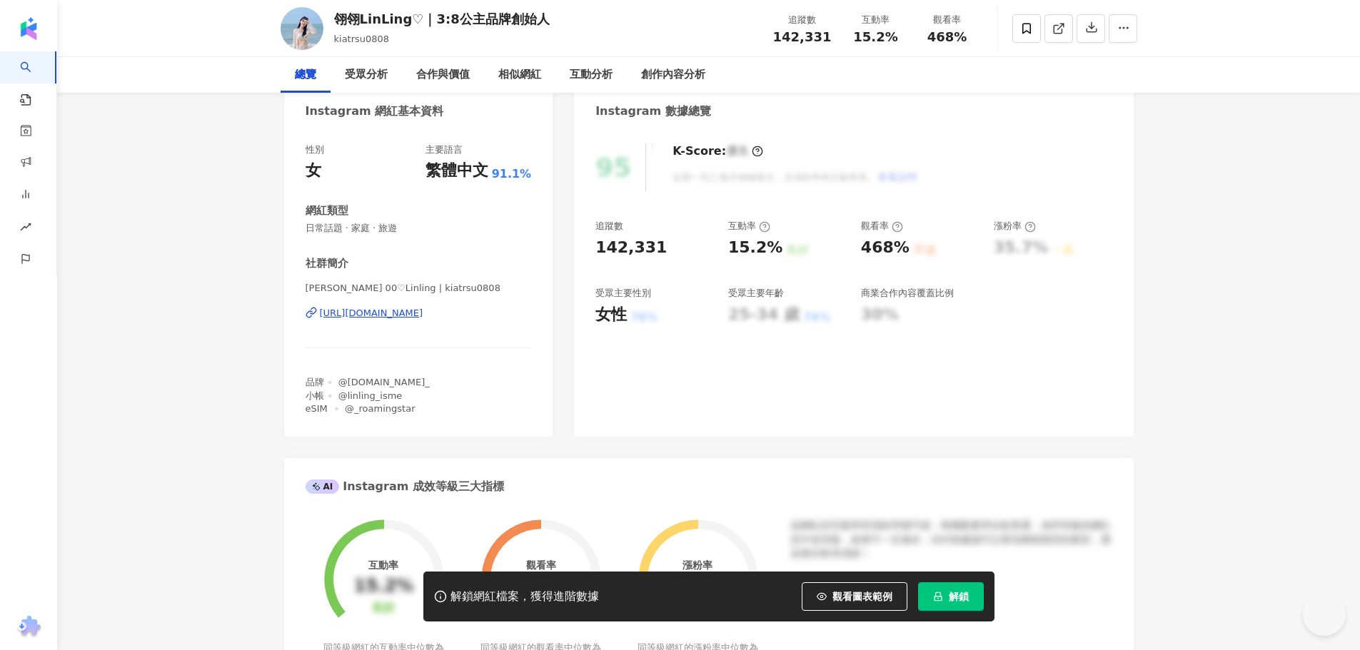
click at [423, 312] on div "https://www.instagram.com/kiatrsu0808/" at bounding box center [372, 313] width 104 height 13
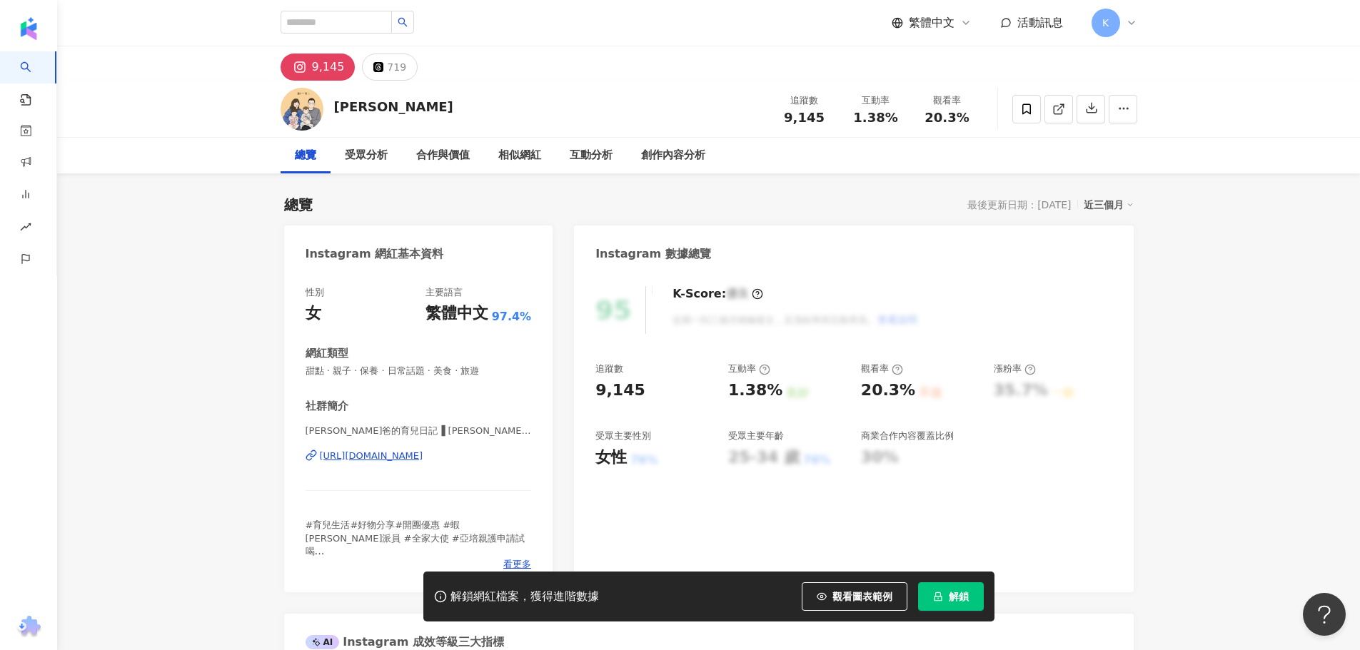
click at [423, 453] on div "https://www.instagram.com/jia_1027/" at bounding box center [372, 456] width 104 height 13
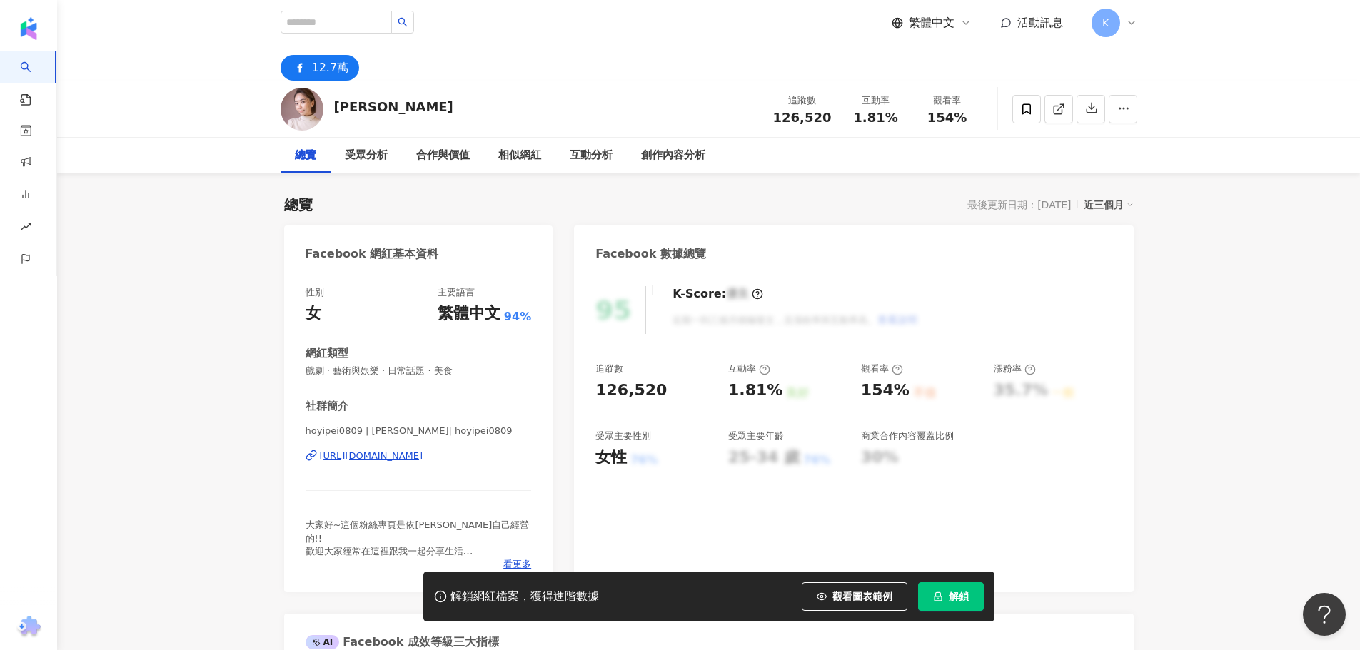
click at [408, 458] on div "https://www.facebook.com/408750422532129" at bounding box center [372, 456] width 104 height 13
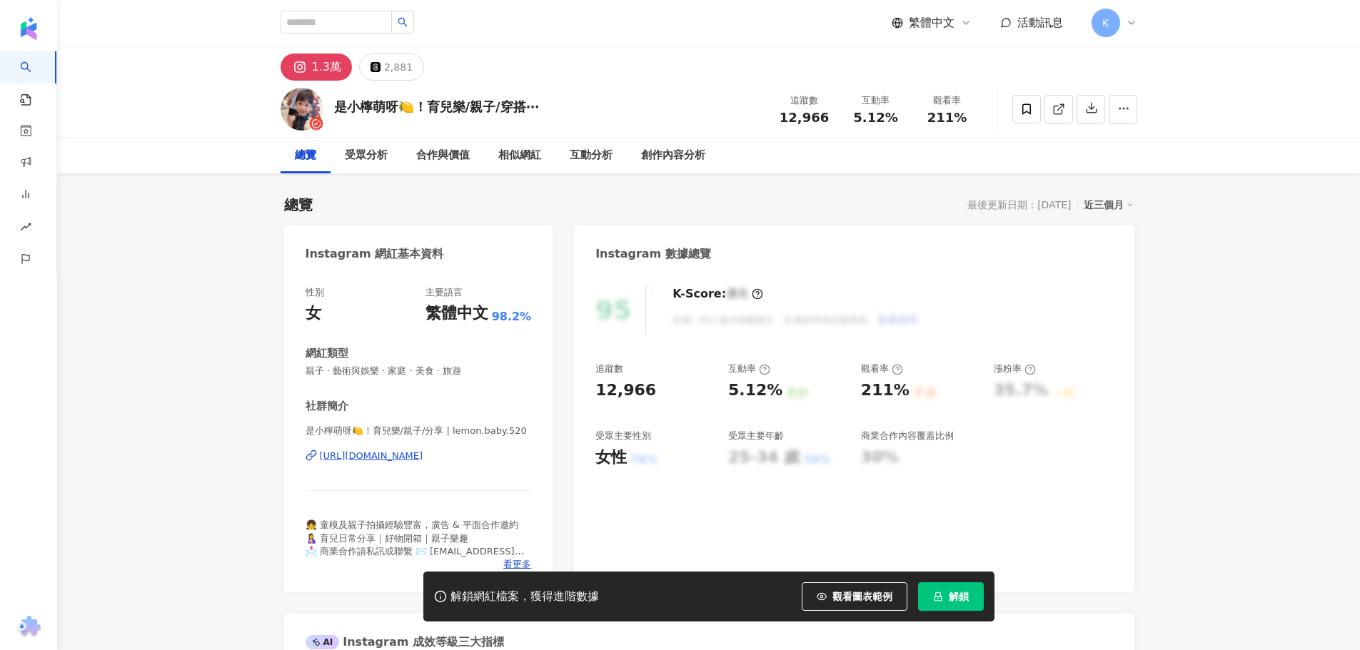
click at [423, 453] on div "[URL][DOMAIN_NAME]" at bounding box center [372, 456] width 104 height 13
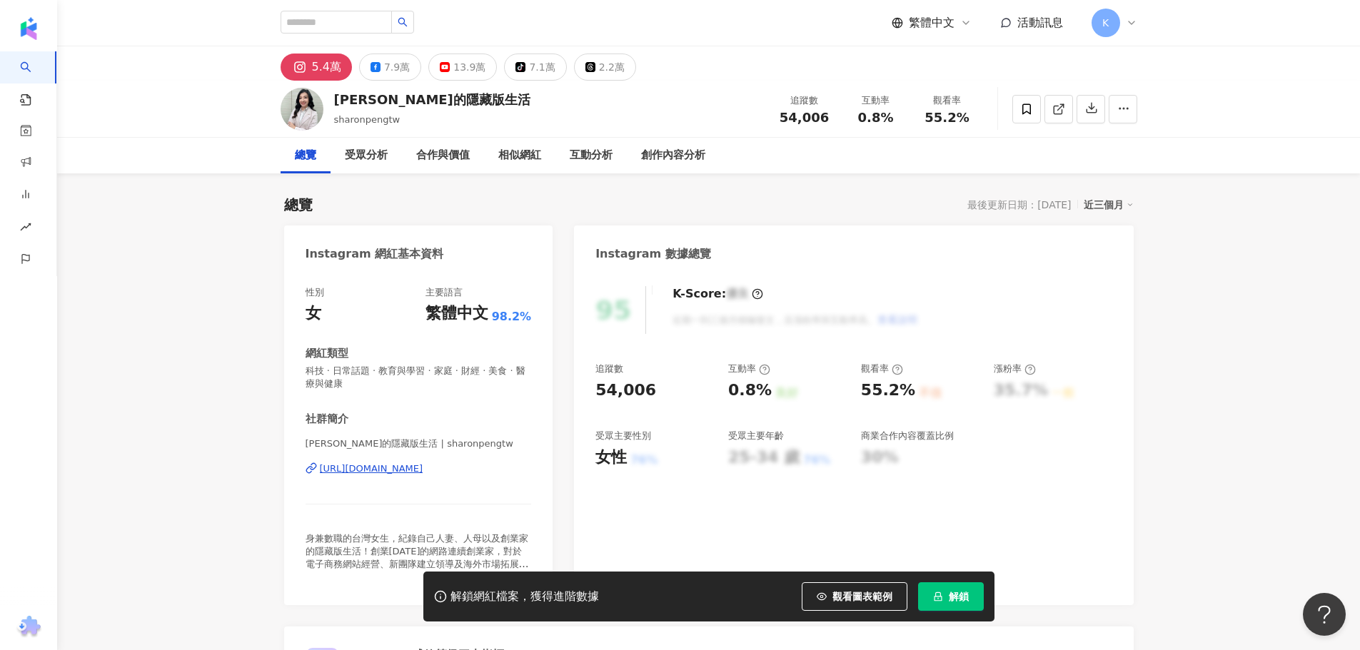
click at [423, 468] on div "https://www.instagram.com/sharonpengtw/" at bounding box center [372, 469] width 104 height 13
